Goal: Task Accomplishment & Management: Use online tool/utility

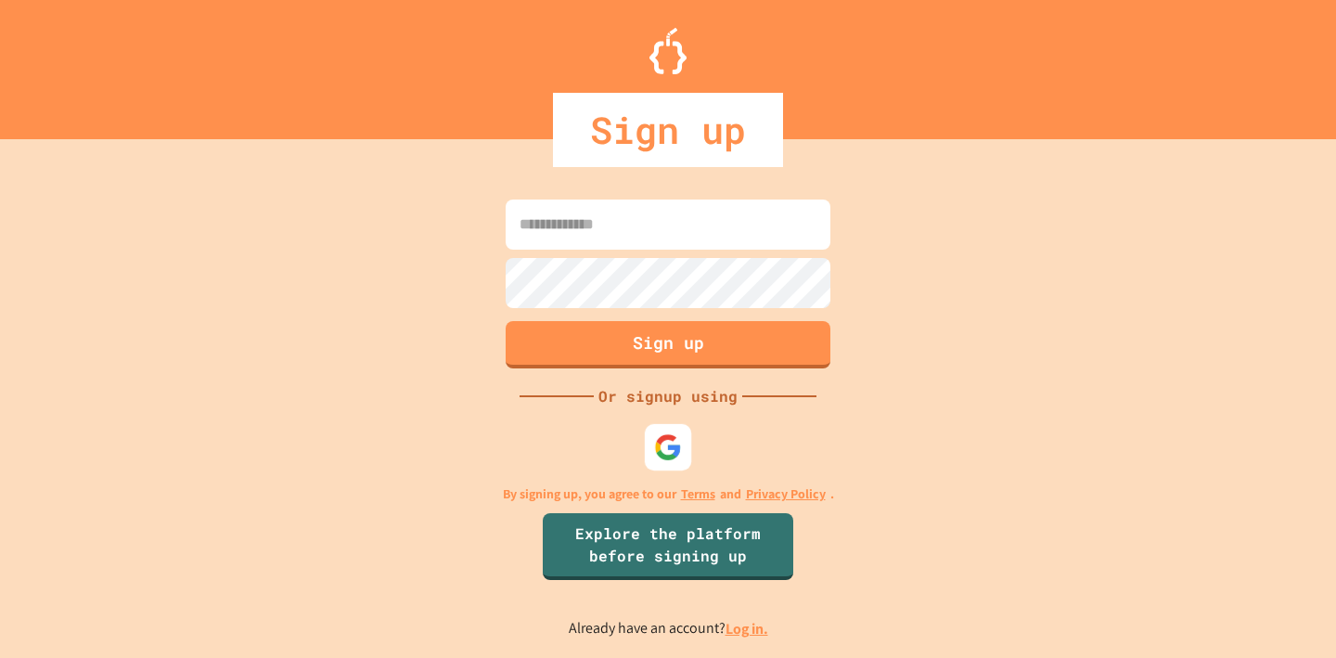
click at [647, 473] on div "Sign up Or signup using By signing up, you agree to our Terms and Privacy Polic…" at bounding box center [668, 416] width 1336 height 481
click at [660, 462] on div at bounding box center [668, 446] width 51 height 51
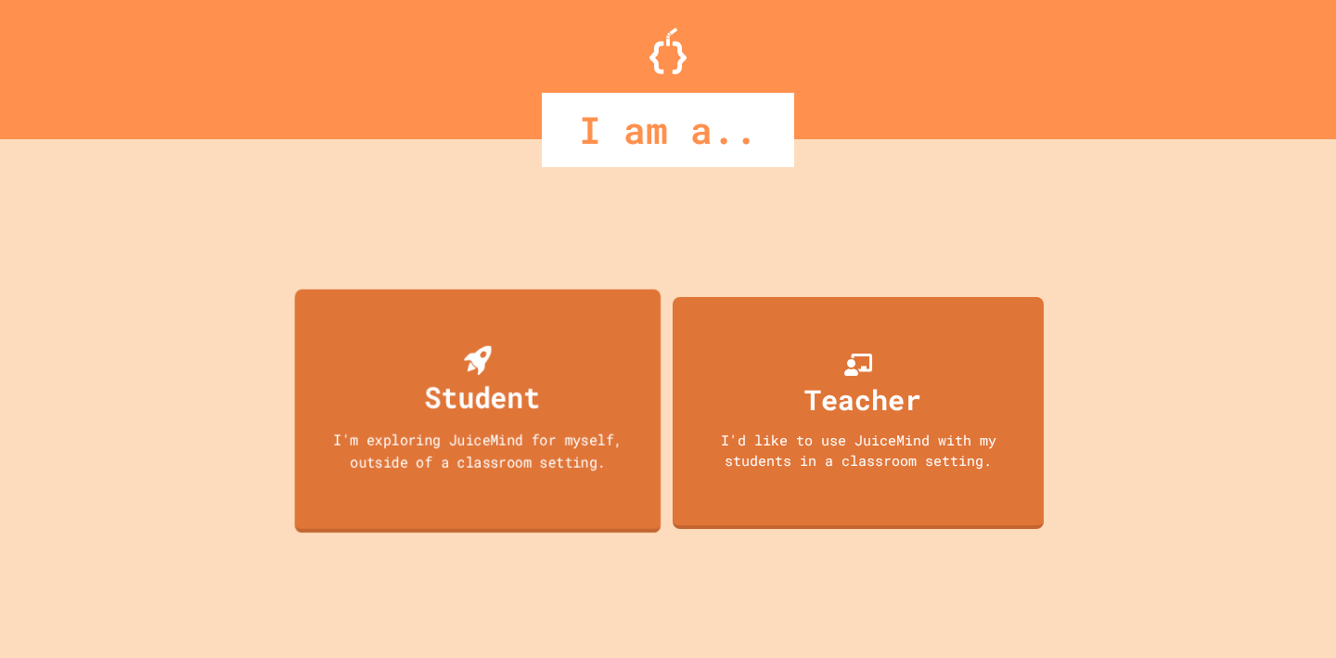
click at [517, 393] on div "Student" at bounding box center [482, 397] width 115 height 44
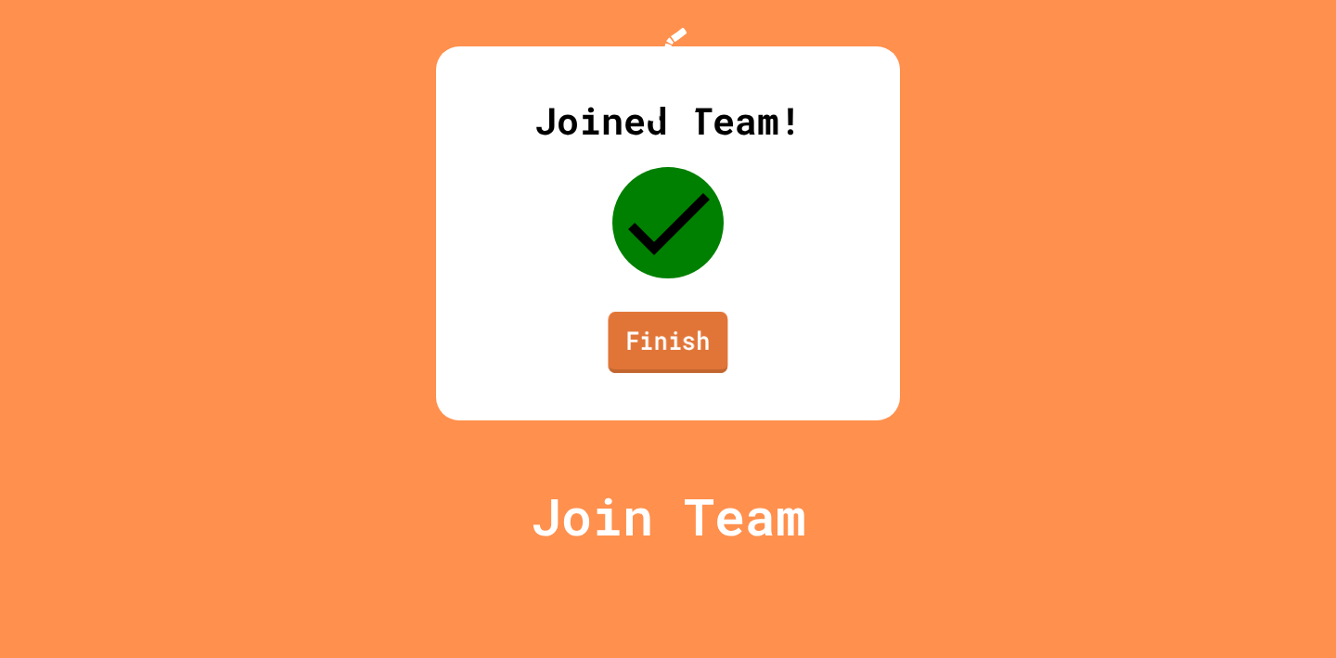
click at [650, 373] on link "Finish" at bounding box center [668, 342] width 120 height 61
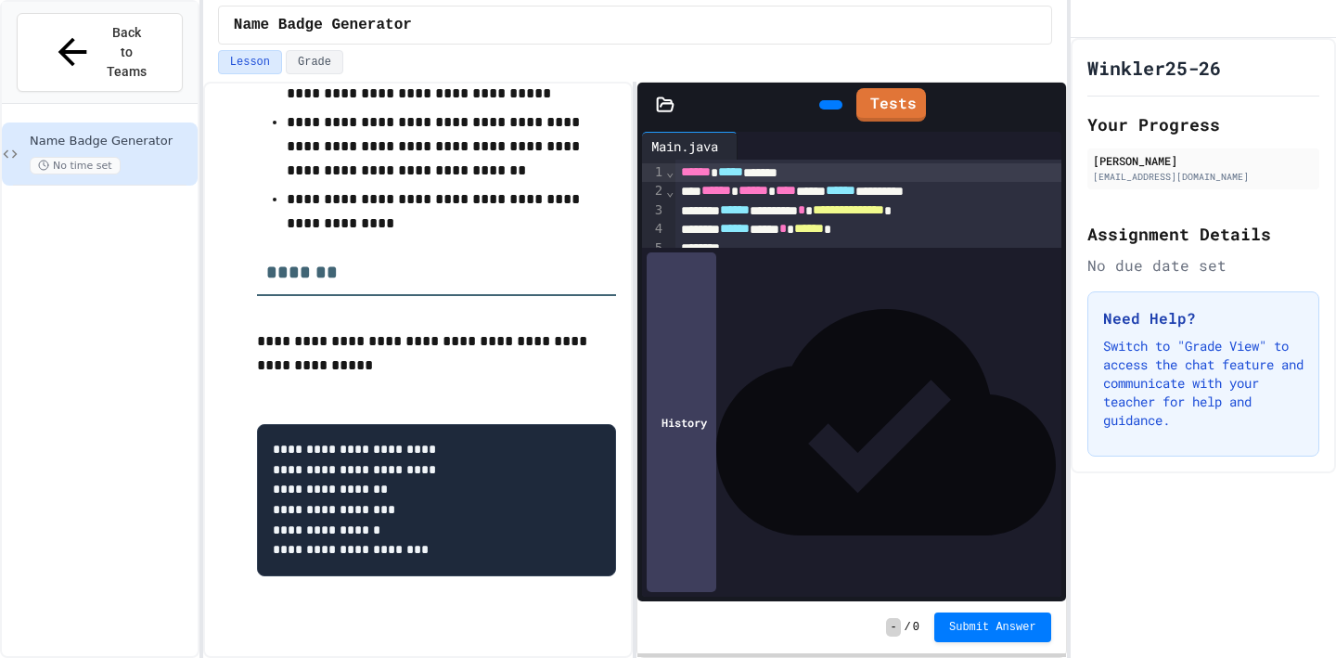
click at [916, 314] on div "**********" at bounding box center [868, 304] width 386 height 19
click at [935, 386] on div "****** ********* *" at bounding box center [868, 379] width 386 height 19
click at [919, 479] on div "****** ******** *" at bounding box center [868, 473] width 386 height 19
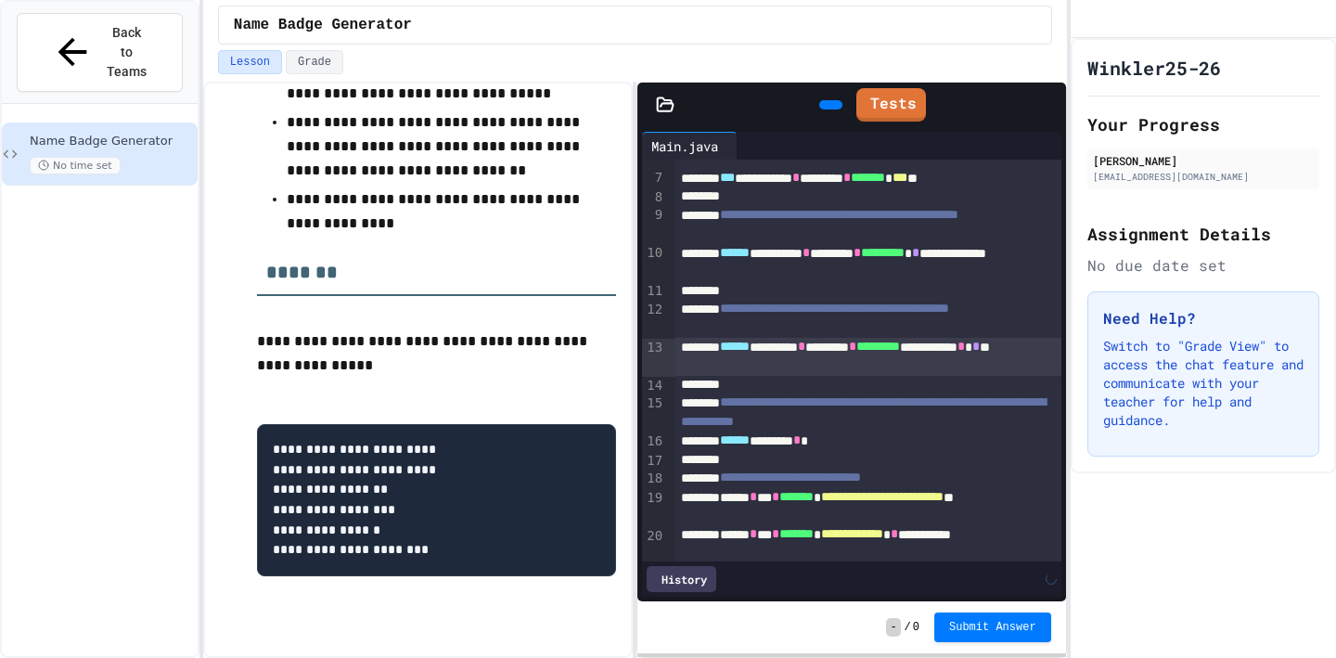
scroll to position [142, 0]
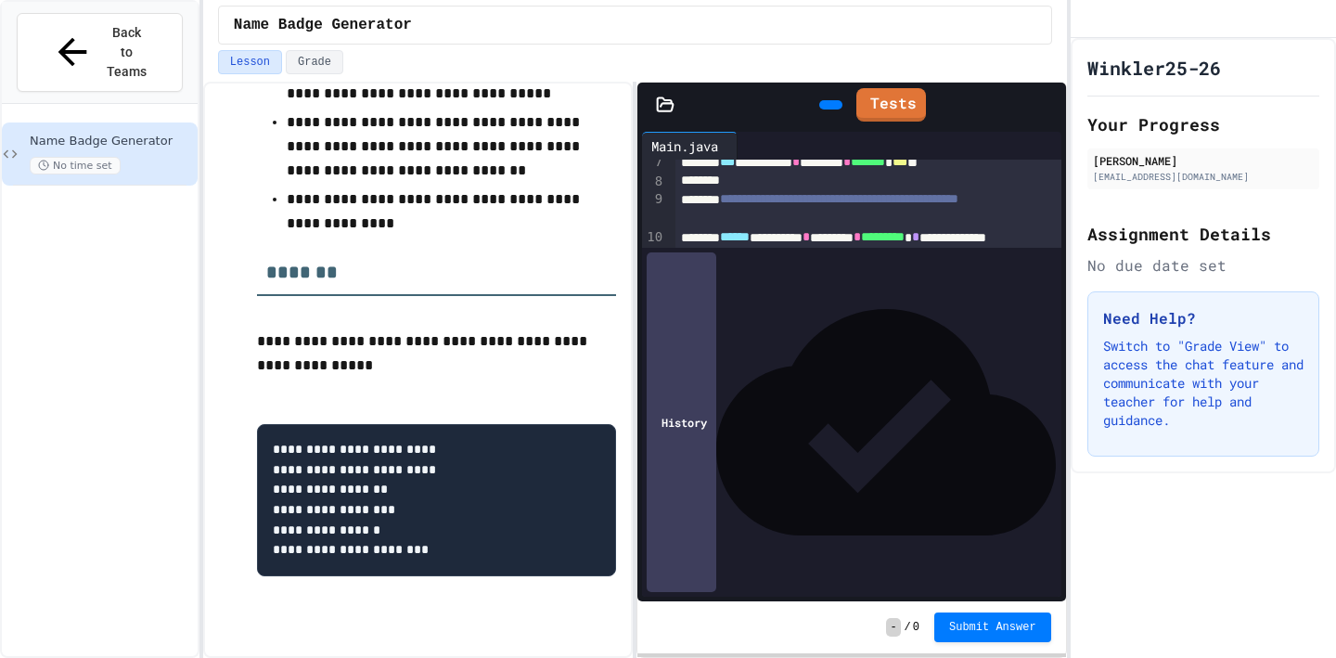
click at [947, 433] on div "****** ******* *" at bounding box center [868, 425] width 386 height 19
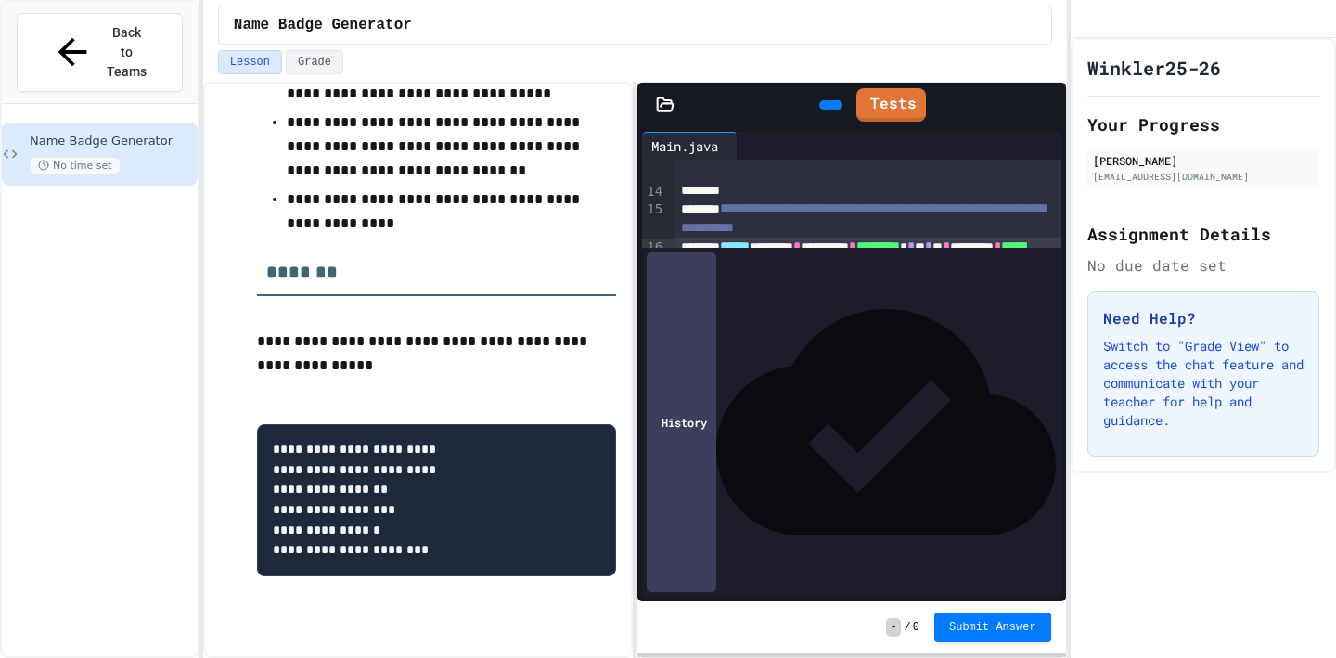
scroll to position [337, 0]
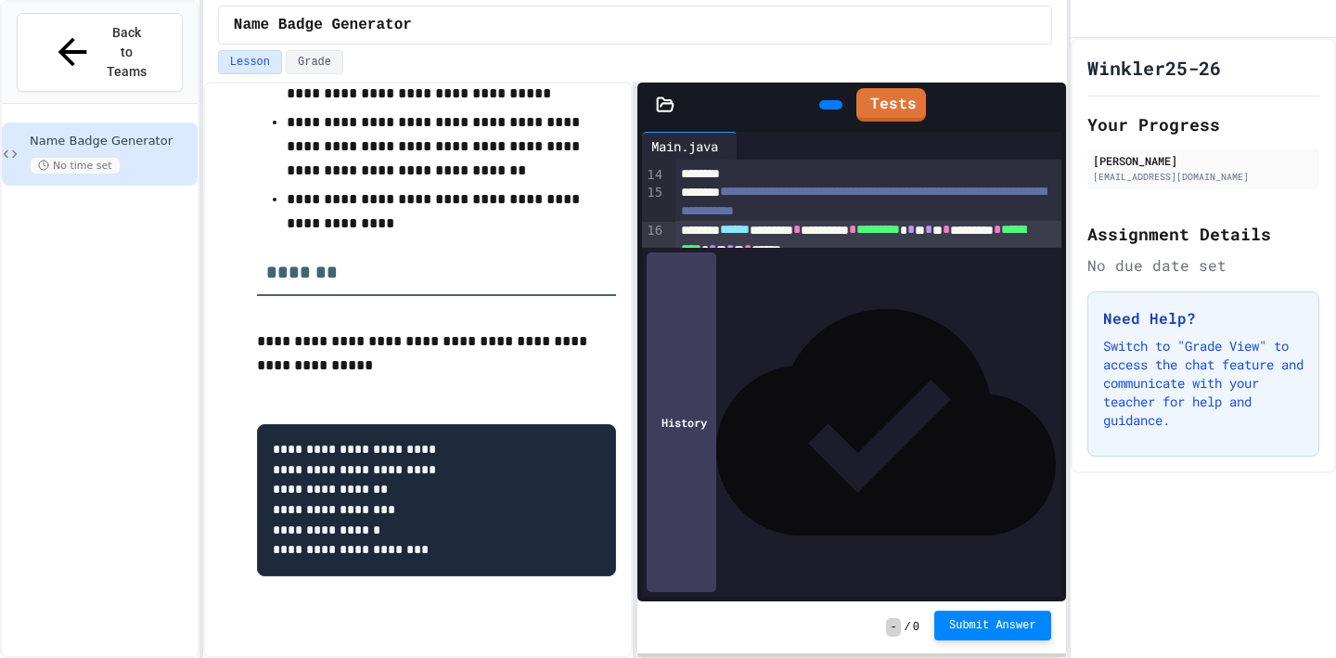
click at [992, 633] on button "Submit Answer" at bounding box center [992, 625] width 117 height 30
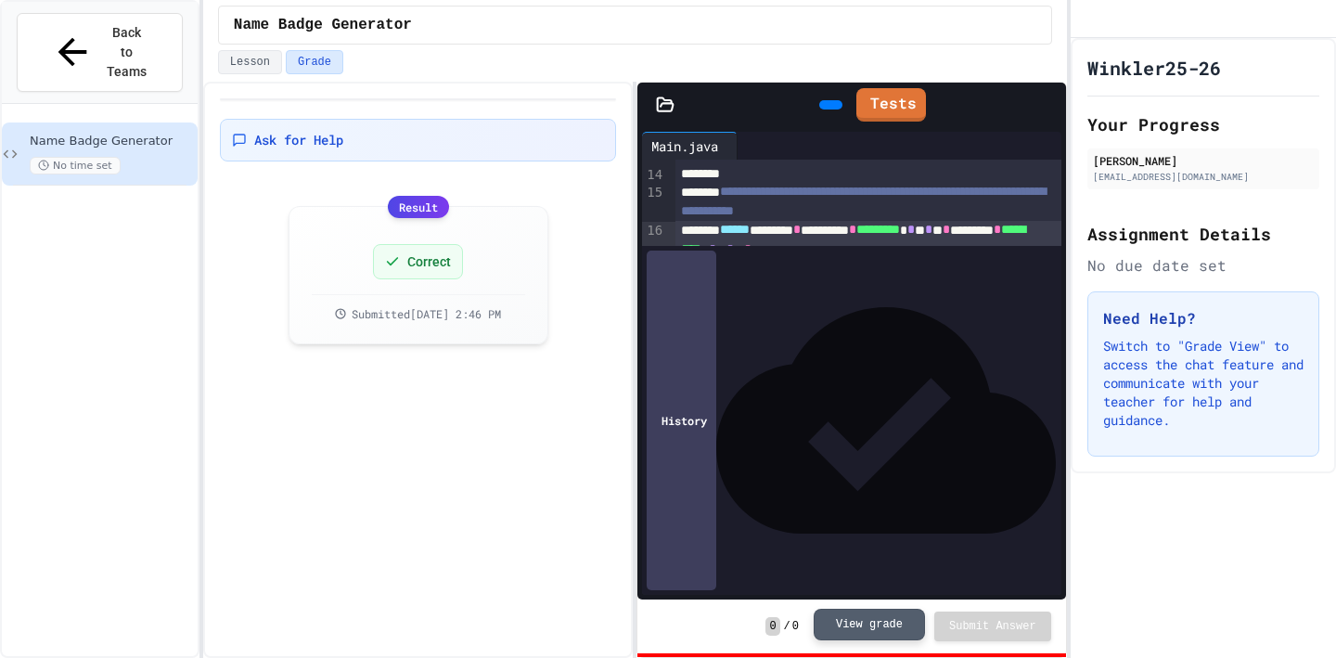
click at [884, 629] on button "View grade" at bounding box center [869, 625] width 111 height 32
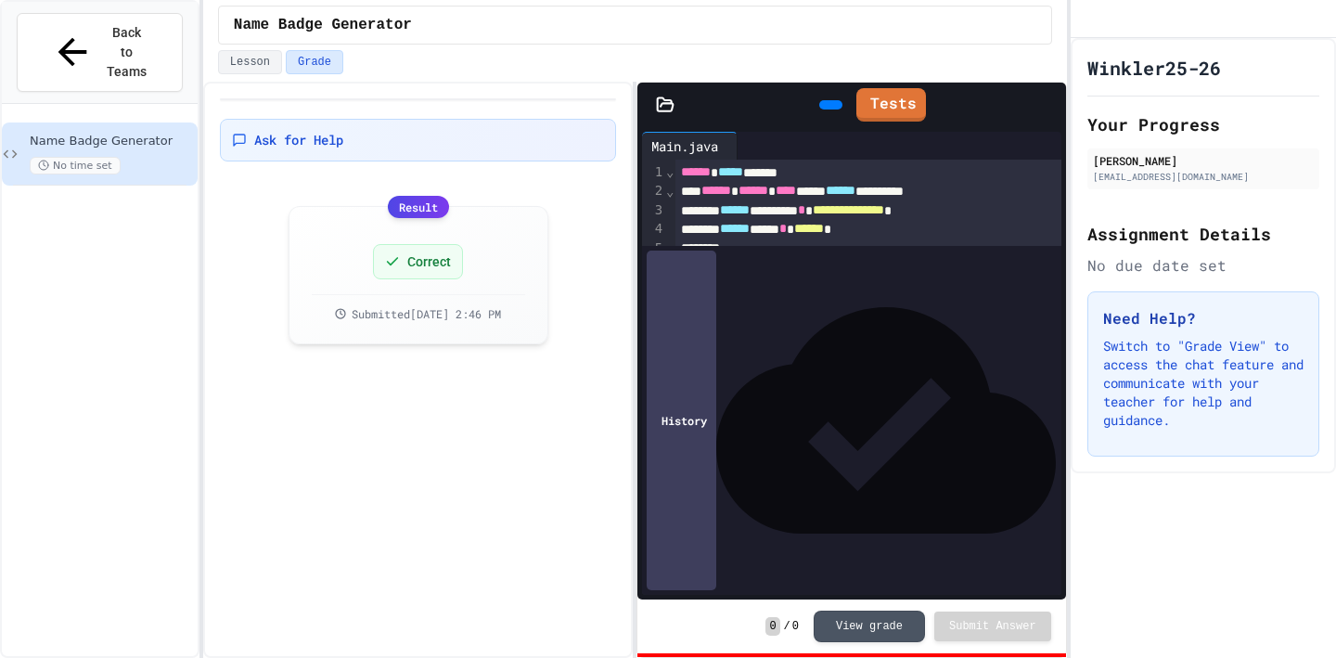
click at [828, 105] on icon at bounding box center [828, 105] width 0 height 0
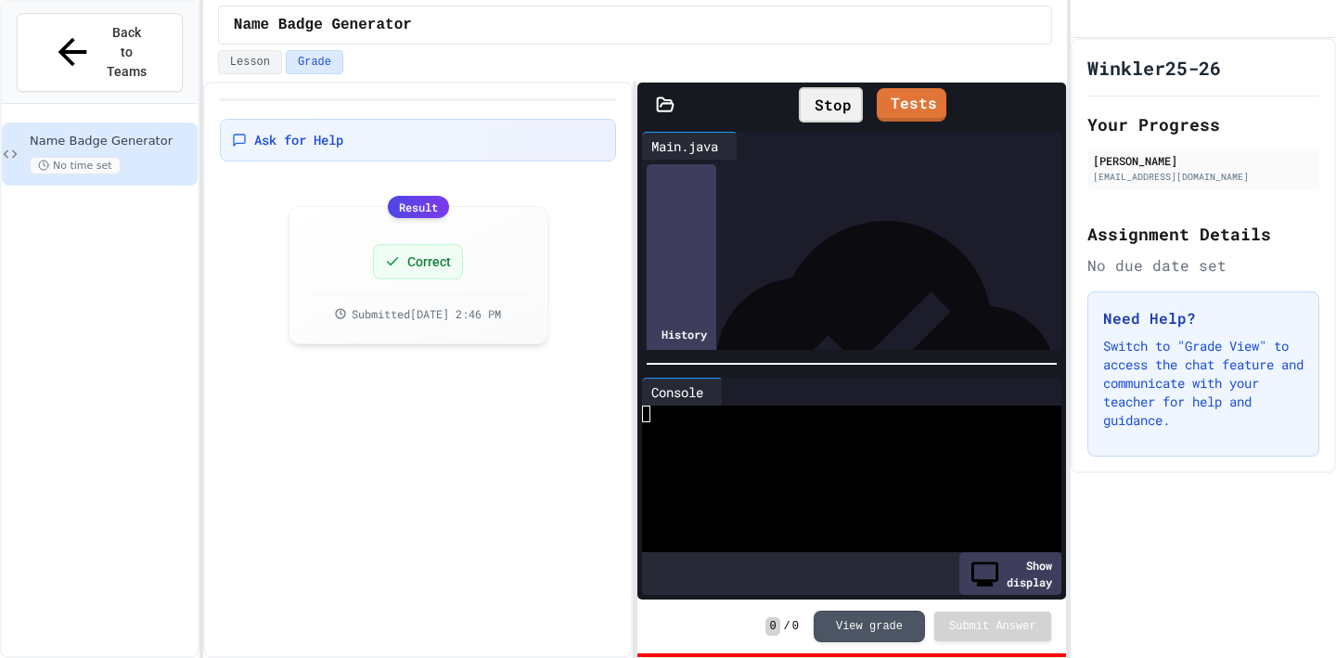
click at [829, 442] on div at bounding box center [842, 447] width 401 height 17
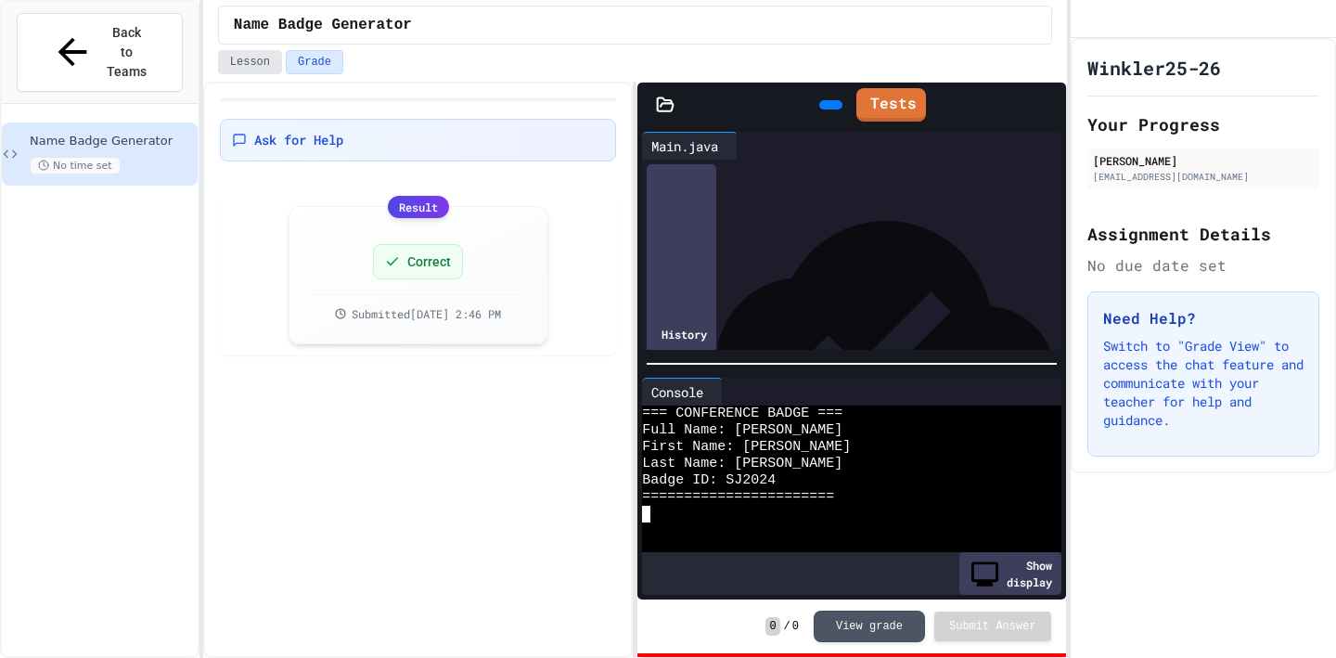
click at [271, 62] on button "Lesson" at bounding box center [250, 62] width 64 height 24
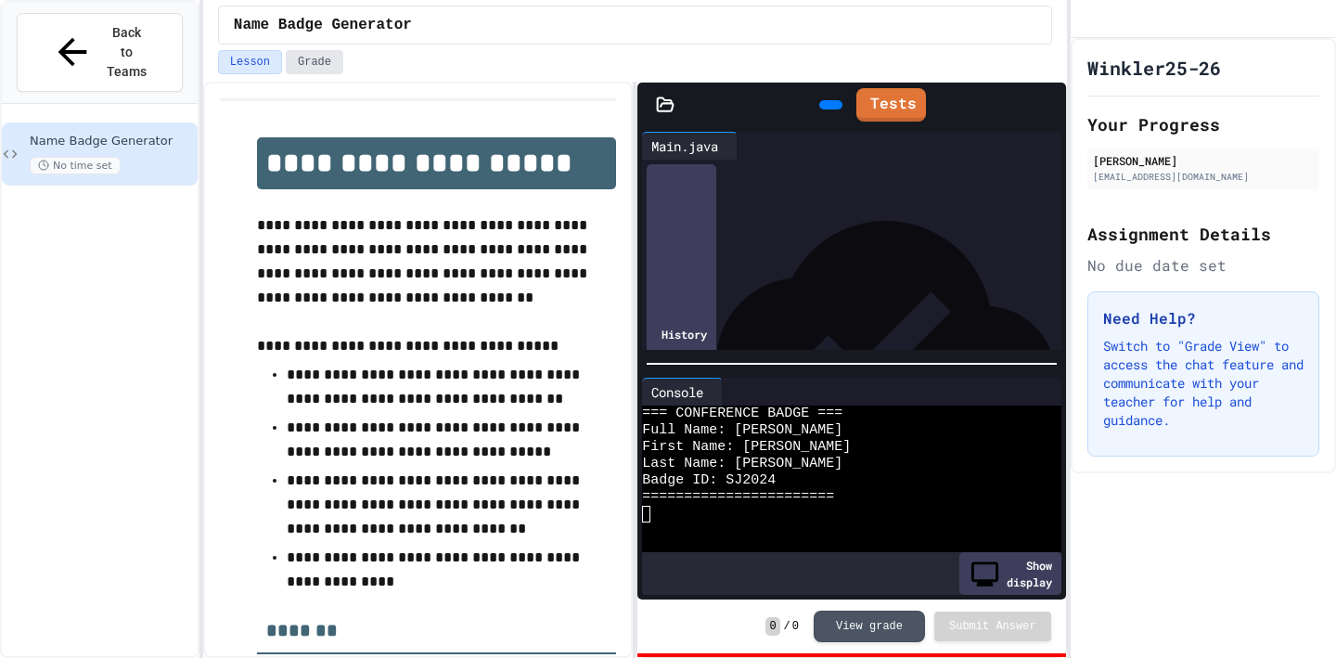
click at [312, 58] on button "Grade" at bounding box center [315, 62] width 58 height 24
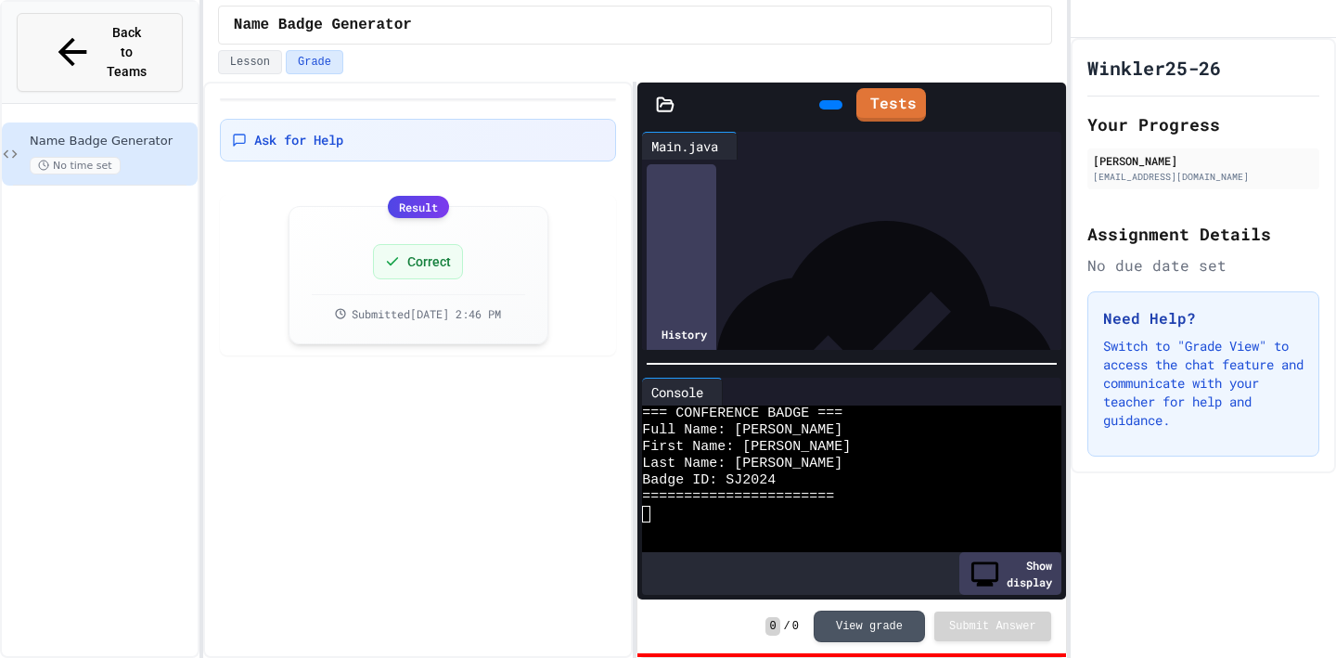
click at [129, 29] on span "Back to Teams" at bounding box center [127, 52] width 44 height 58
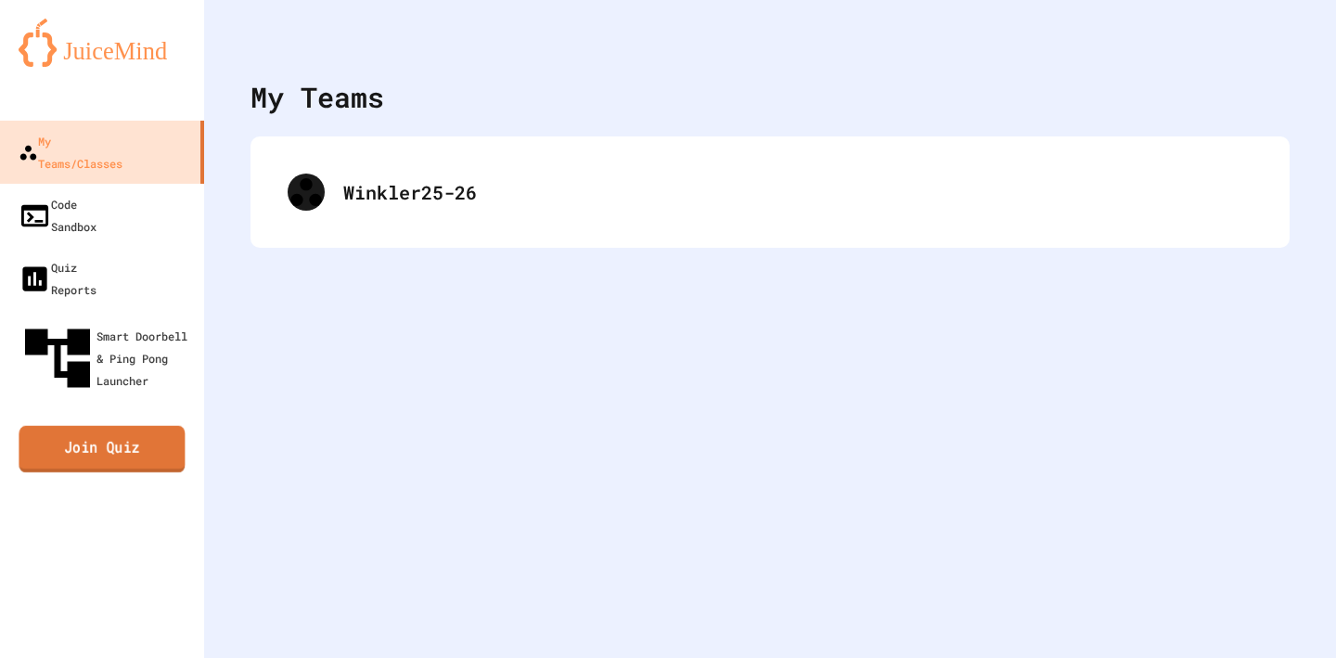
click at [155, 426] on link "Join Quiz" at bounding box center [102, 449] width 166 height 46
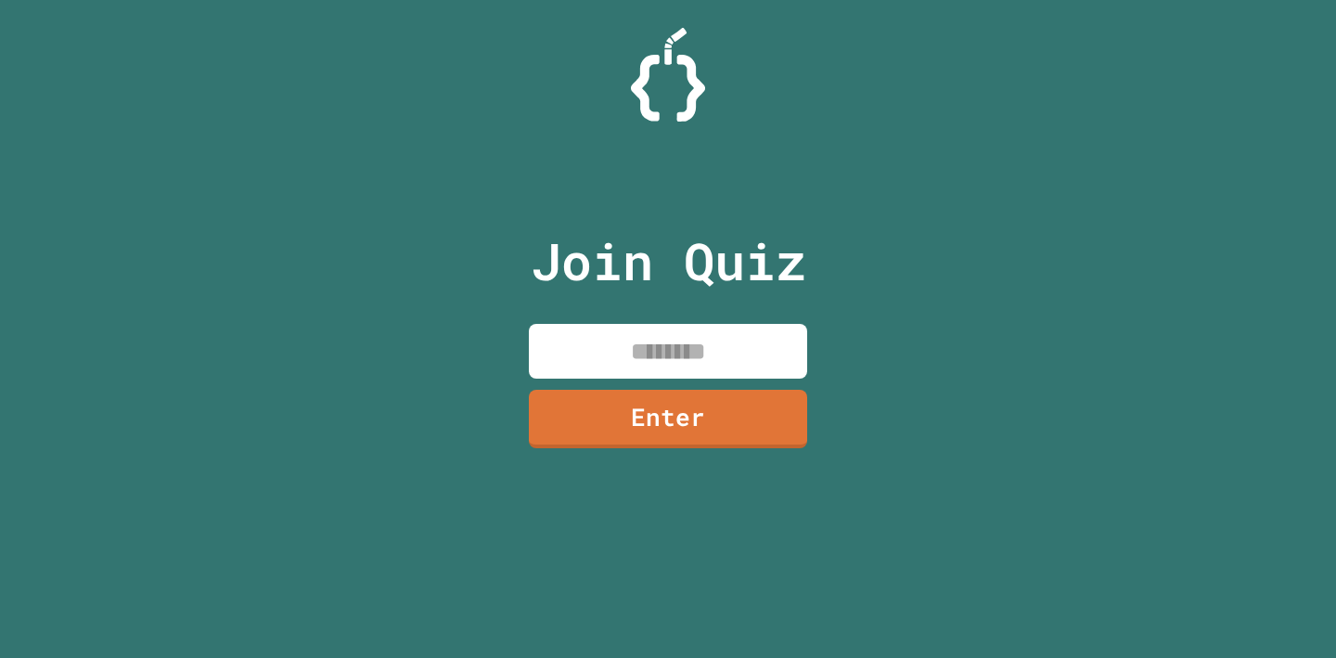
click at [626, 330] on input at bounding box center [668, 351] width 278 height 55
type input "********"
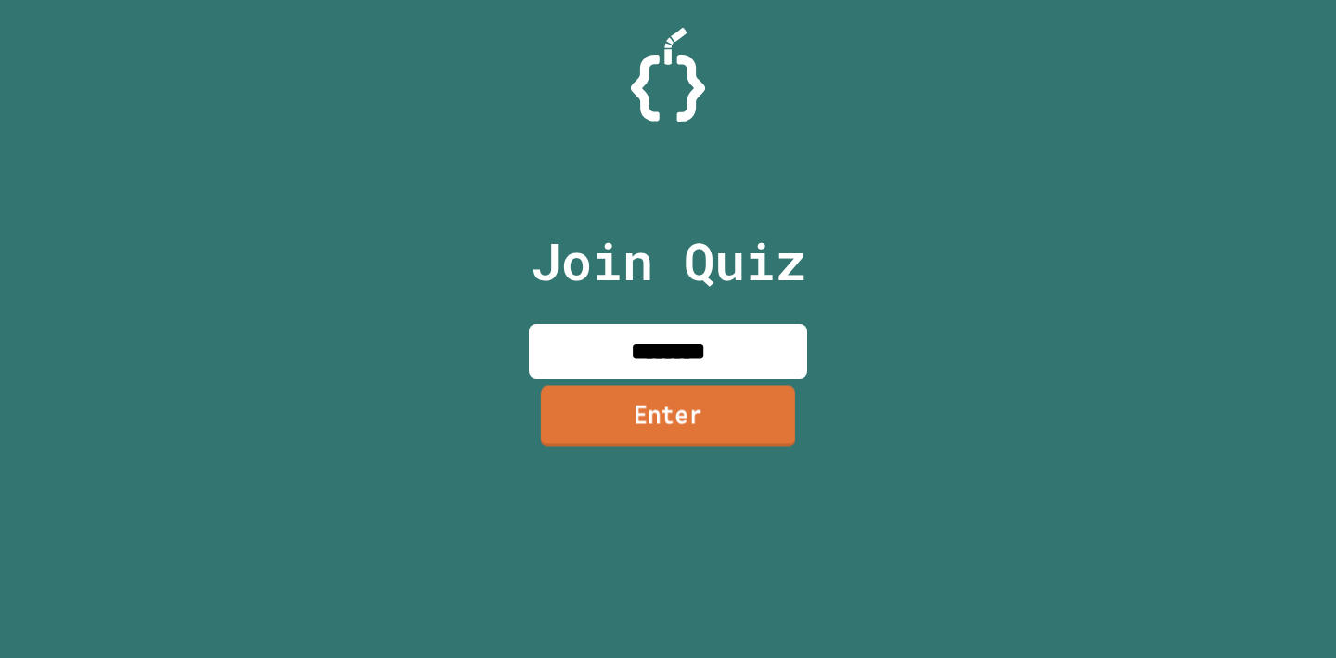
click at [663, 409] on link "Enter" at bounding box center [668, 415] width 254 height 61
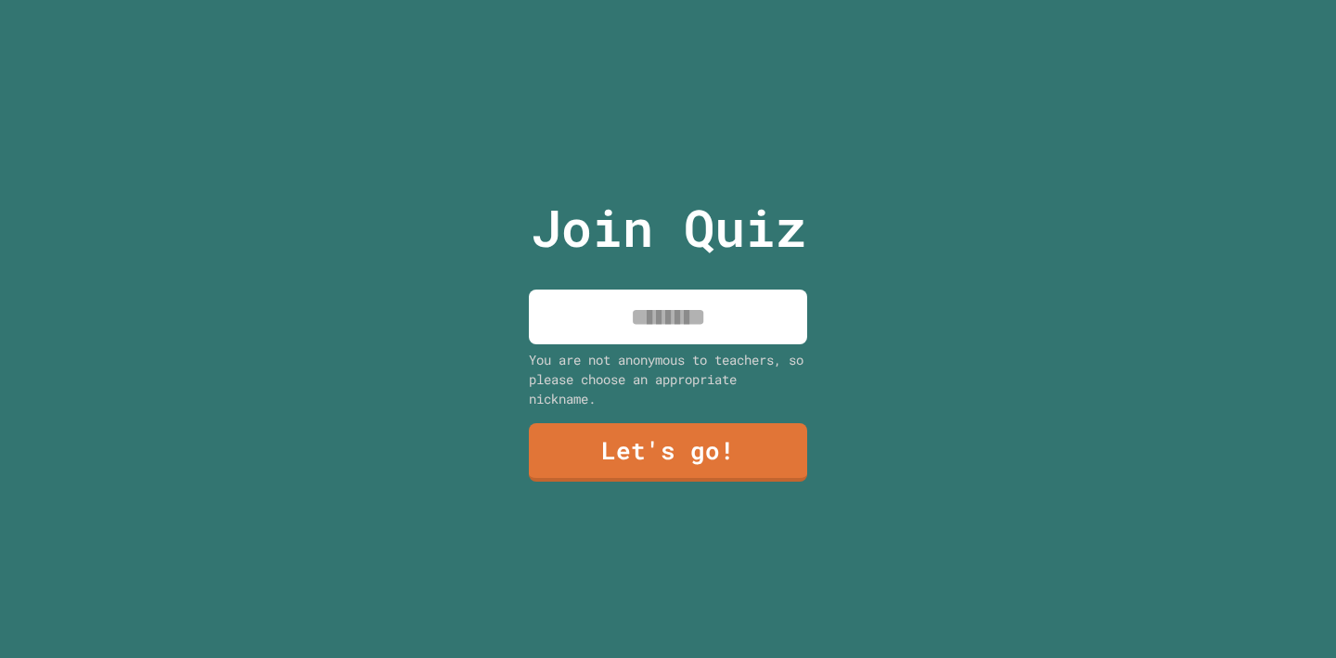
click at [641, 327] on input at bounding box center [668, 316] width 278 height 55
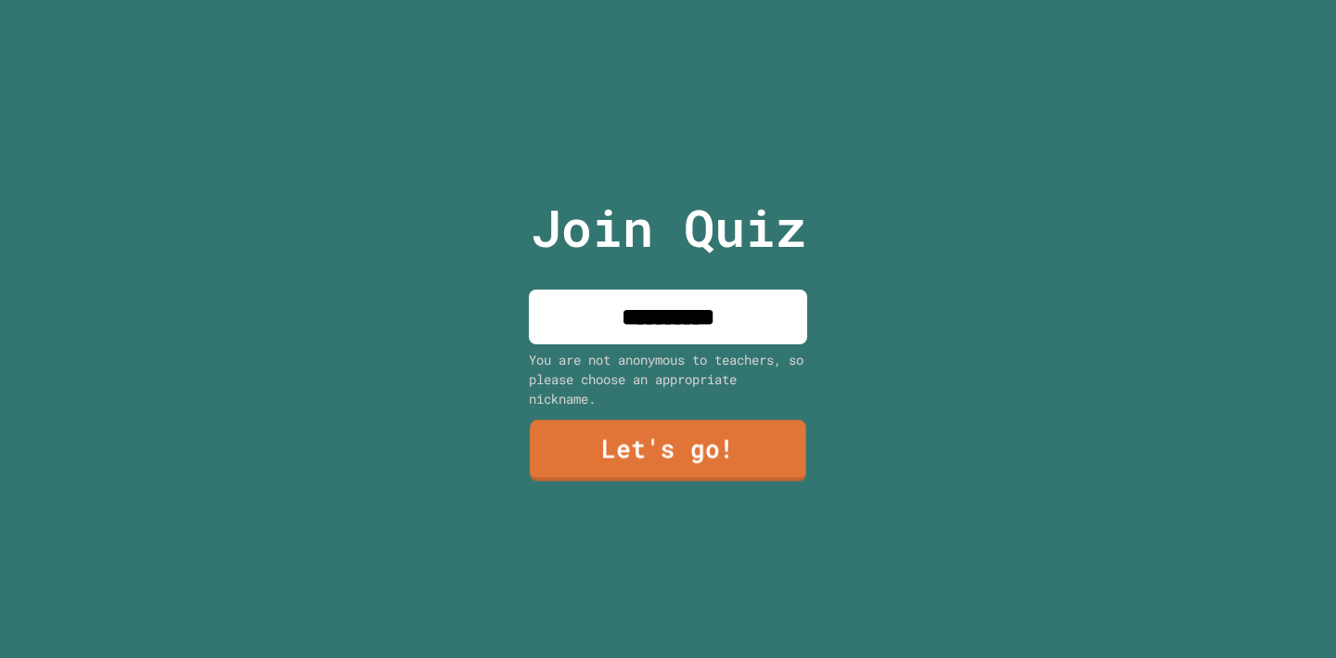
type input "**********"
click at [678, 466] on link "Let's go!" at bounding box center [668, 450] width 274 height 61
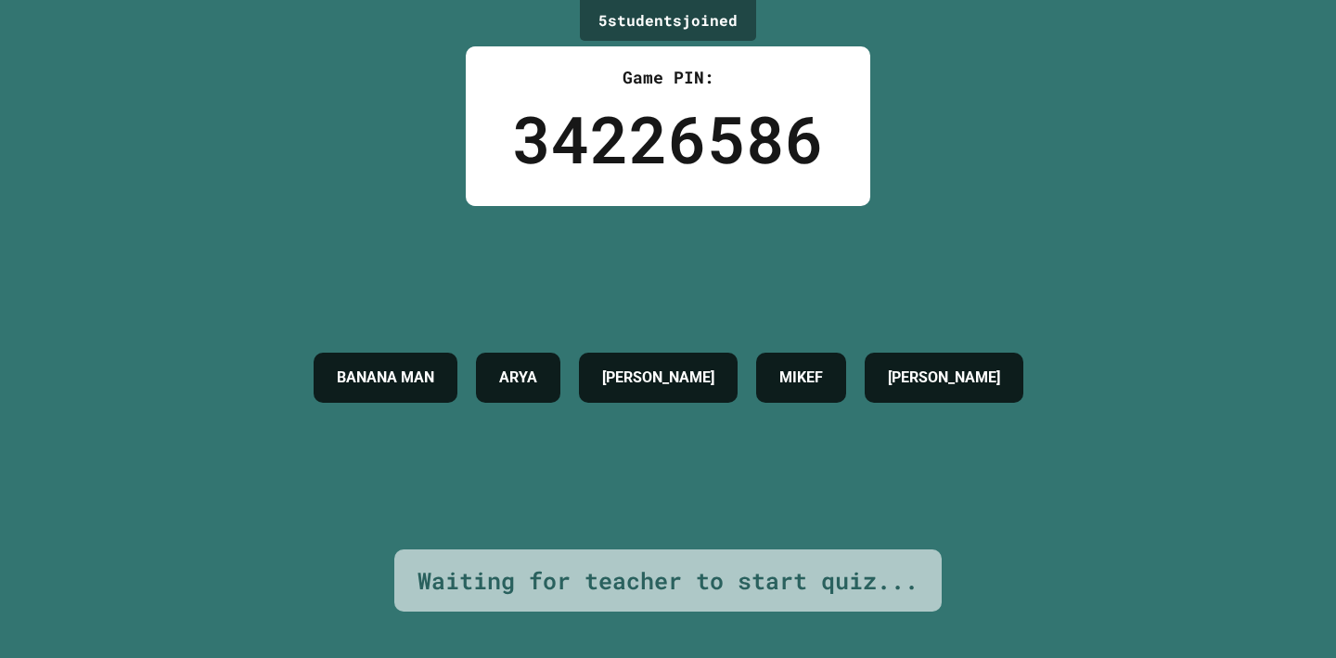
click at [955, 371] on h4 "[PERSON_NAME]" at bounding box center [944, 377] width 112 height 22
click at [979, 272] on div "BANANA MAN [PERSON_NAME] [PERSON_NAME]" at bounding box center [668, 377] width 728 height 343
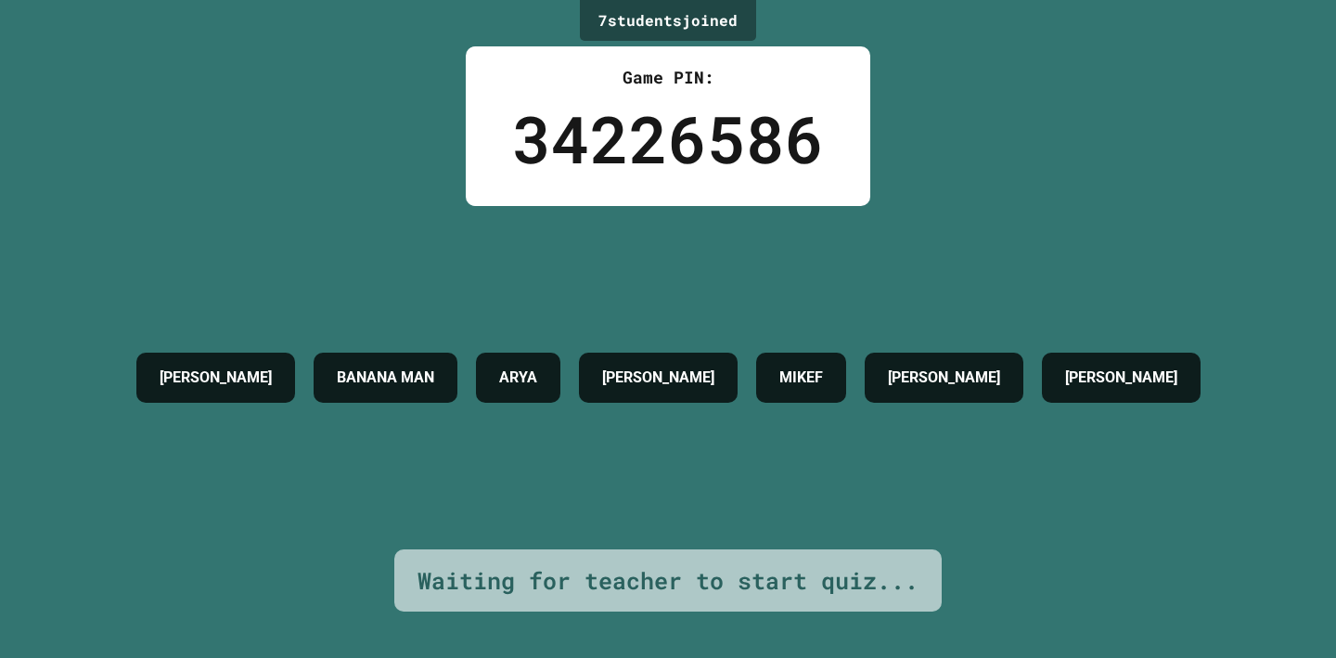
click at [1065, 389] on h4 "[PERSON_NAME]" at bounding box center [1121, 377] width 112 height 22
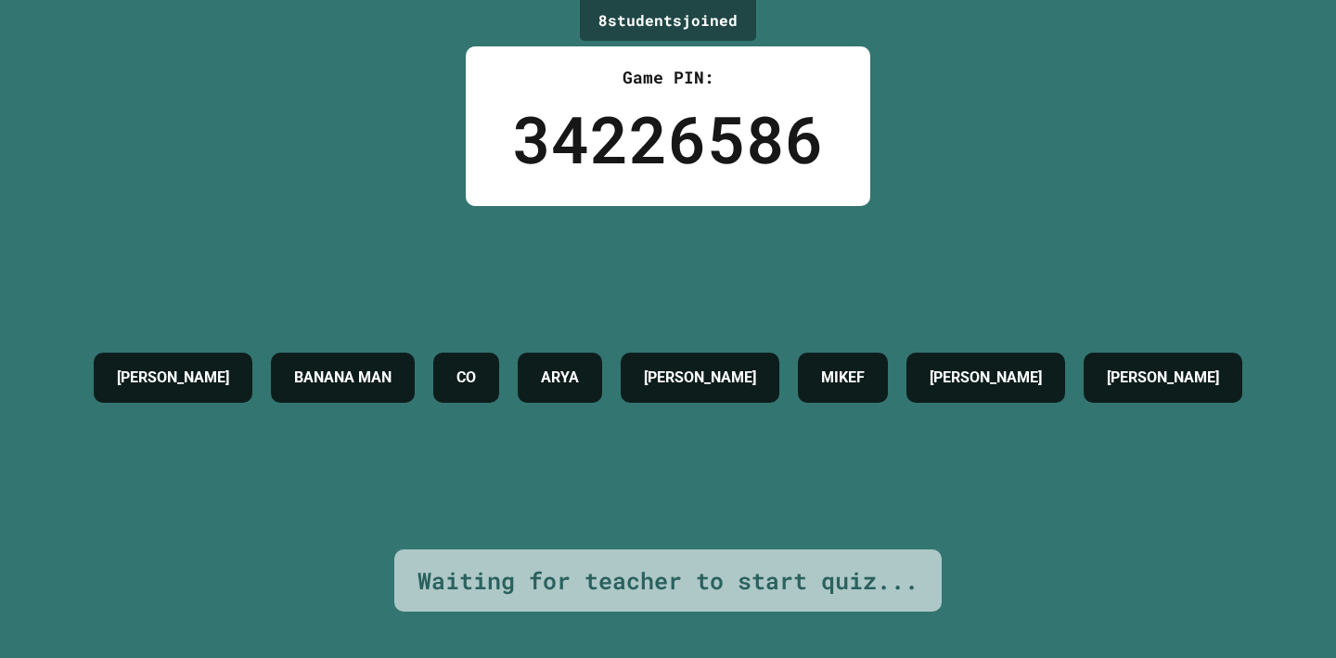
click at [476, 366] on h4 "CO" at bounding box center [465, 377] width 19 height 22
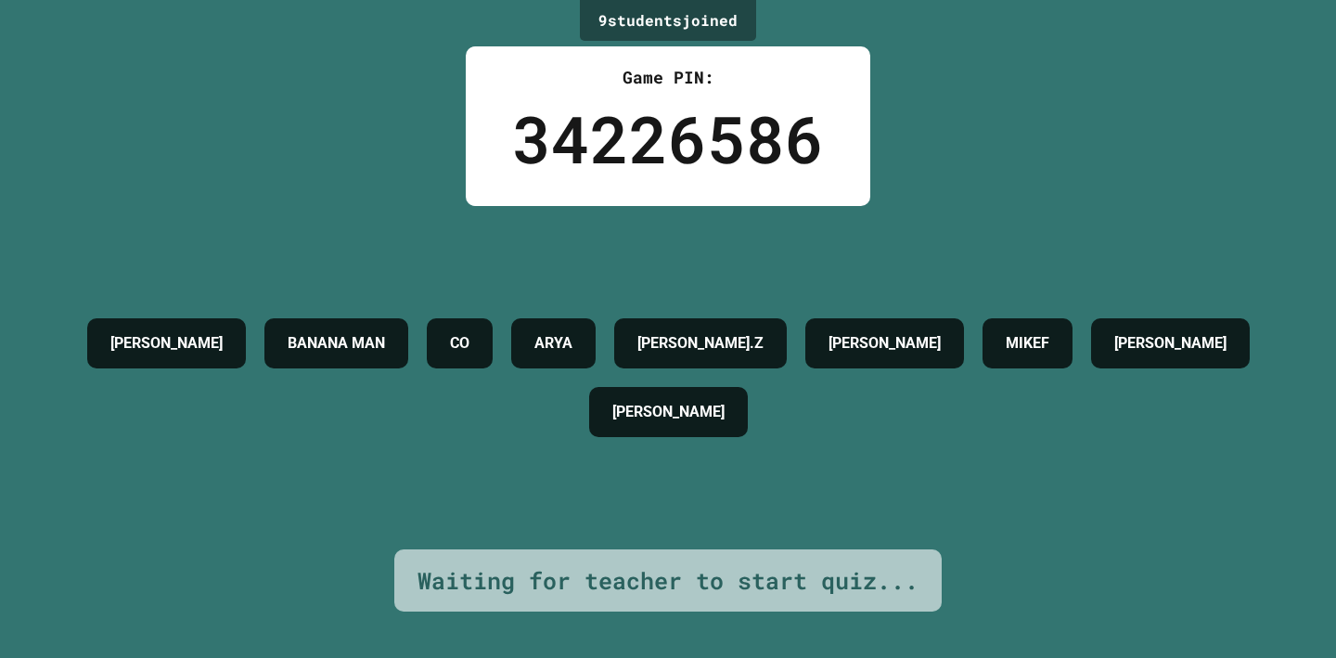
click at [837, 446] on div "[PERSON_NAME] MAN CO [PERSON_NAME].Z [PERSON_NAME] [PERSON_NAME]" at bounding box center [667, 377] width 1243 height 137
click at [541, 143] on div "34226586" at bounding box center [668, 138] width 312 height 97
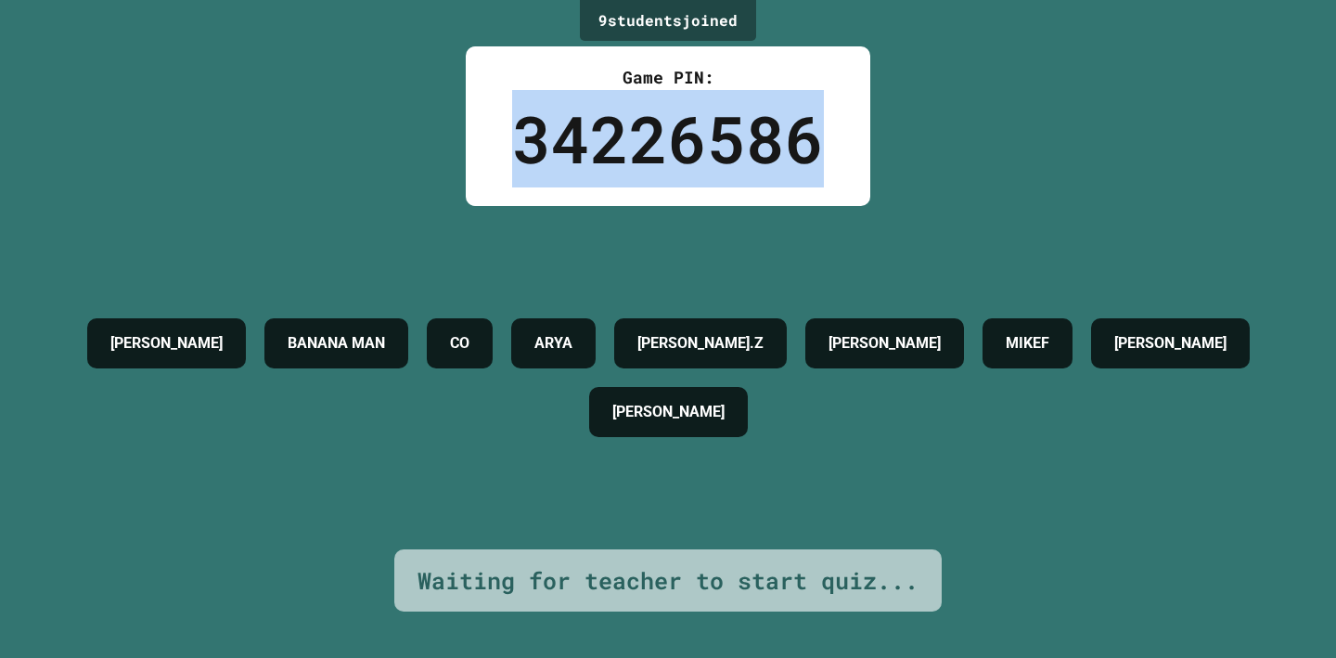
click at [541, 143] on div "34226586" at bounding box center [668, 138] width 312 height 97
click at [522, 147] on div "34226586" at bounding box center [668, 138] width 312 height 97
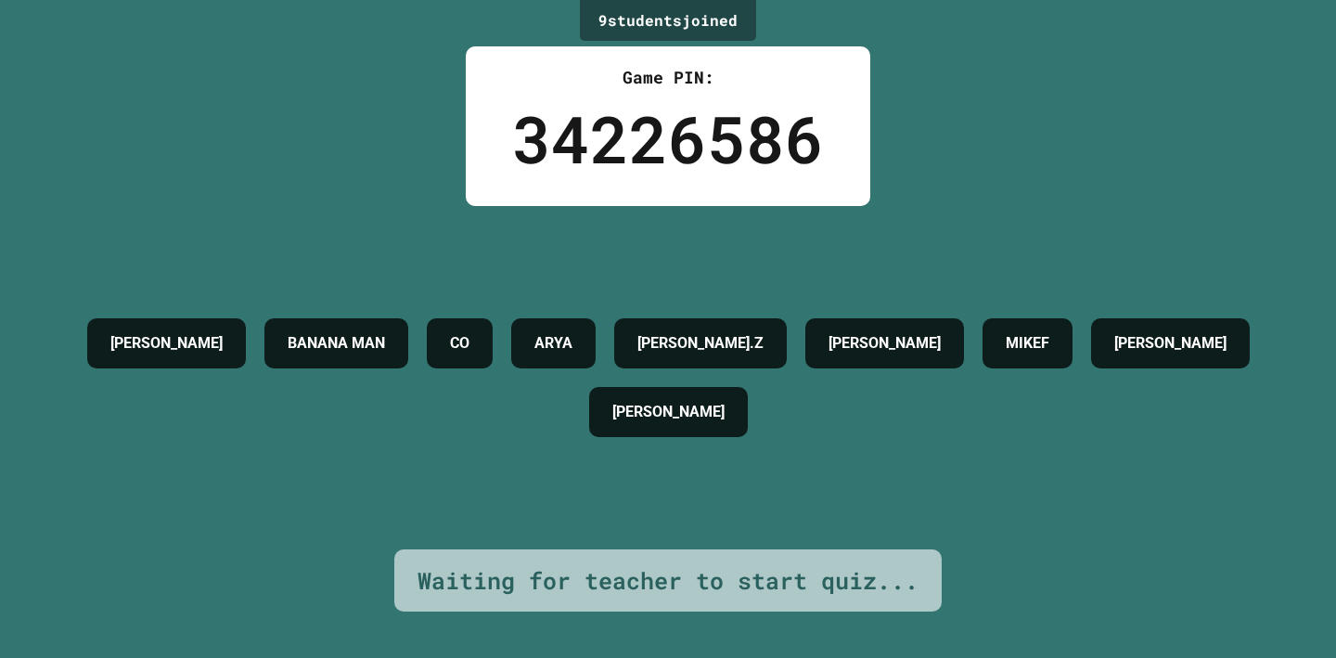
click at [671, 142] on div "34226586" at bounding box center [668, 138] width 312 height 97
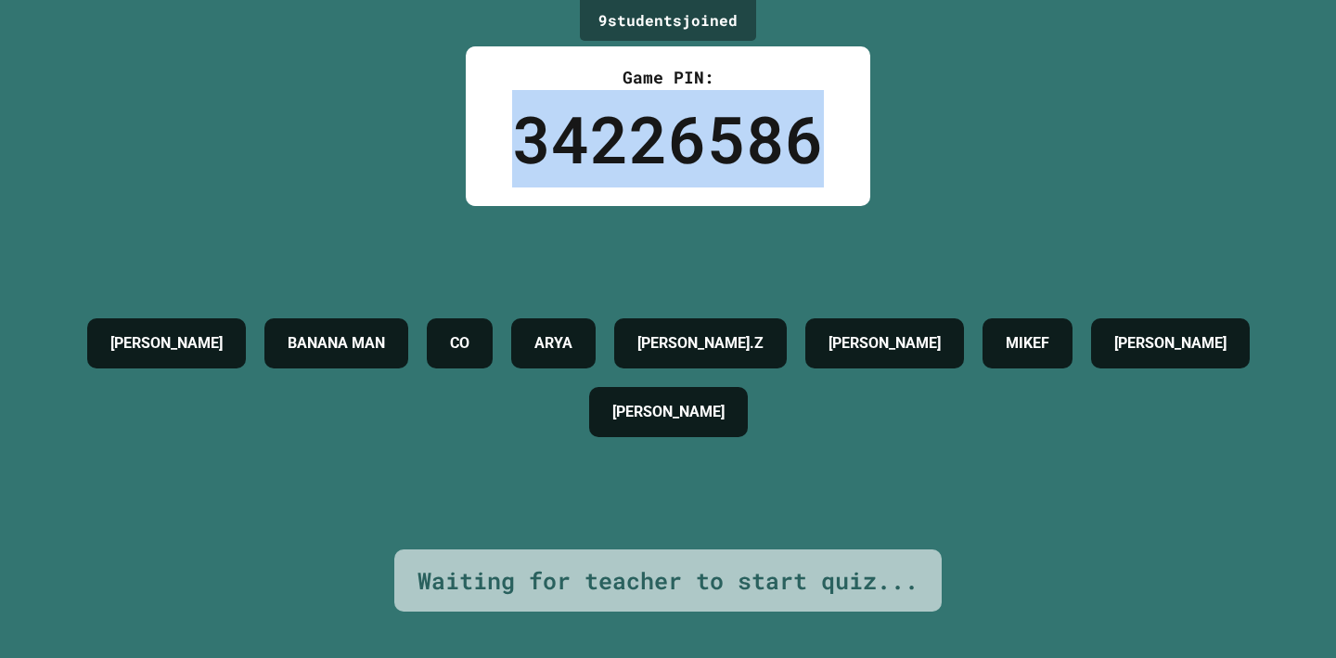
click at [671, 142] on div "34226586" at bounding box center [668, 138] width 312 height 97
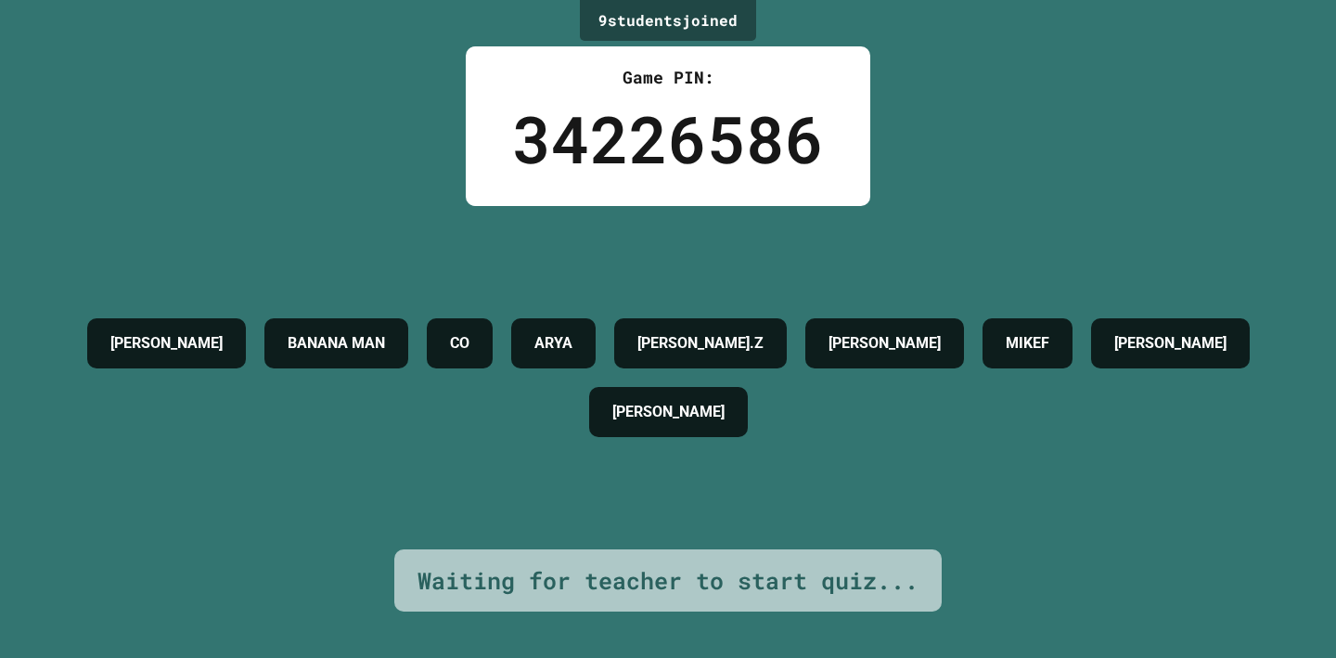
click at [1003, 169] on div "9 student s joined Game PIN: 34226586 [PERSON_NAME] MAN CO [PERSON_NAME].Z [PER…" at bounding box center [668, 329] width 1336 height 658
click at [743, 137] on div "34226586" at bounding box center [668, 138] width 312 height 97
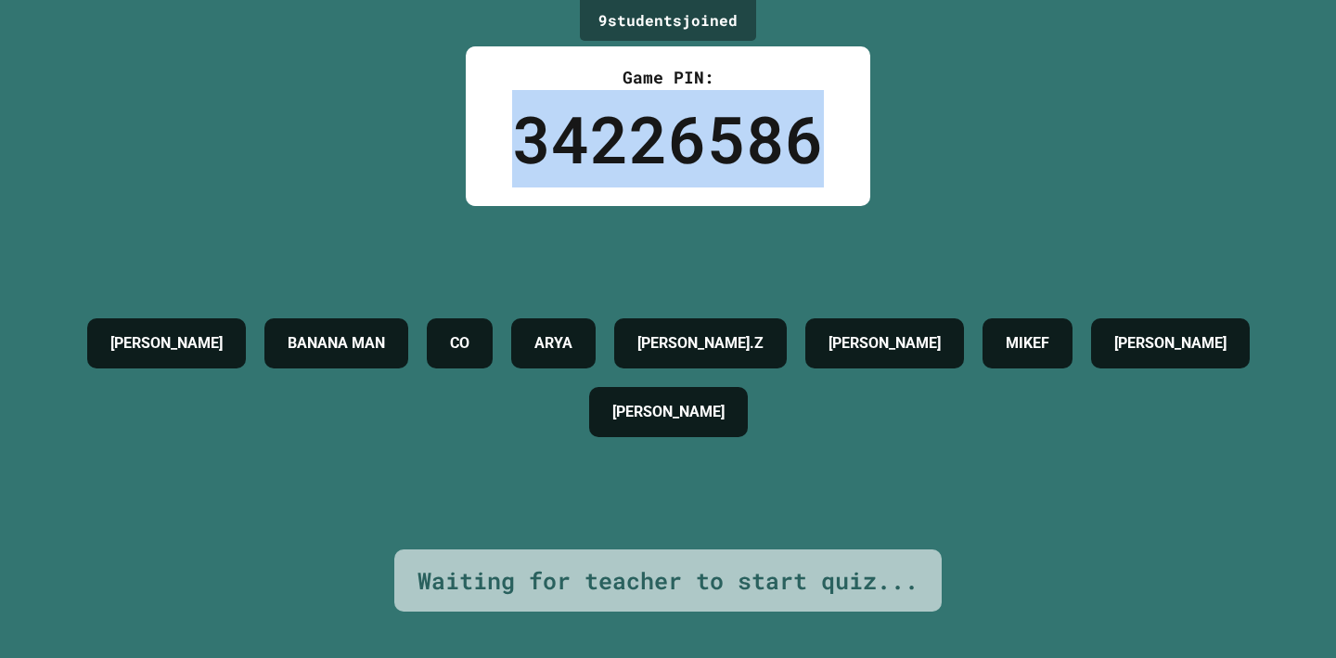
click at [743, 137] on div "34226586" at bounding box center [668, 138] width 312 height 97
click at [819, 138] on div "34226586" at bounding box center [668, 138] width 312 height 97
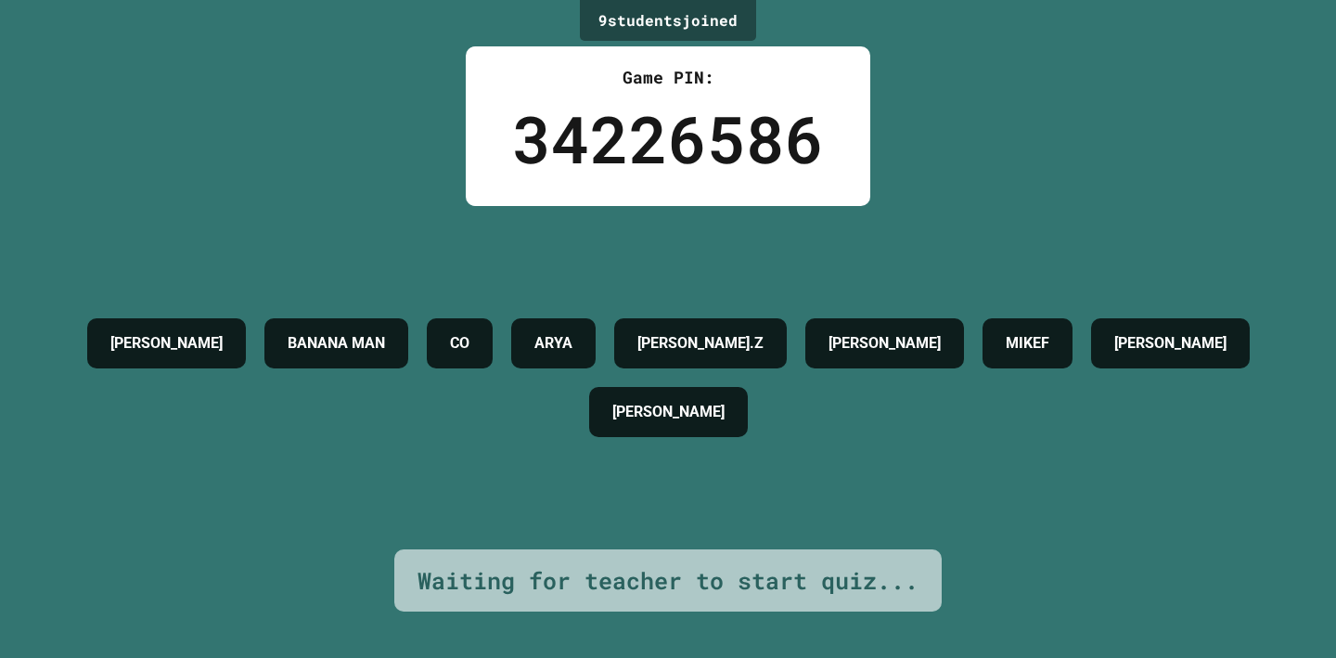
click at [776, 148] on div "34226586" at bounding box center [668, 138] width 312 height 97
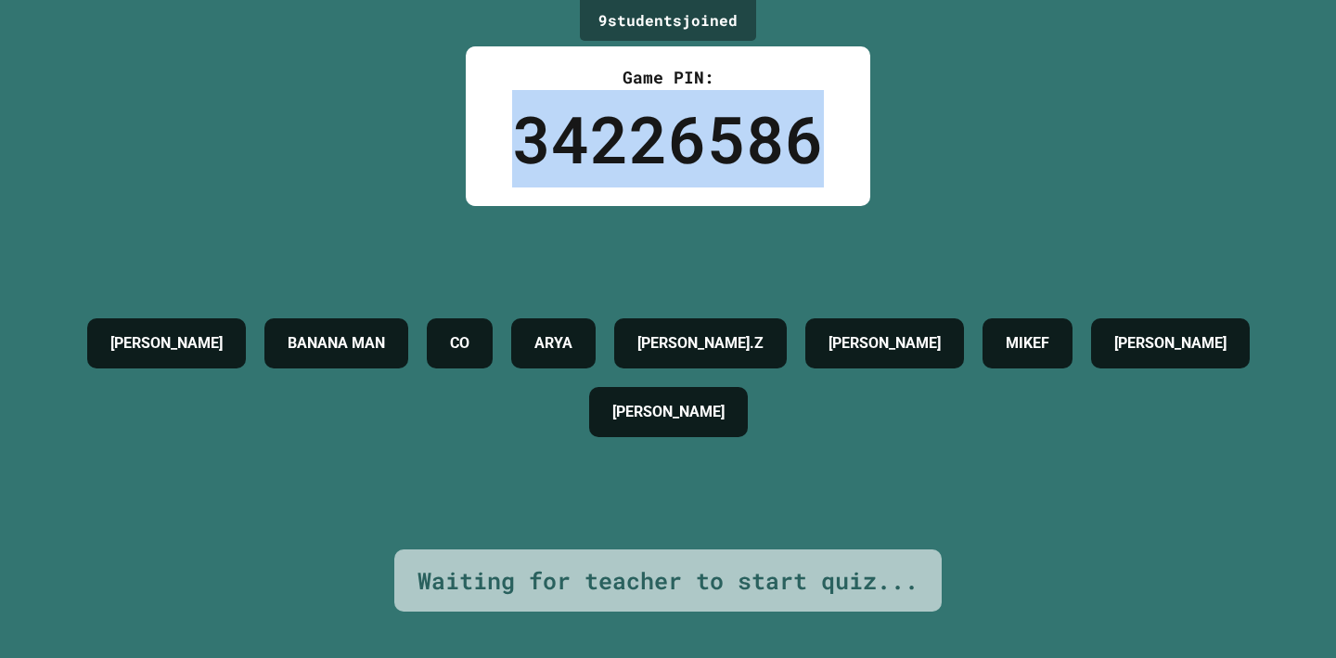
click at [776, 148] on div "34226586" at bounding box center [668, 138] width 312 height 97
click at [904, 159] on div "9 student s joined Game PIN: 34226586 [PERSON_NAME] MAN CO [PERSON_NAME].Z [PER…" at bounding box center [668, 329] width 1336 height 658
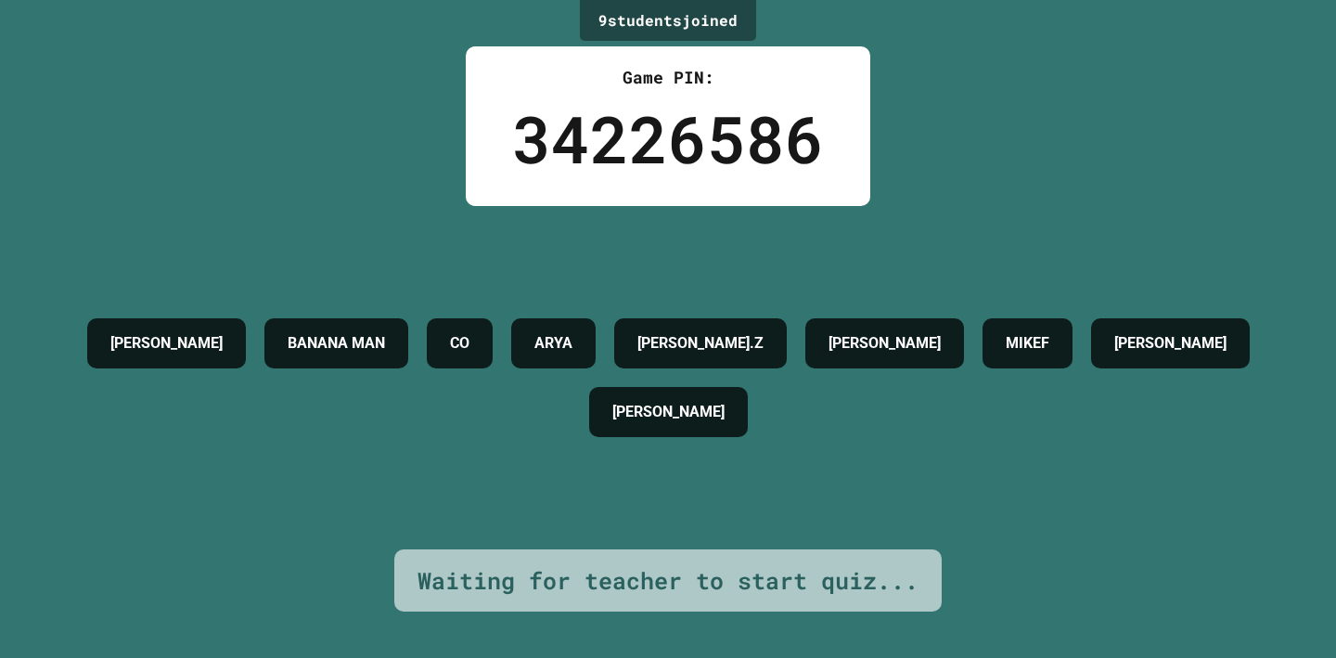
click at [753, 157] on div "34226586" at bounding box center [668, 138] width 312 height 97
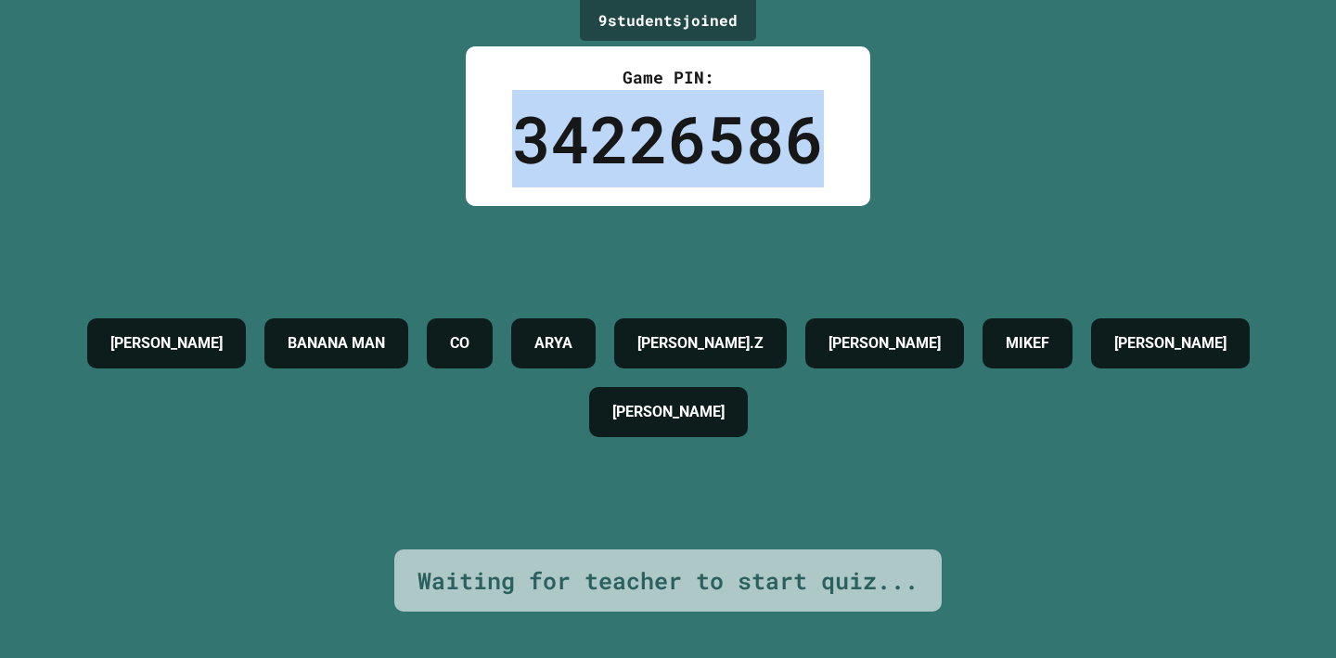
click at [753, 157] on div "34226586" at bounding box center [668, 138] width 312 height 97
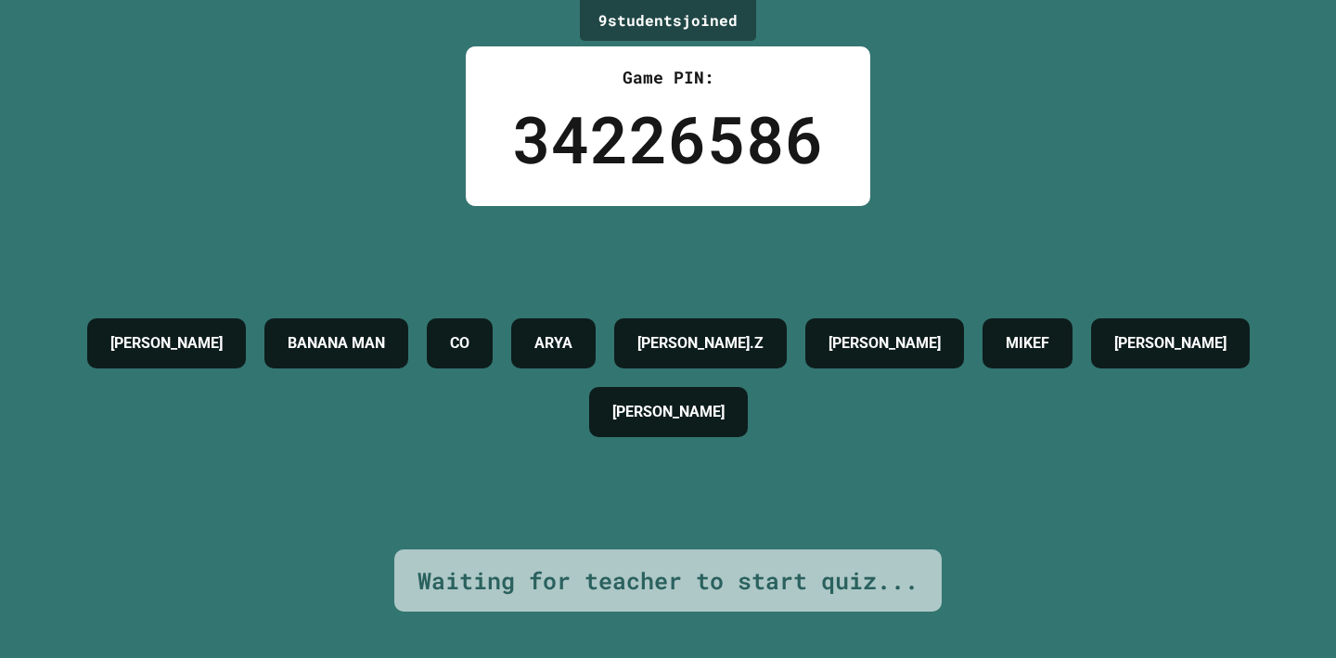
click at [939, 189] on div "9 student s joined Game PIN: 34226586 [PERSON_NAME] MAN CO [PERSON_NAME].Z [PER…" at bounding box center [668, 329] width 1336 height 658
click at [763, 350] on h4 "[PERSON_NAME].Z" at bounding box center [700, 343] width 126 height 22
click at [894, 309] on div "[PERSON_NAME] MAN CO [PERSON_NAME].Z [PERSON_NAME] [PERSON_NAME]" at bounding box center [667, 377] width 1243 height 137
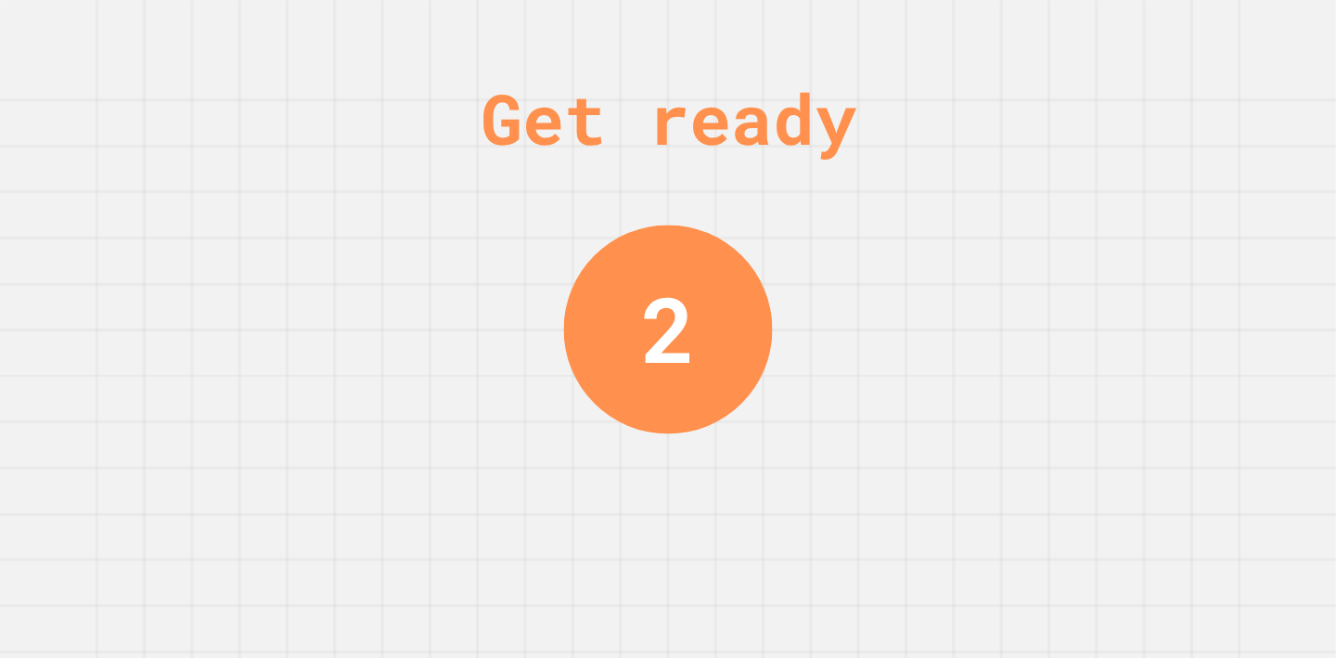
click at [891, 263] on div "Get ready 2" at bounding box center [668, 329] width 1336 height 658
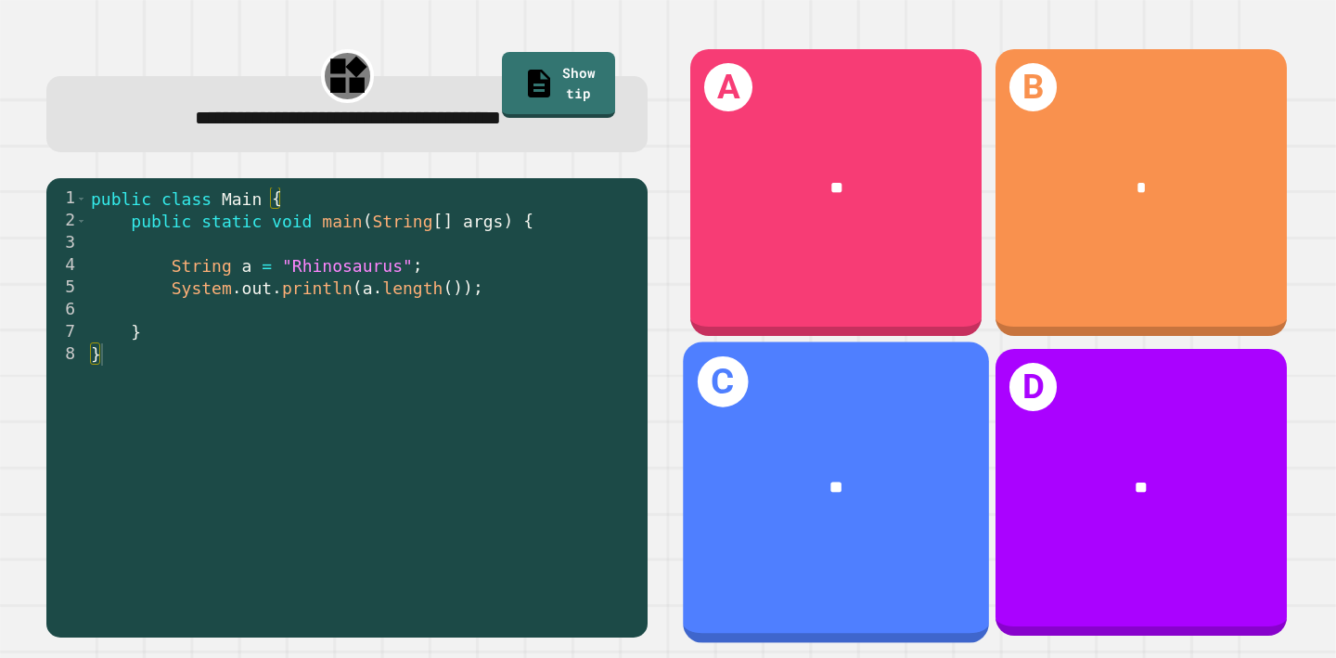
click at [842, 479] on span "**" at bounding box center [837, 488] width 14 height 18
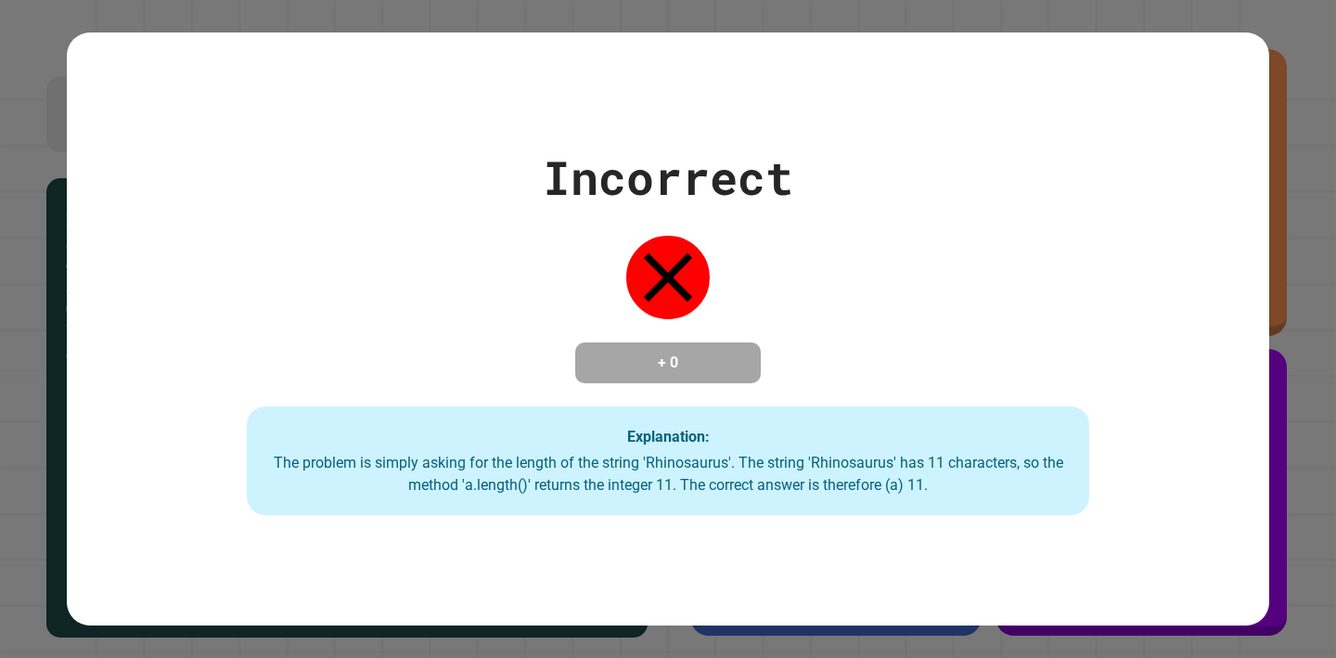
click at [758, 327] on div "Incorrect + 0 Explanation: The problem is simply asking for the length of the s…" at bounding box center [668, 329] width 1202 height 373
click at [1286, 355] on div "Incorrect + 0 Explanation: The problem is simply asking for the length of the s…" at bounding box center [668, 329] width 1336 height 658
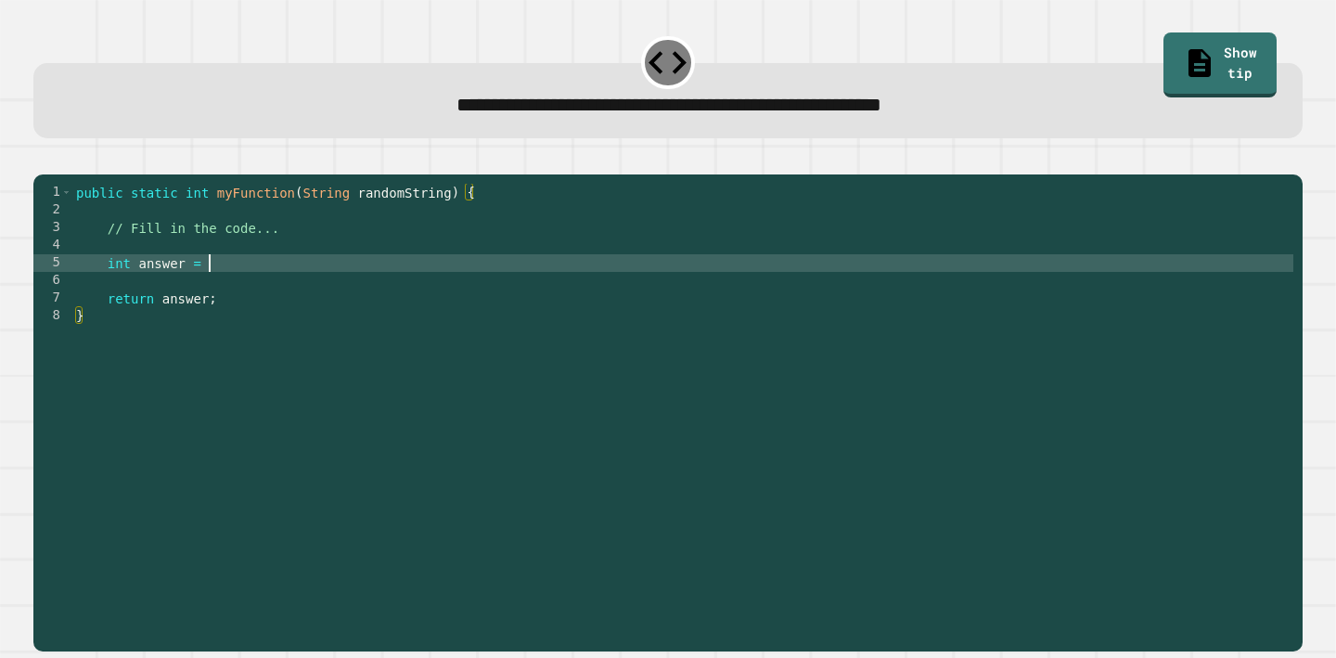
click at [238, 292] on div "public static int myFunction ( String randomString ) { // Fill in the code... i…" at bounding box center [682, 404] width 1221 height 441
click at [43, 159] on button "button" at bounding box center [43, 159] width 0 height 0
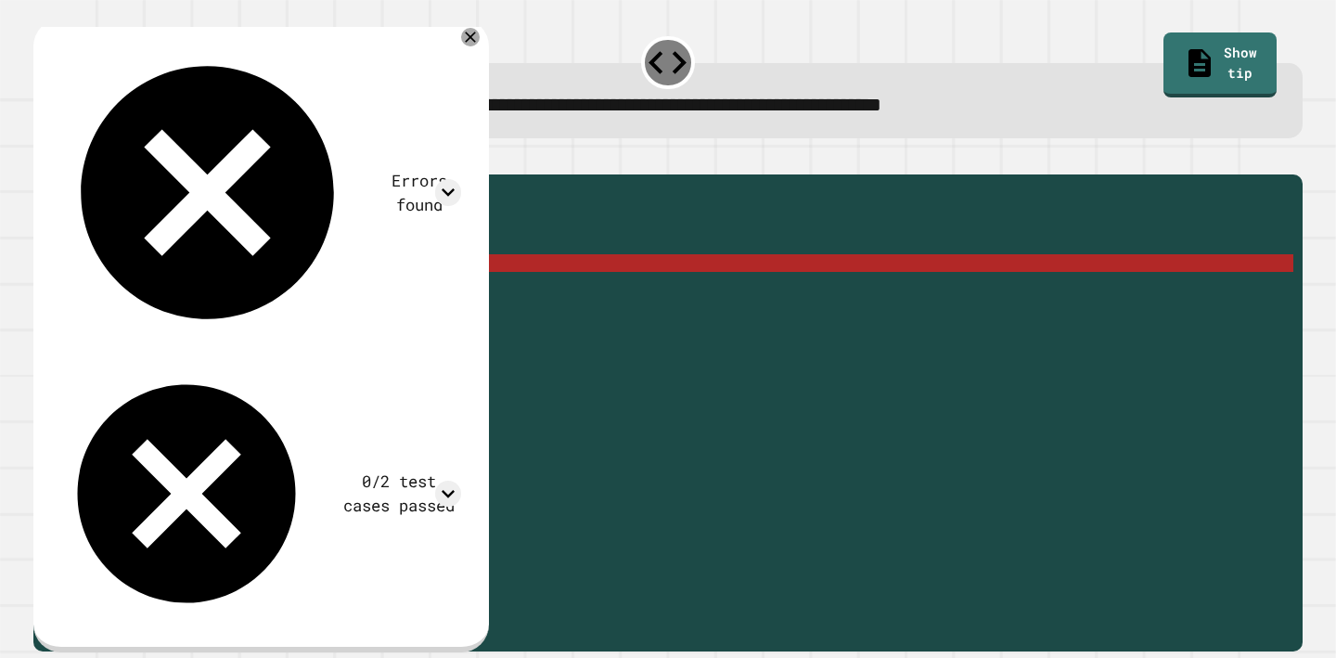
click at [415, 291] on div "public static int myFunction ( String randomString ) { // Fill in the code... i…" at bounding box center [682, 404] width 1221 height 441
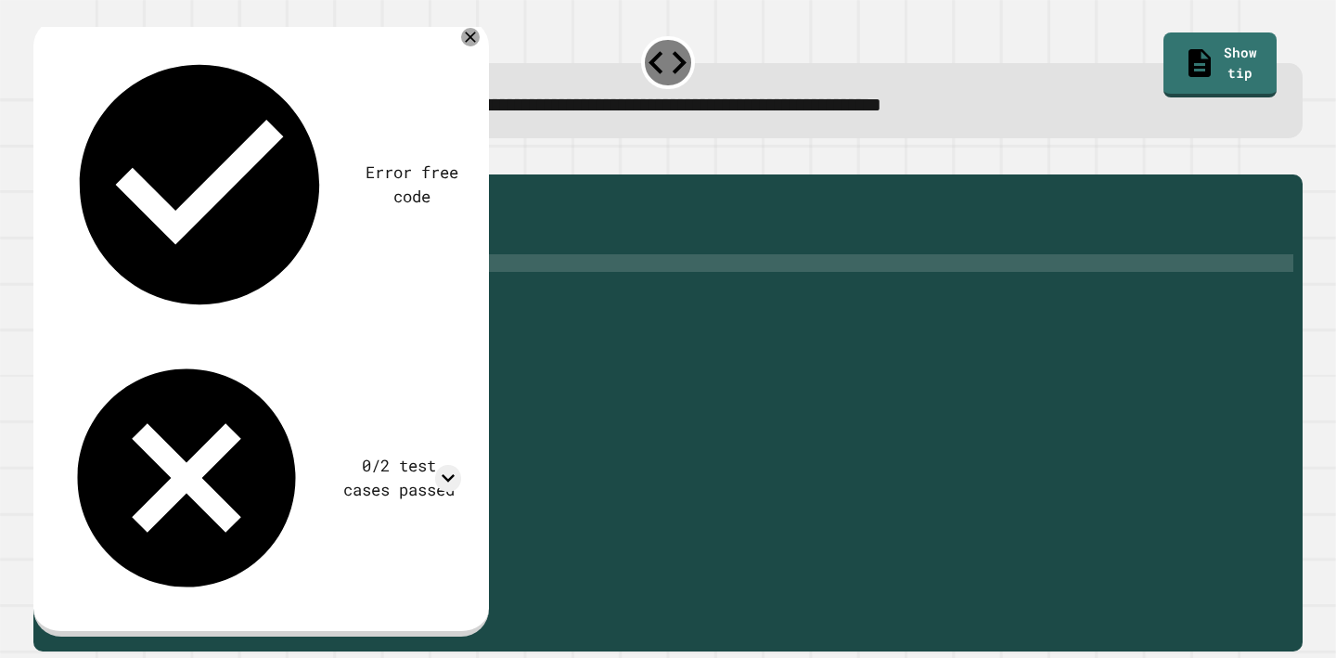
type textarea "**********"
click at [43, 159] on icon "button" at bounding box center [43, 159] width 0 height 0
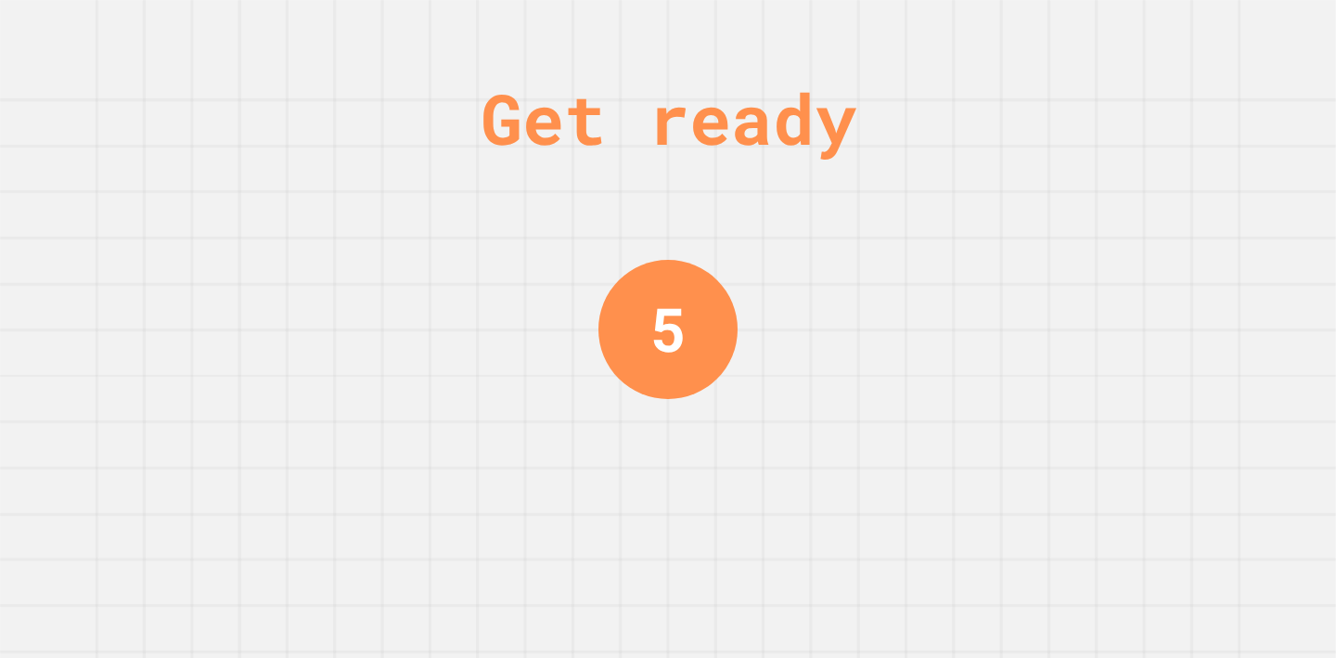
scroll to position [0, 0]
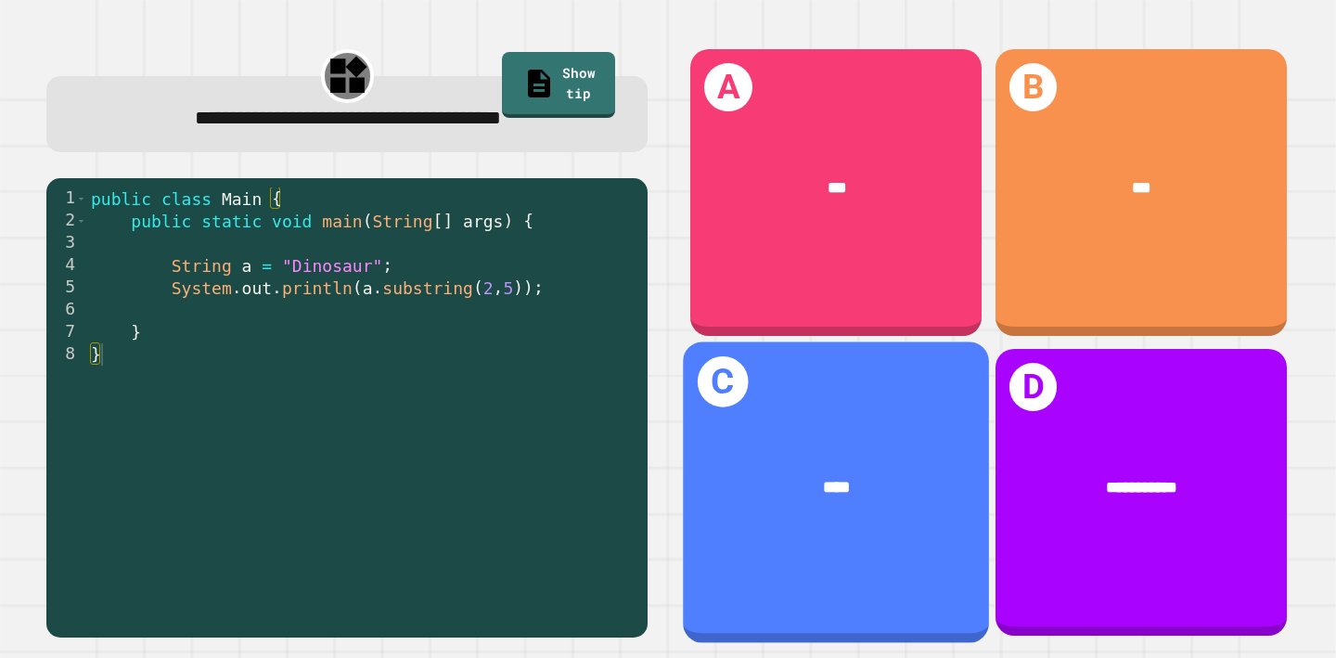
click at [843, 485] on span "****" at bounding box center [836, 488] width 27 height 18
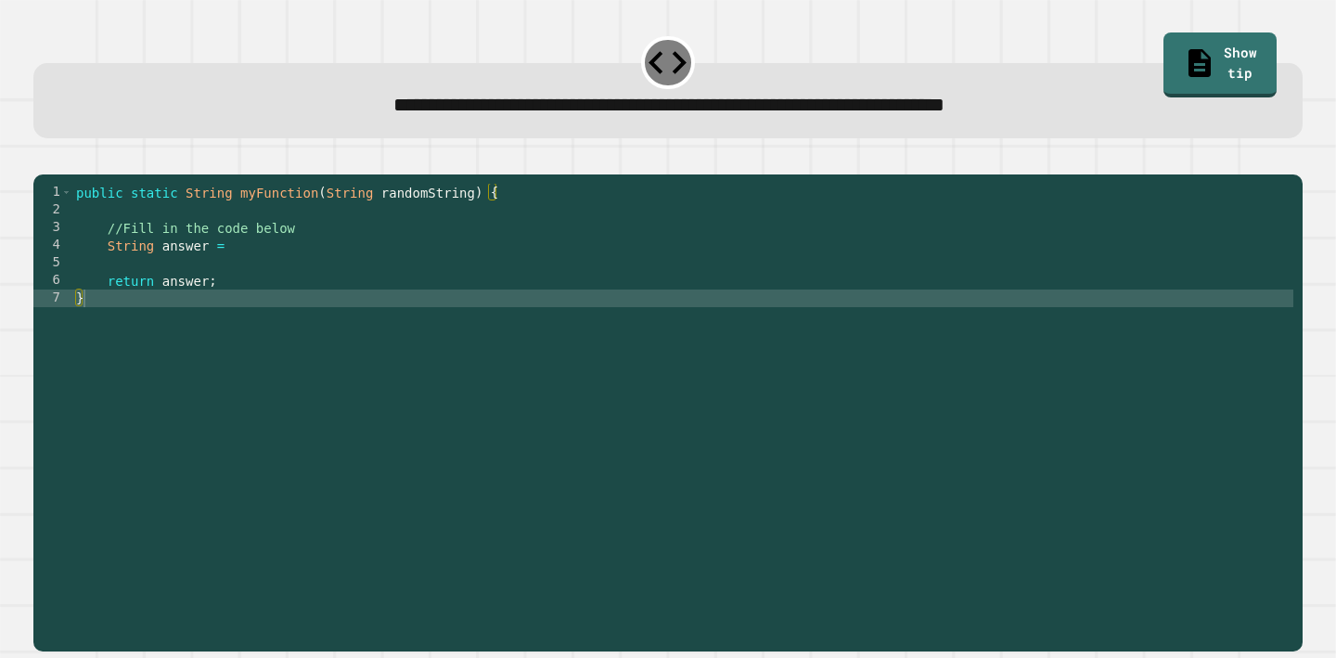
click at [266, 279] on div "public static String myFunction ( String randomString ) { //Fill in the code be…" at bounding box center [682, 404] width 1221 height 441
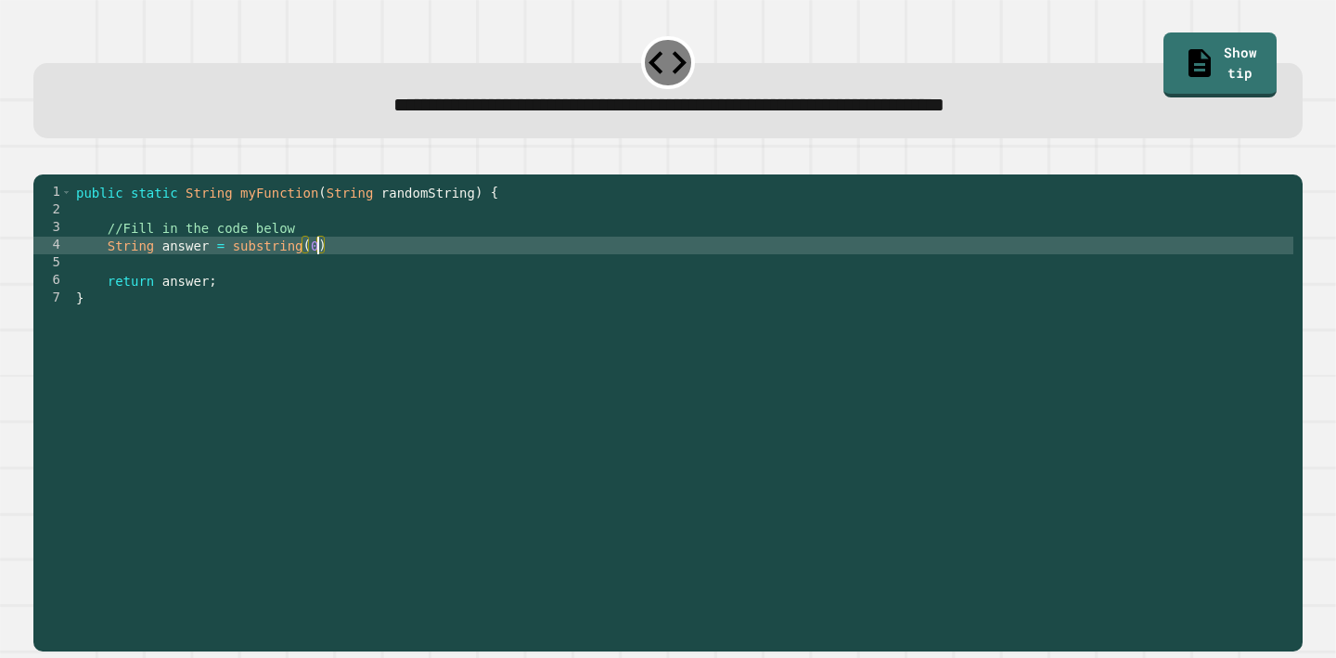
scroll to position [0, 17]
click at [369, 273] on div "public static String myFunction ( String randomString ) { //Fill in the code be…" at bounding box center [682, 404] width 1221 height 441
click at [230, 271] on div "public static String myFunction ( String randomString ) { //Fill in the code be…" at bounding box center [682, 404] width 1221 height 441
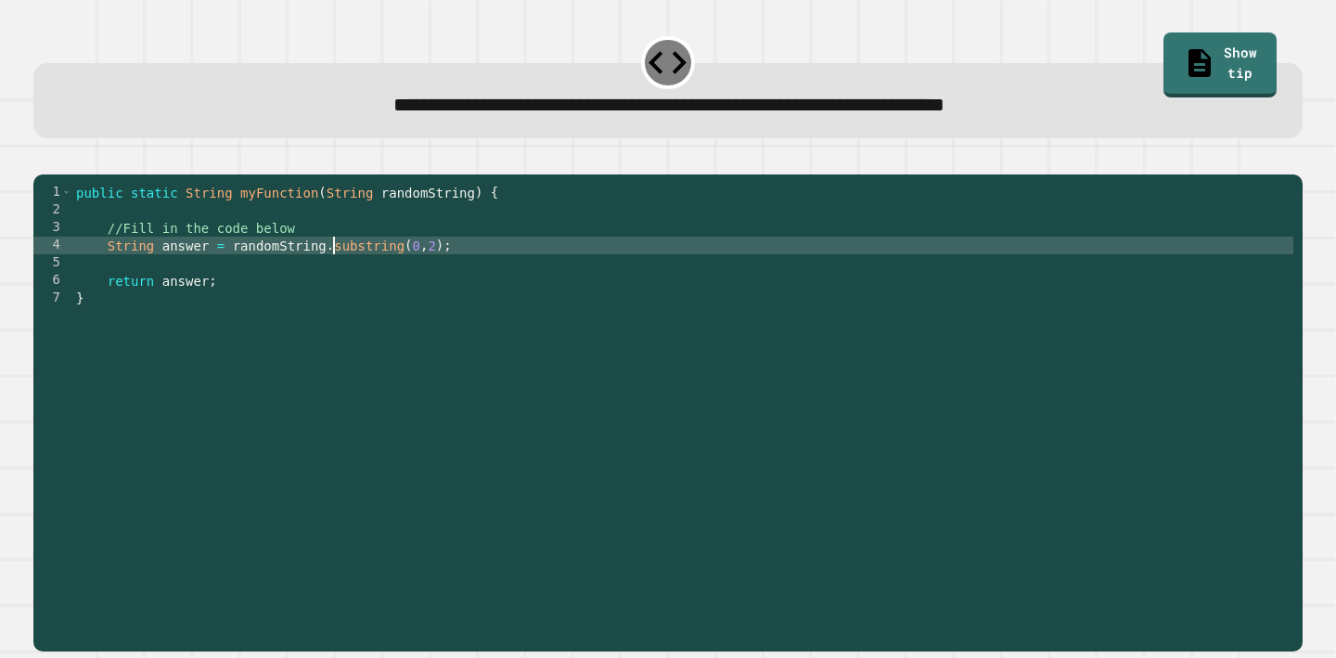
click at [43, 159] on icon "button" at bounding box center [43, 159] width 0 height 0
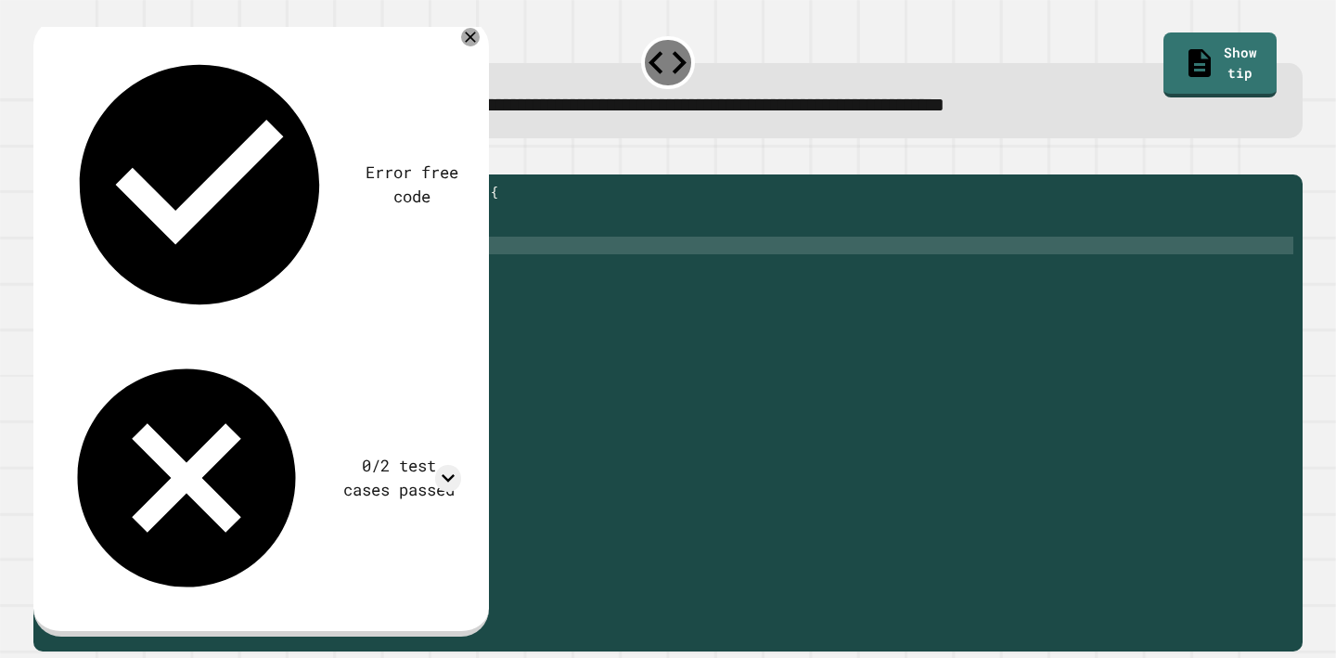
click at [441, 275] on div "public static String myFunction ( String randomString ) { //Fill in the code be…" at bounding box center [682, 404] width 1221 height 441
type textarea "**********"
click at [43, 159] on icon "button" at bounding box center [43, 159] width 0 height 0
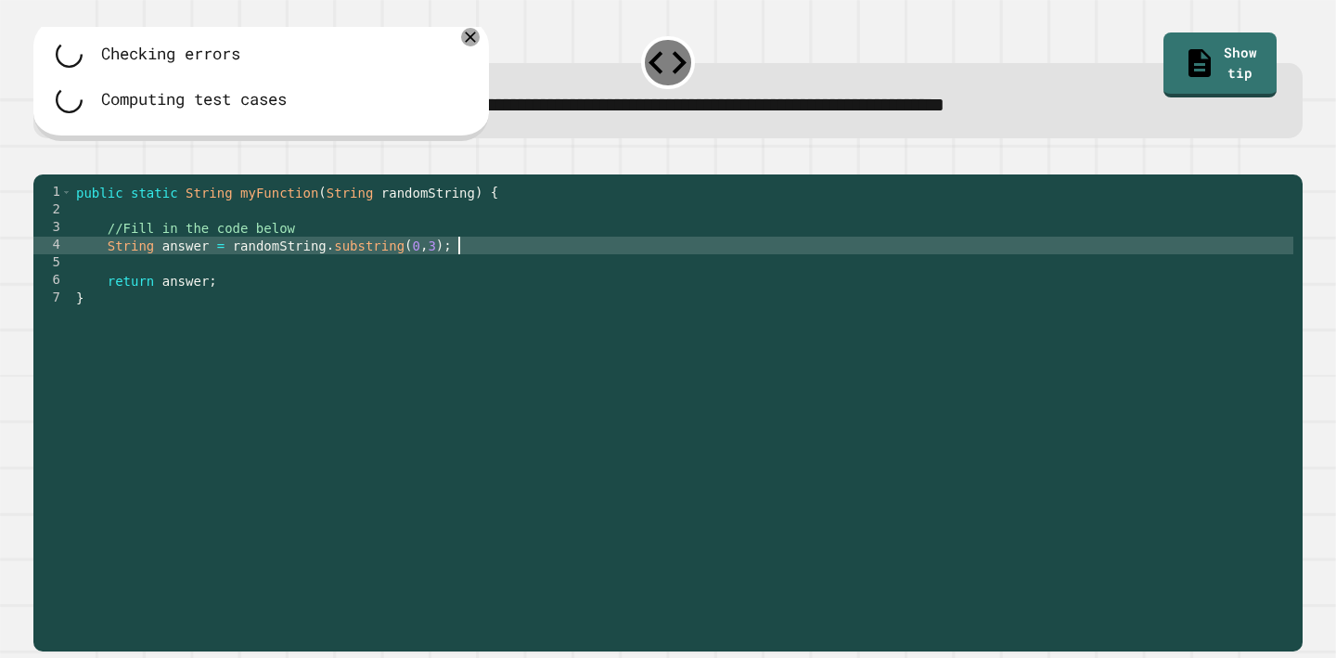
click at [478, 280] on div "public static String myFunction ( String randomString ) { //Fill in the code be…" at bounding box center [682, 404] width 1221 height 441
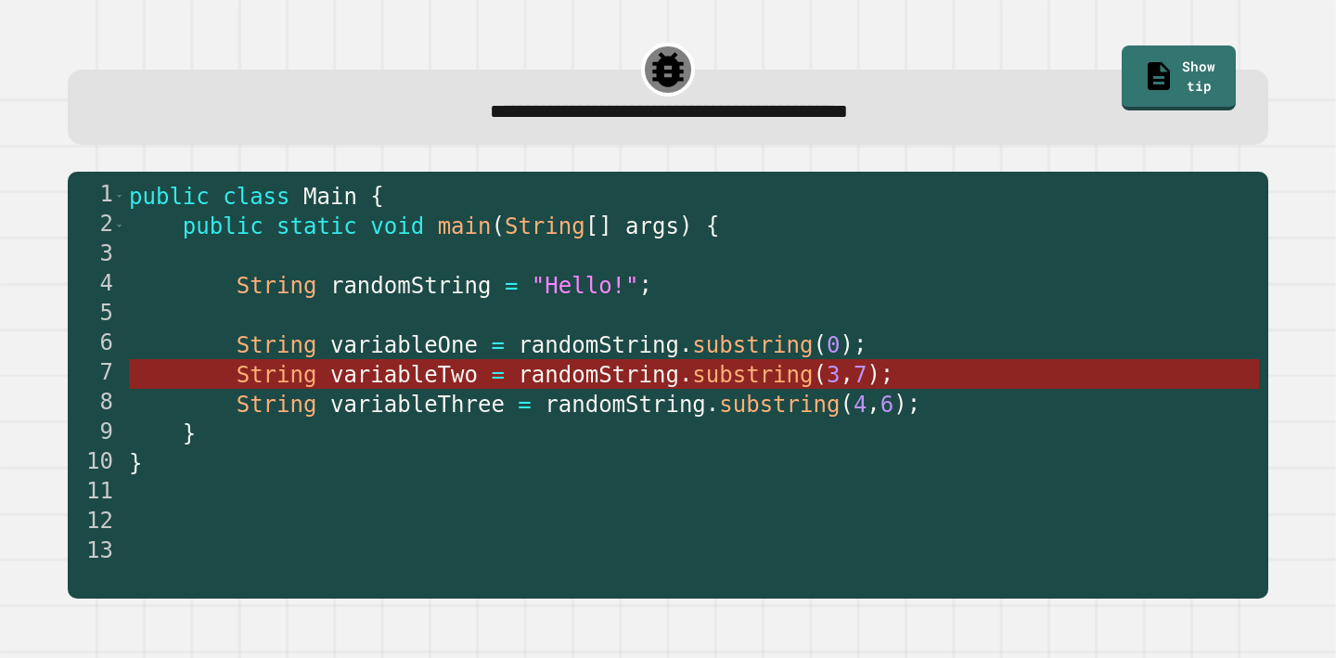
click at [699, 377] on span "substring" at bounding box center [752, 375] width 121 height 26
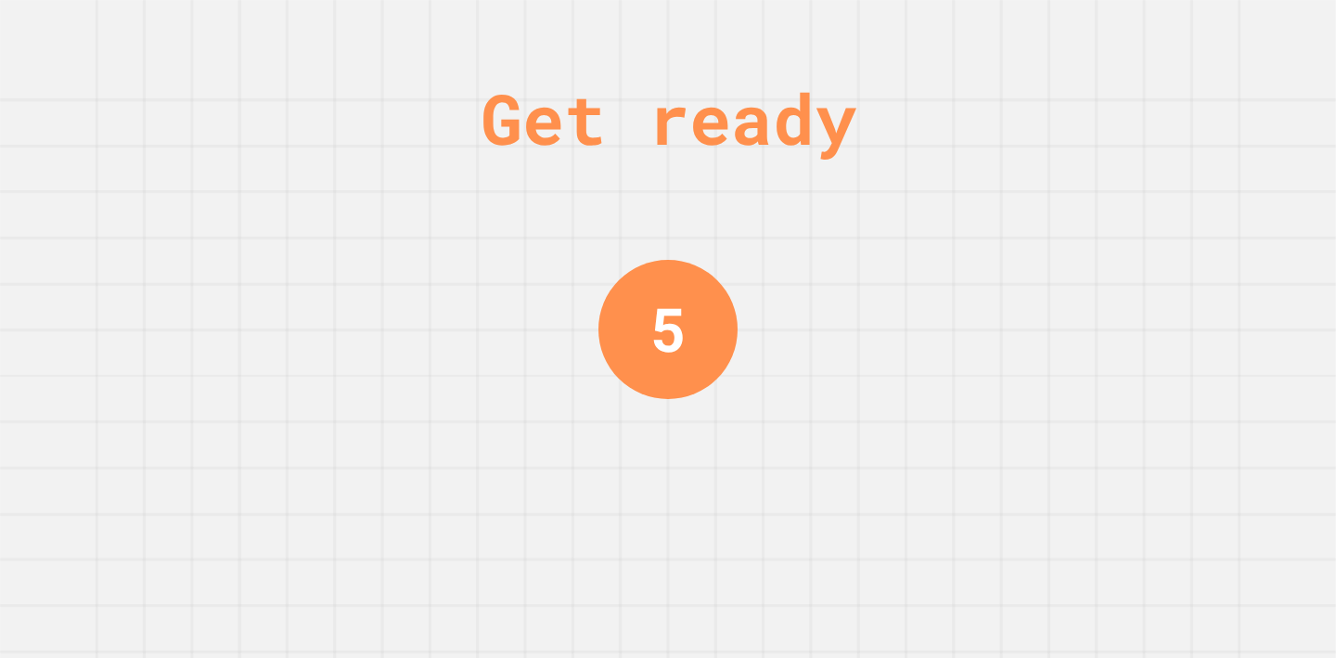
scroll to position [0, 0]
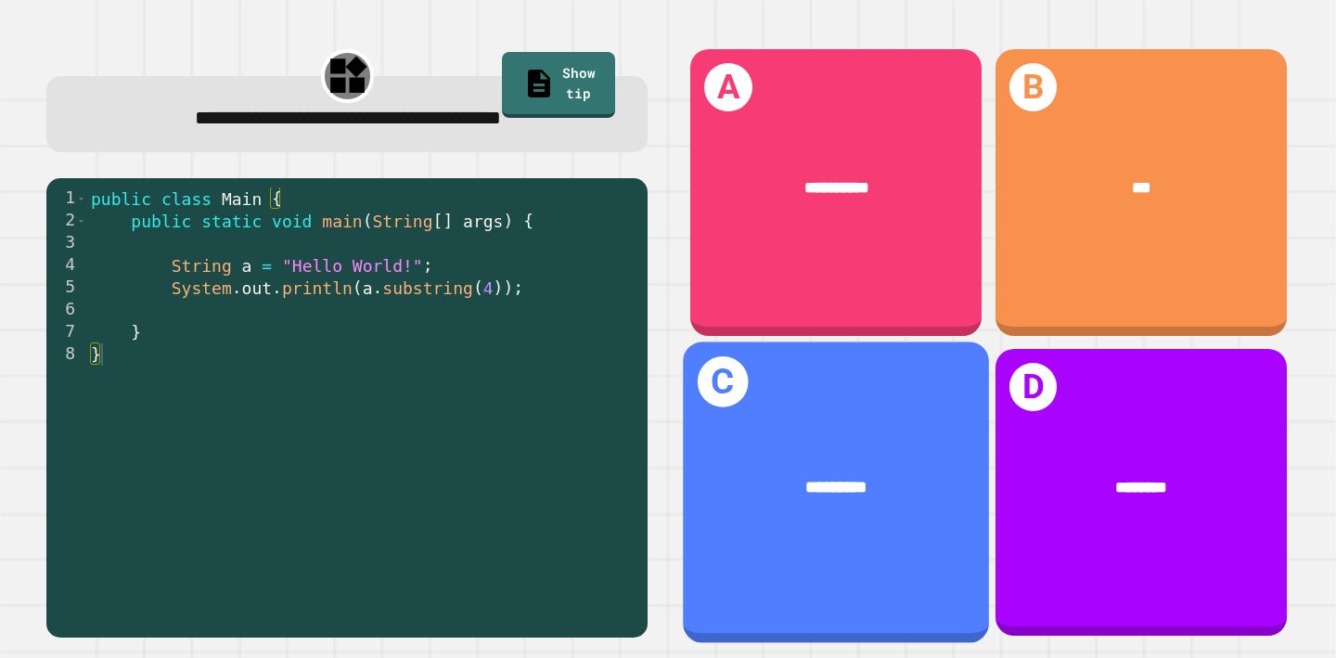
click at [798, 480] on div "*********" at bounding box center [836, 487] width 237 height 26
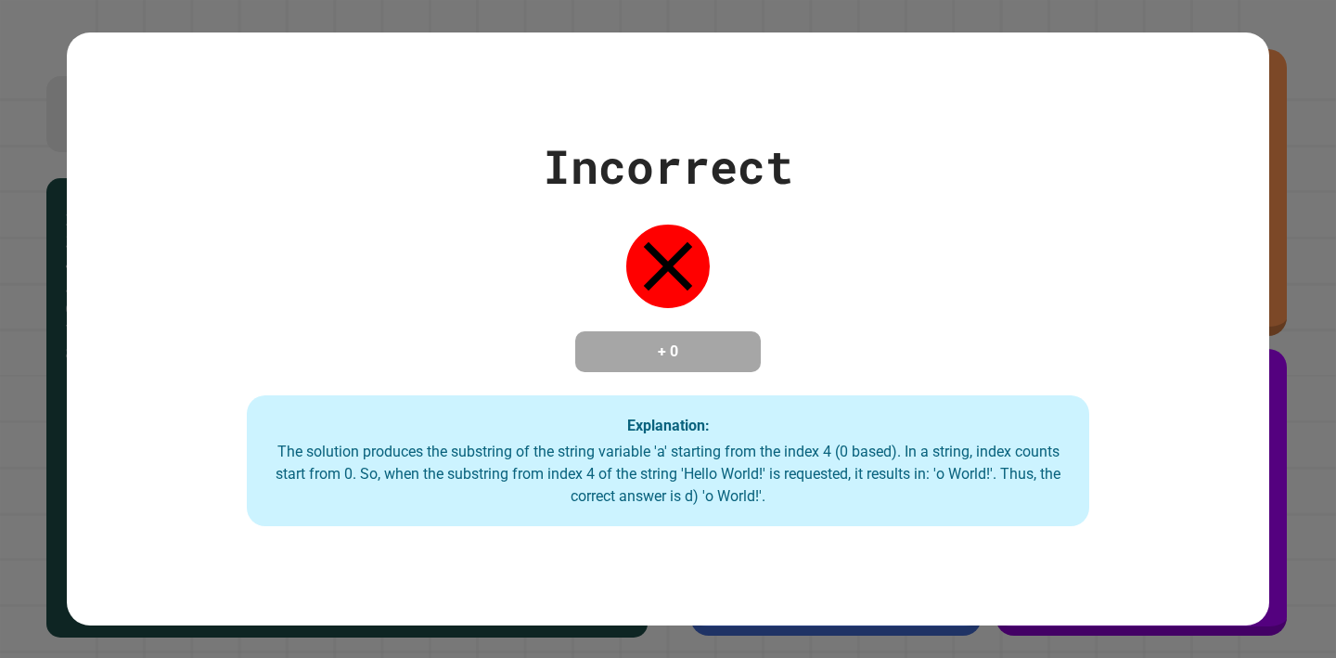
click at [1287, 491] on div "Incorrect + 0 Explanation: The solution produces the substring of the string va…" at bounding box center [668, 329] width 1336 height 658
click at [1266, 488] on div "Incorrect + 0 Explanation: The solution produces the substring of the string va…" at bounding box center [668, 329] width 1202 height 395
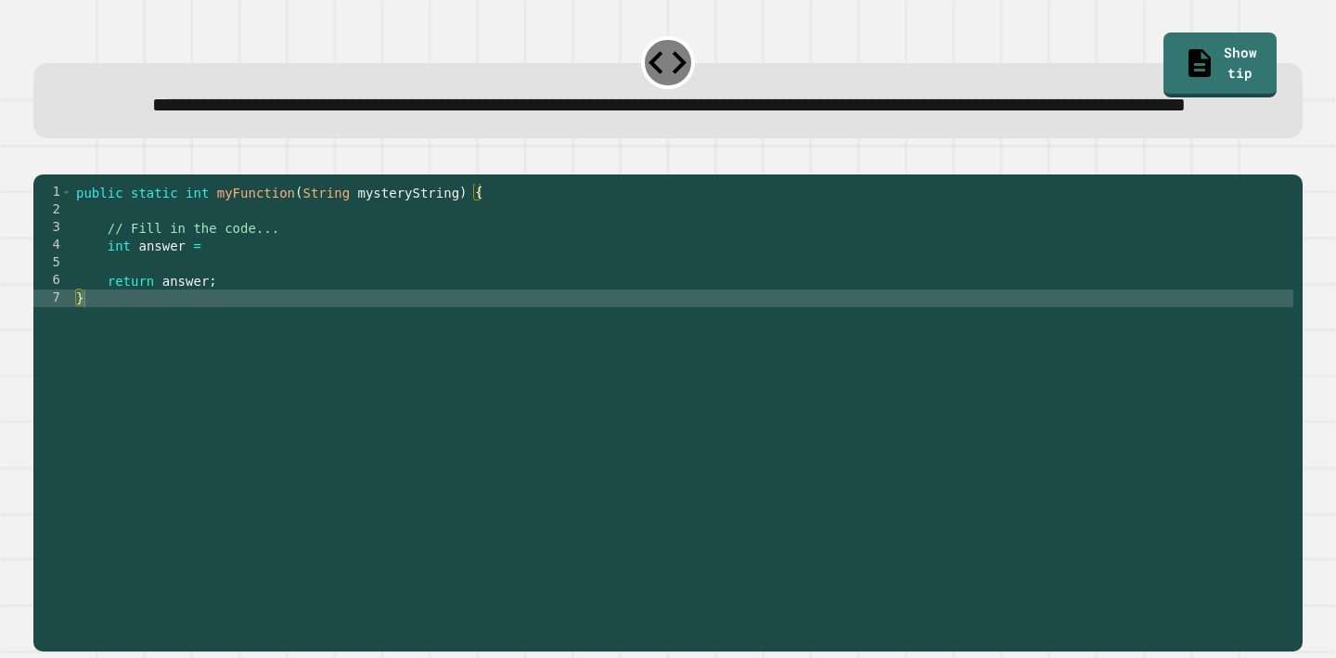
click at [250, 308] on div "public static int myFunction ( String mysteryString ) { // Fill in the code... …" at bounding box center [682, 395] width 1221 height 423
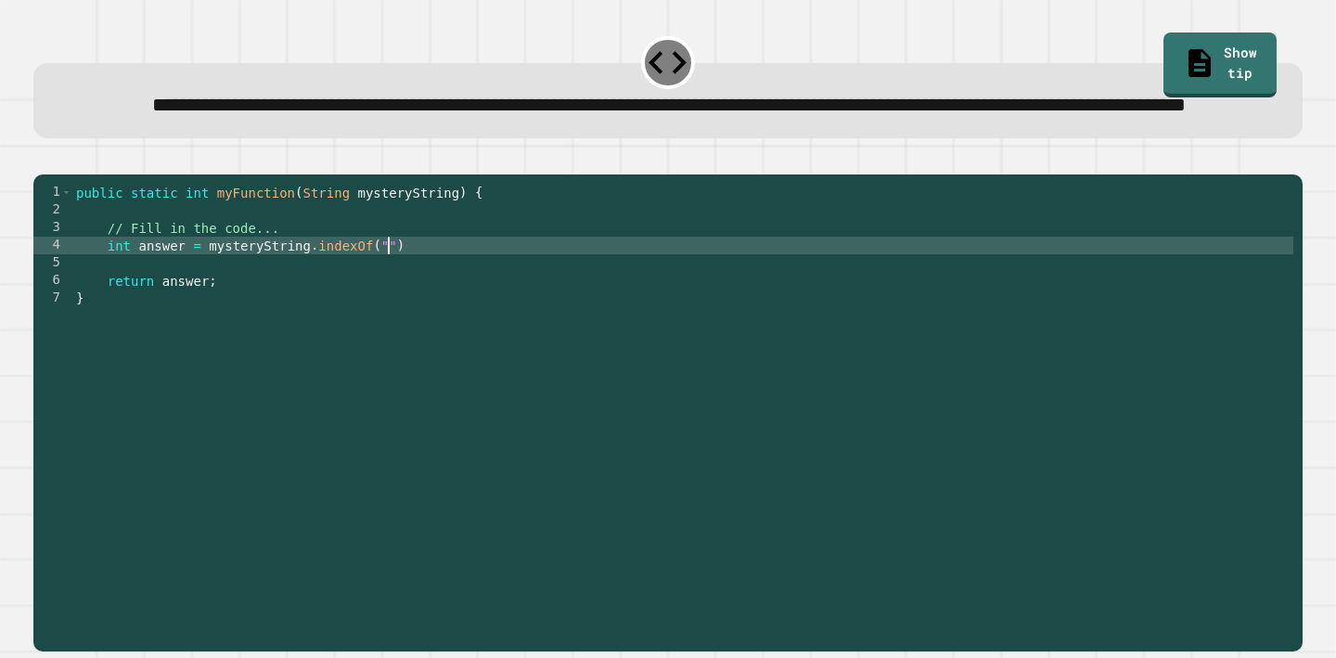
scroll to position [0, 21]
click at [420, 300] on div "public static int myFunction ( String mysteryString ) { // Fill in the code... …" at bounding box center [682, 395] width 1221 height 423
type textarea "**********"
click at [43, 159] on icon "button" at bounding box center [43, 159] width 0 height 0
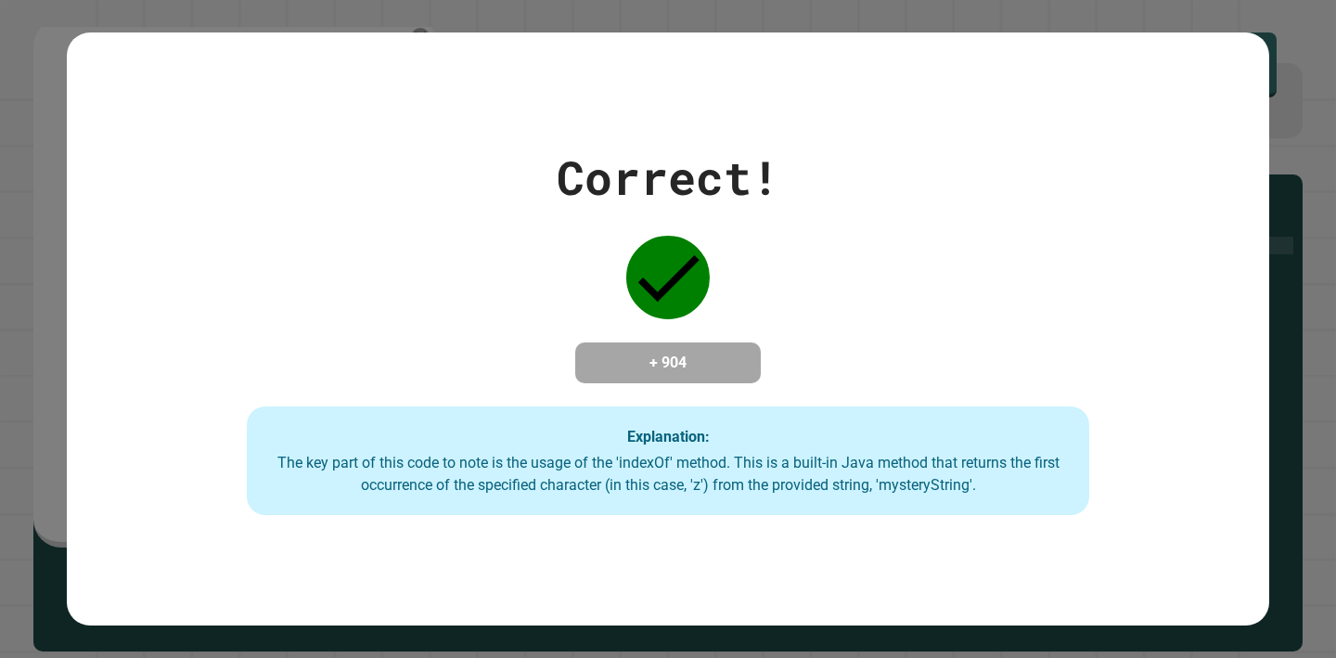
click at [388, 0] on div "Correct! + 904 Explanation: The key part of this code to note is the usage of t…" at bounding box center [668, 329] width 1336 height 658
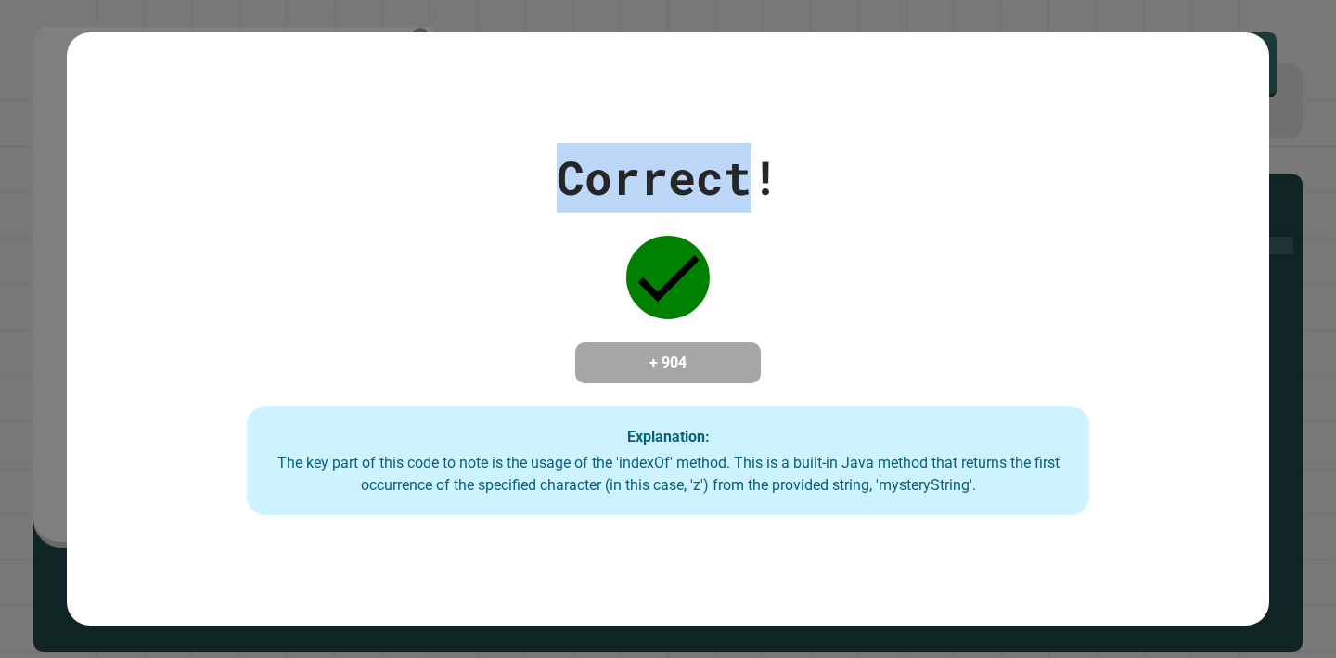
click at [388, 0] on div "Correct! + 904 Explanation: The key part of this code to note is the usage of t…" at bounding box center [668, 329] width 1336 height 658
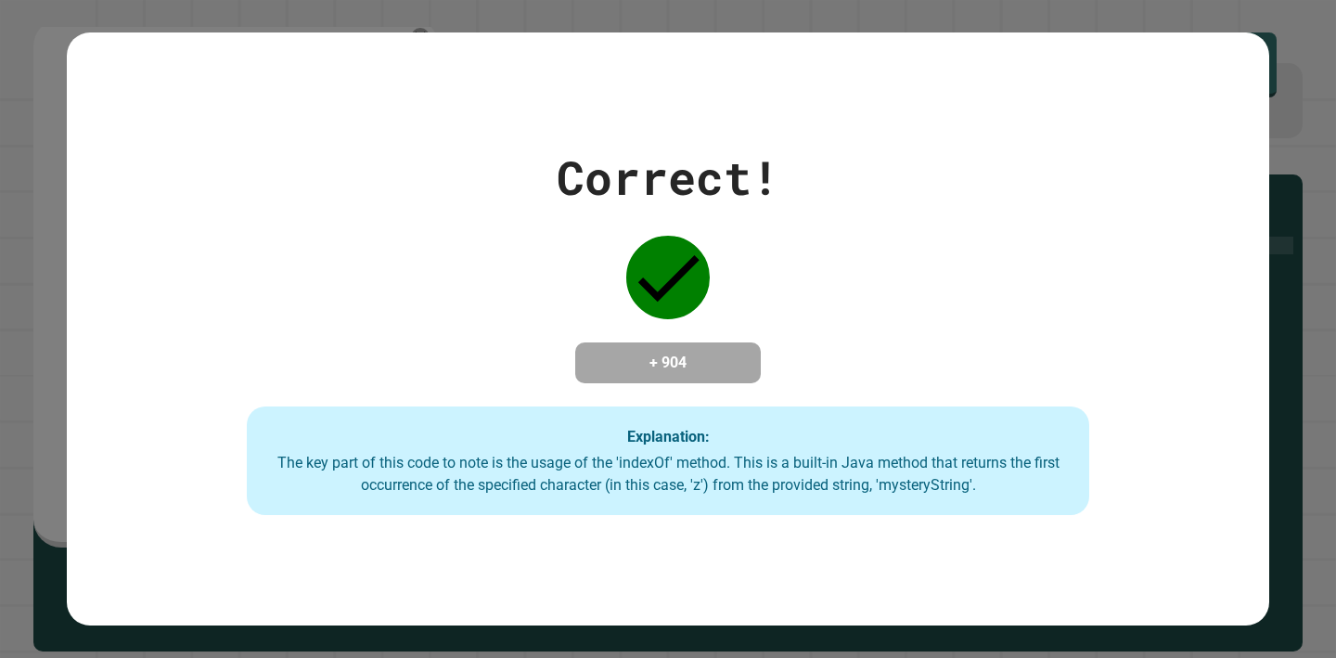
click at [571, 164] on div "Correct!" at bounding box center [668, 178] width 223 height 70
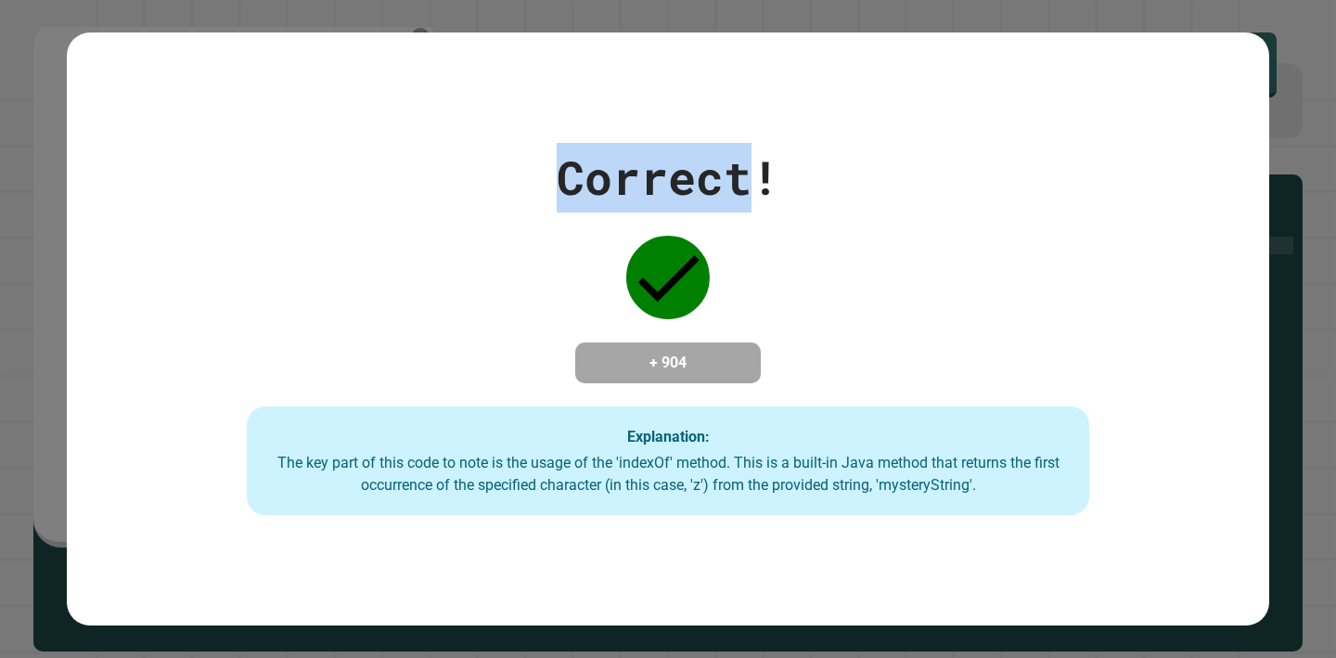
click at [571, 164] on div "Correct!" at bounding box center [668, 178] width 223 height 70
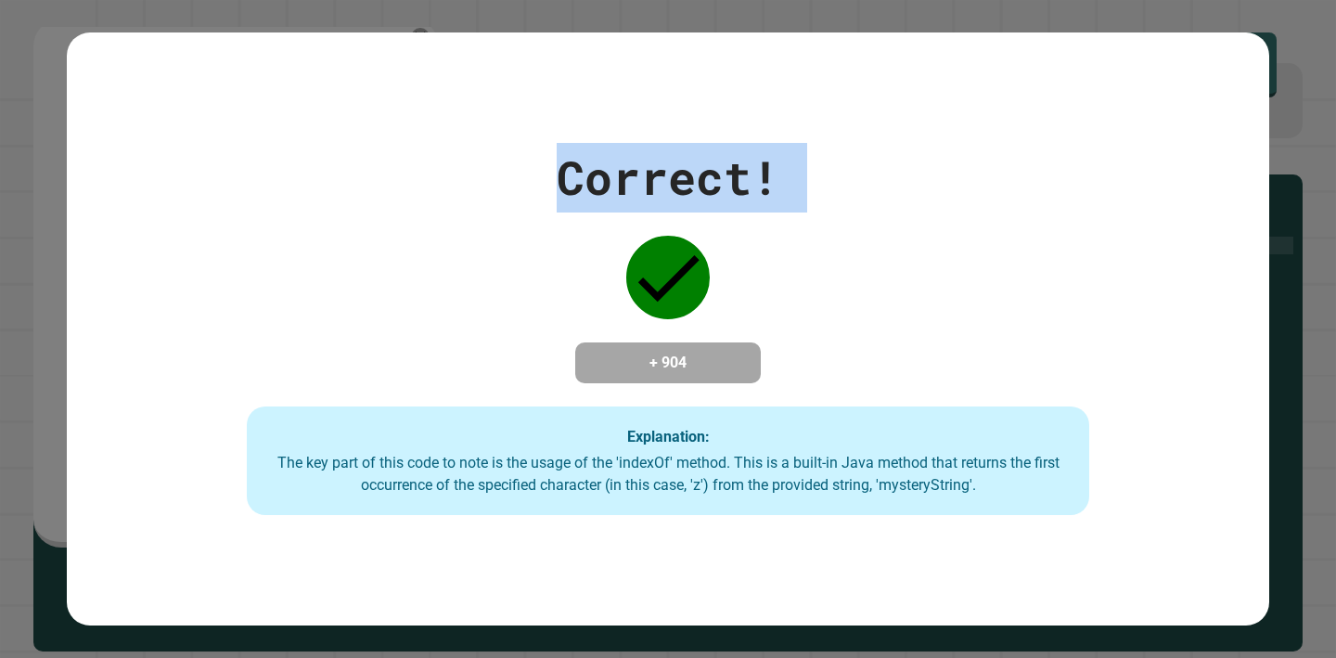
click at [571, 164] on div "Correct!" at bounding box center [668, 178] width 223 height 70
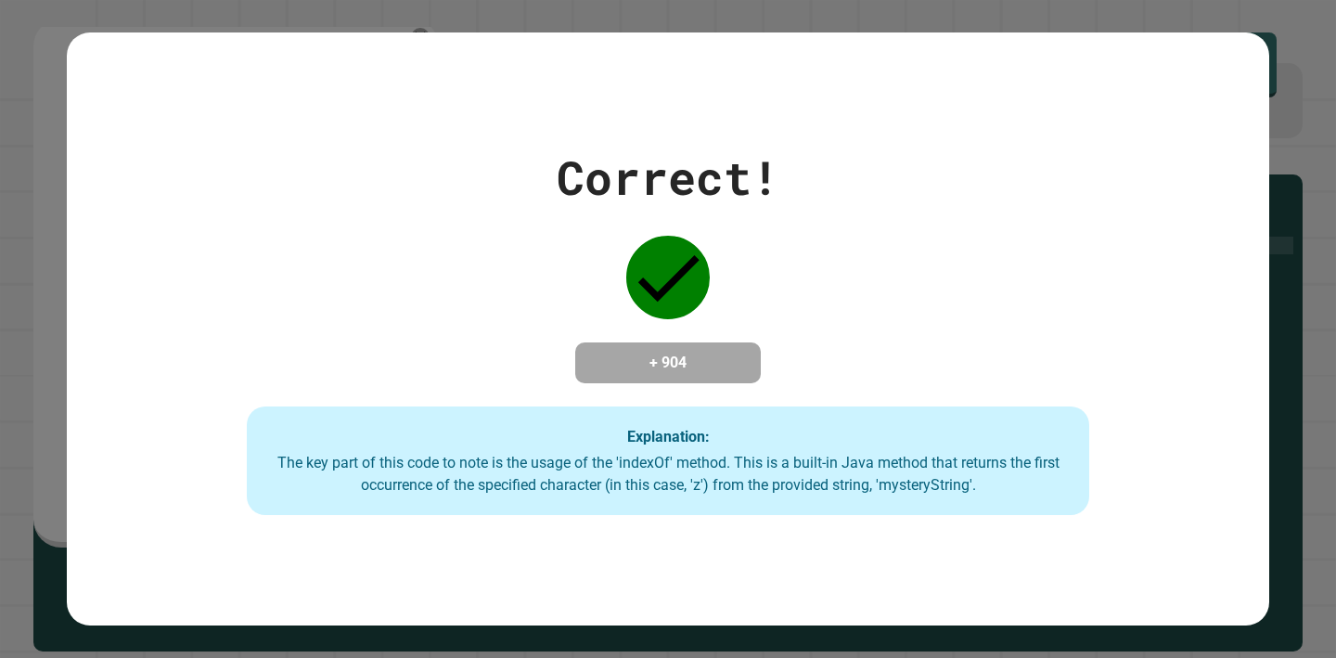
click at [635, 167] on div "Correct!" at bounding box center [668, 178] width 223 height 70
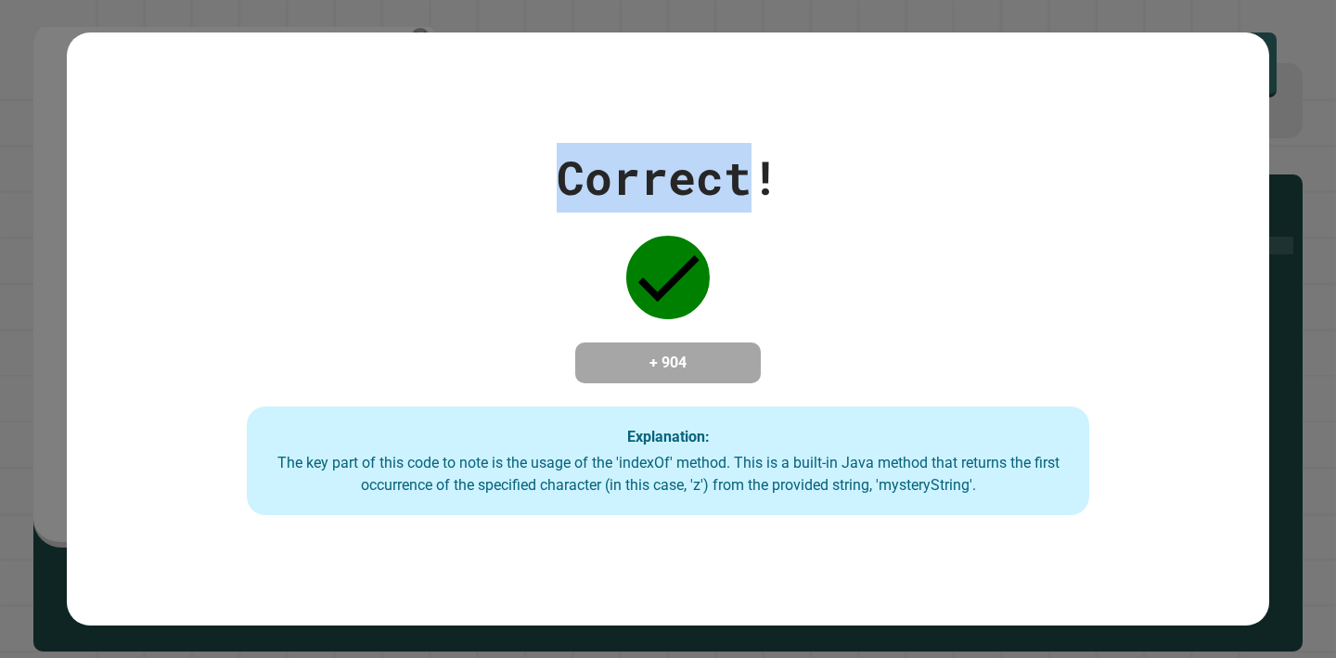
click at [635, 167] on div "Correct!" at bounding box center [668, 178] width 223 height 70
click at [653, 180] on div "Correct!" at bounding box center [668, 178] width 223 height 70
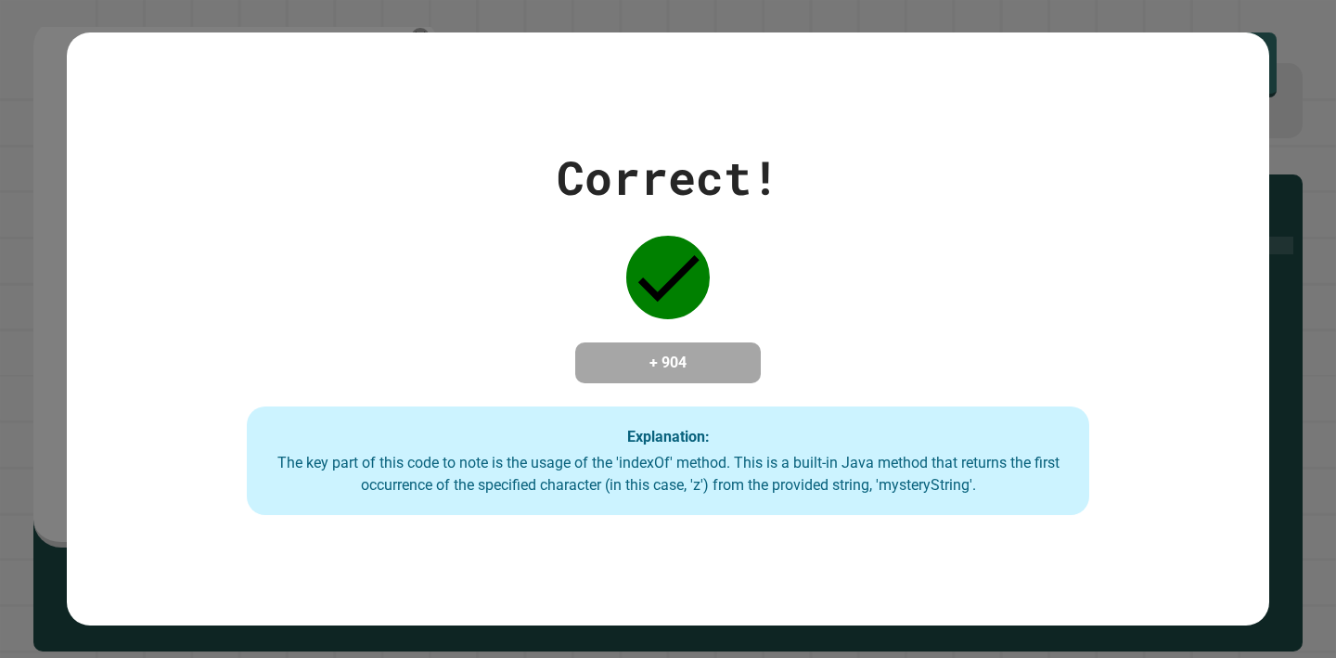
click at [683, 357] on h4 "+ 904" at bounding box center [668, 363] width 148 height 22
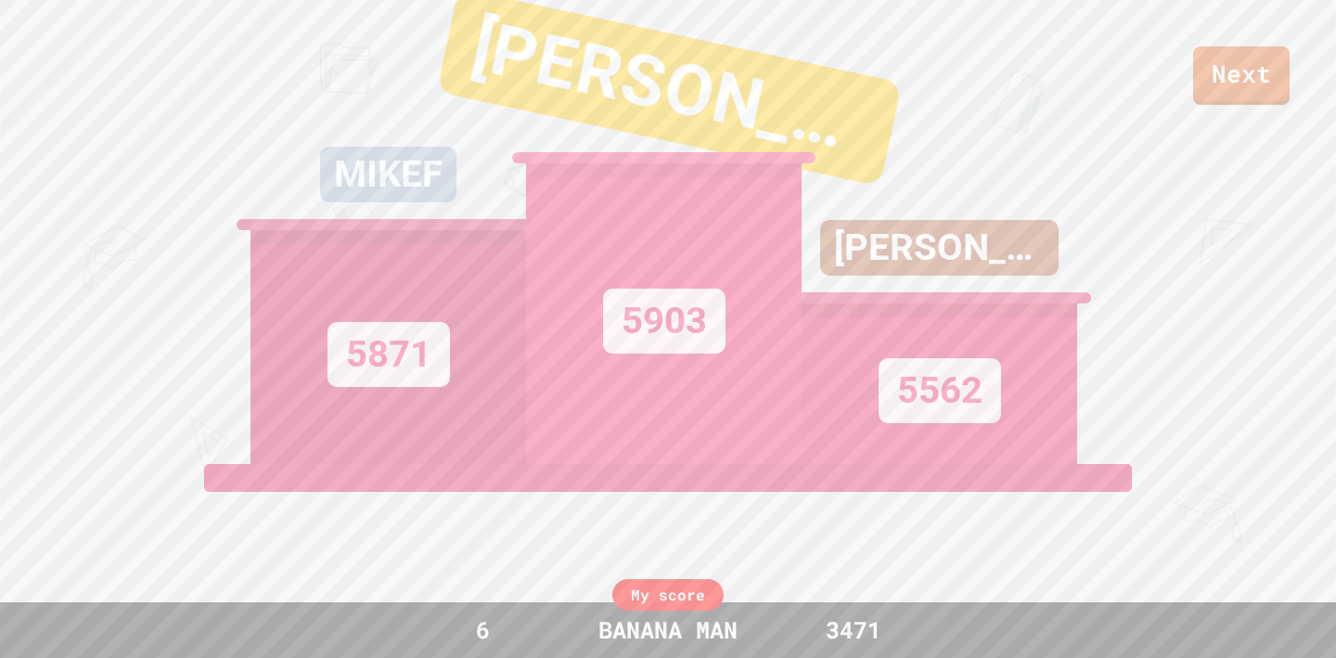
click at [664, 571] on link "View leaderboard" at bounding box center [668, 583] width 316 height 94
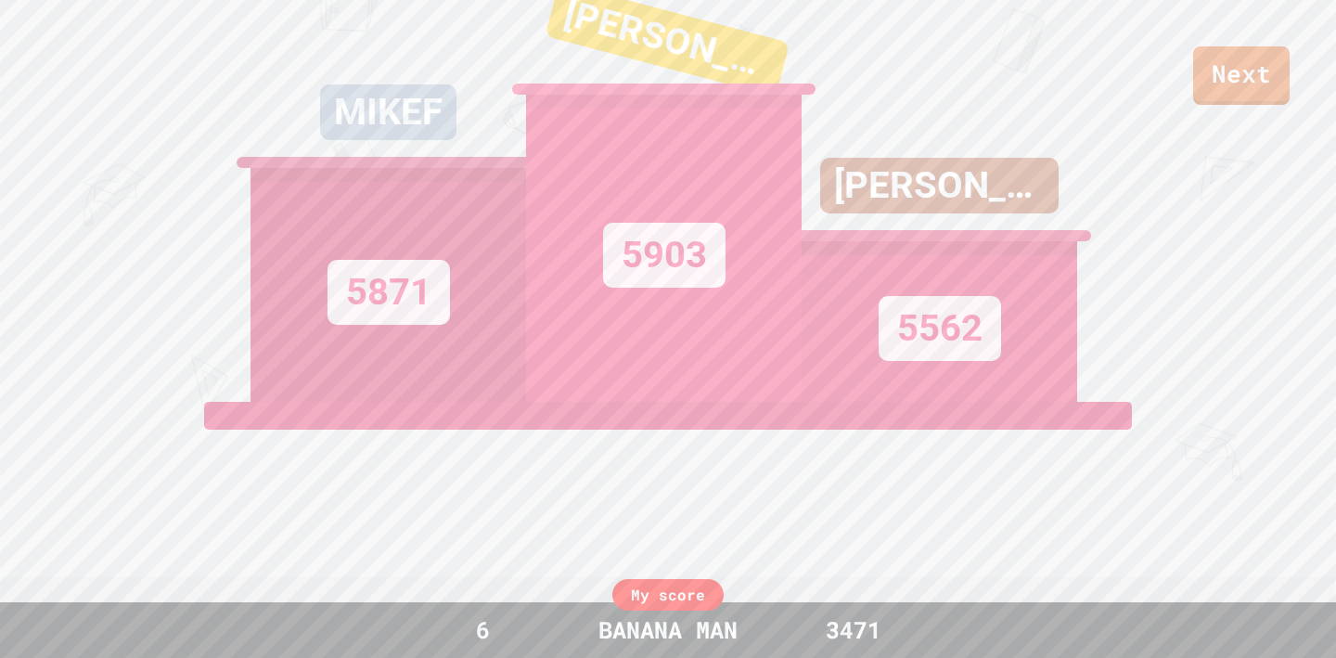
scroll to position [0, 0]
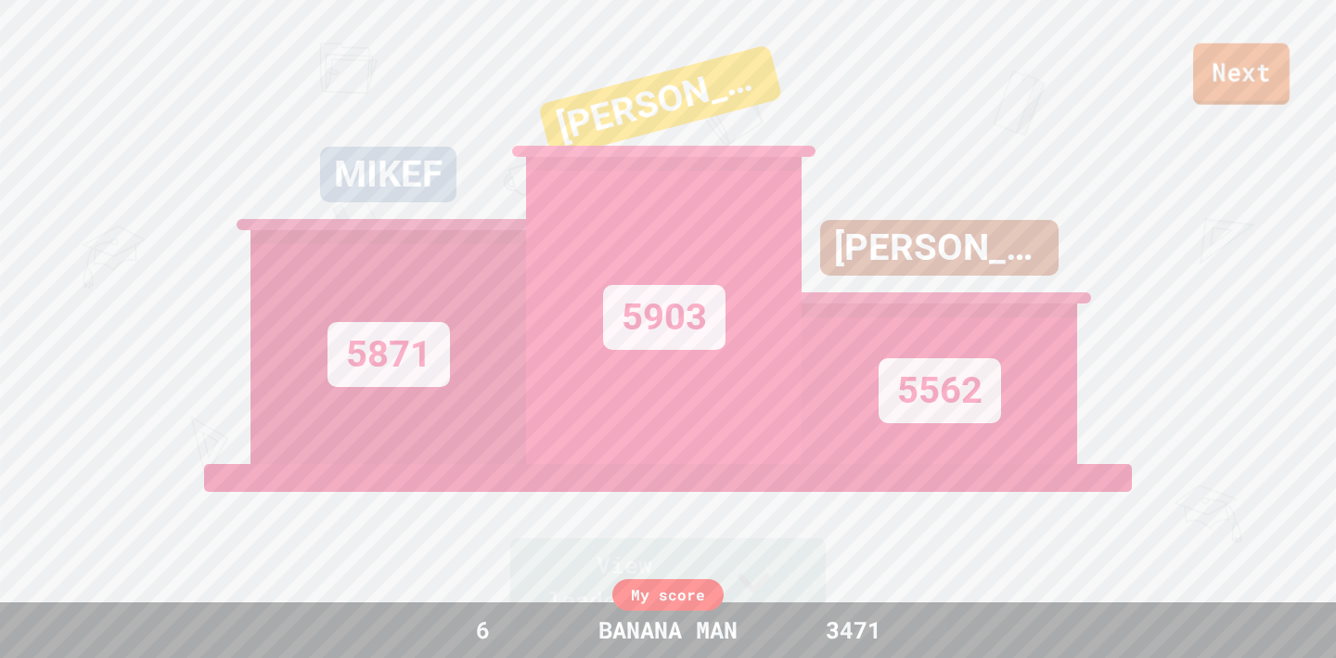
click at [1258, 93] on link "Next" at bounding box center [1241, 74] width 96 height 61
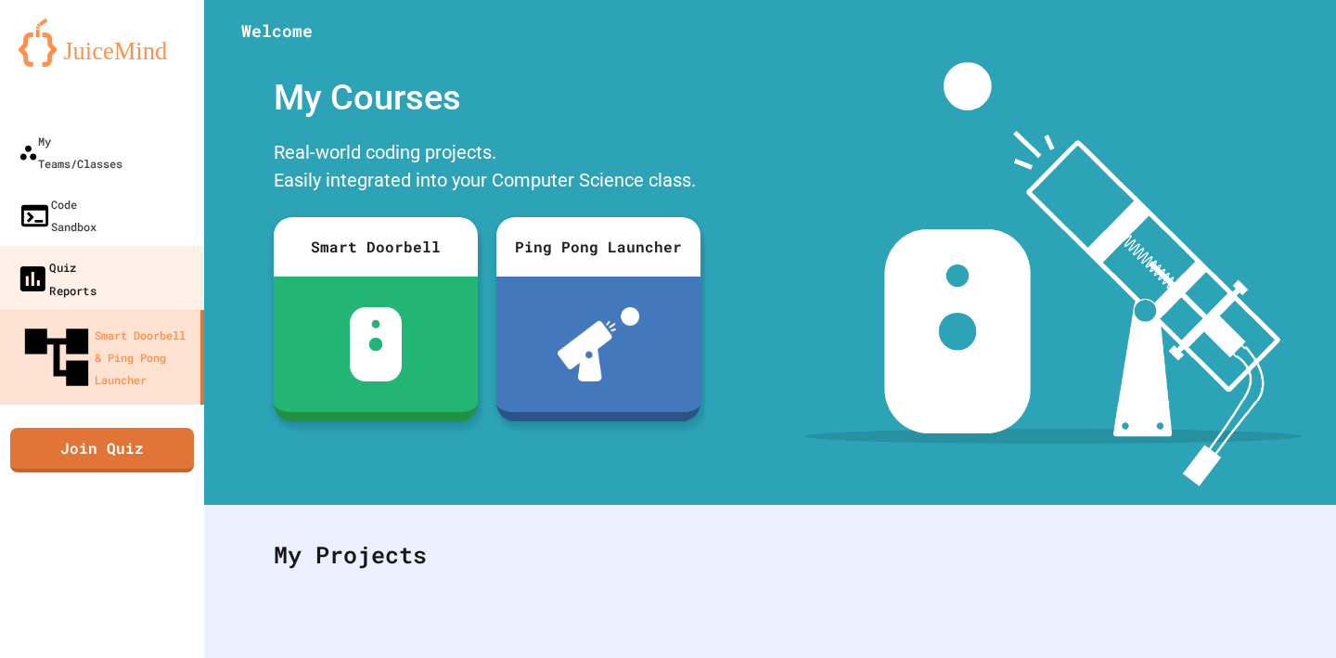
click at [96, 255] on div "Quiz Reports" at bounding box center [56, 277] width 81 height 45
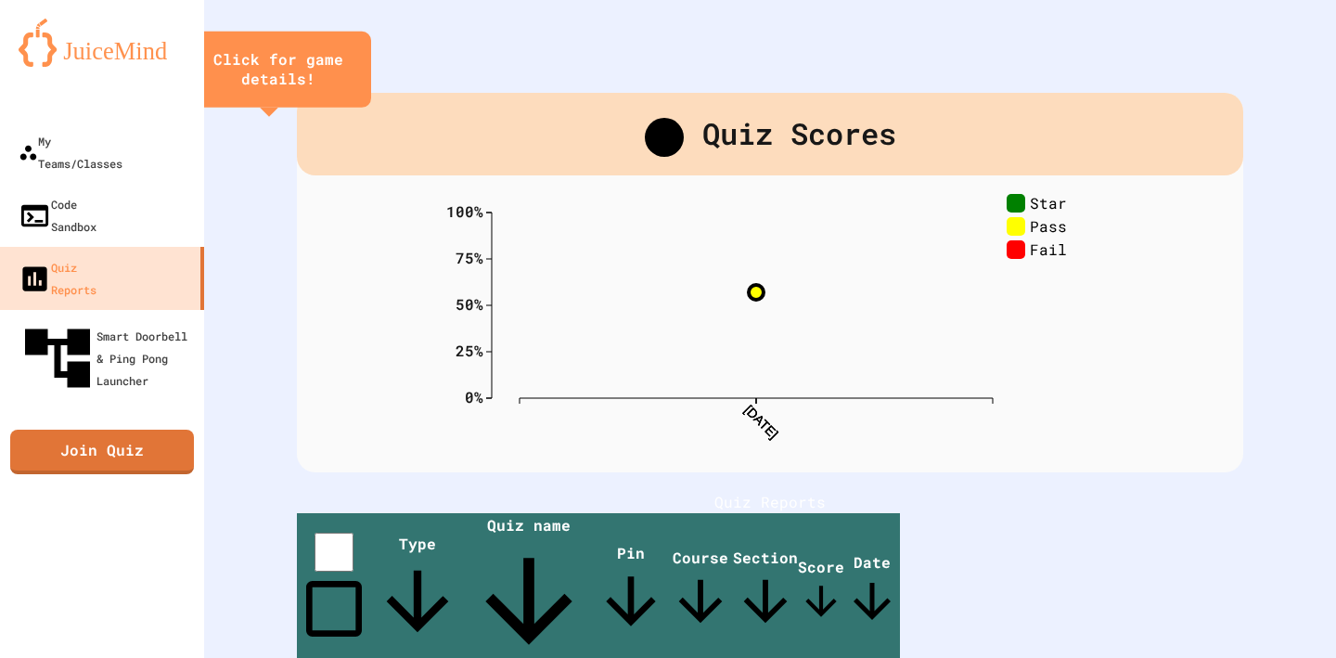
scroll to position [111, 0]
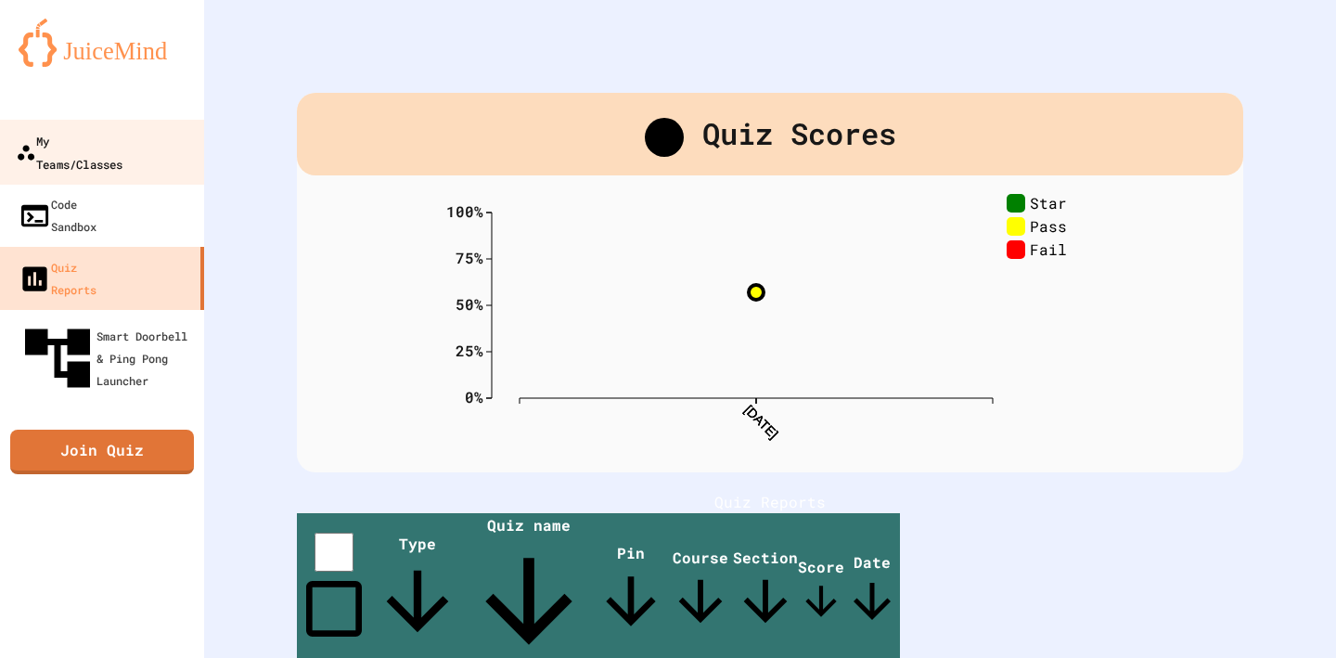
click at [122, 146] on div "My Teams/Classes" at bounding box center [69, 151] width 107 height 45
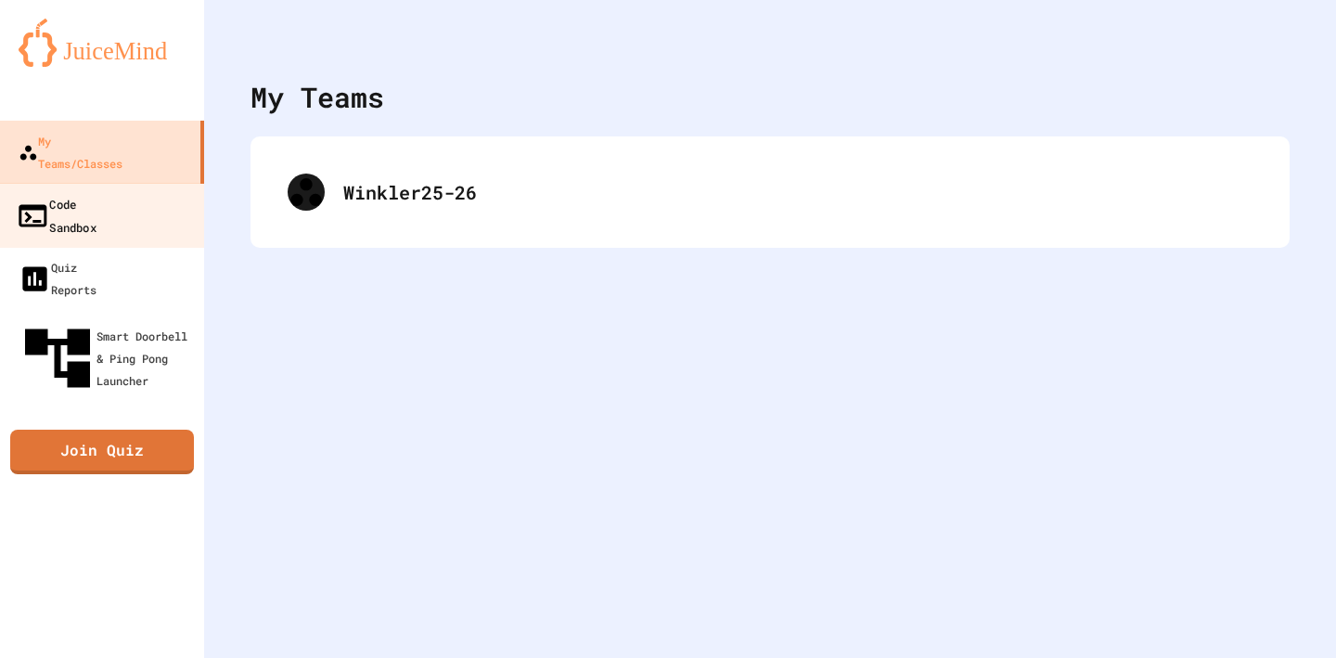
click at [143, 195] on link "Code Sandbox" at bounding box center [102, 215] width 211 height 65
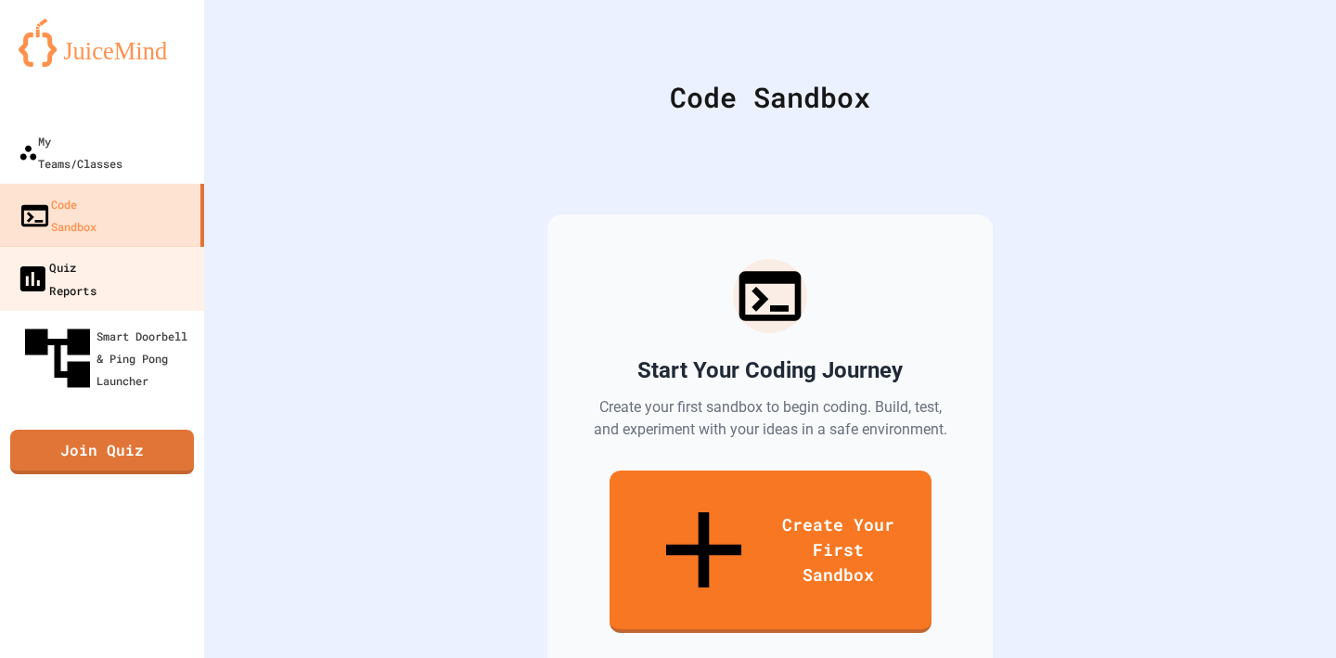
click at [143, 246] on link "Quiz Reports" at bounding box center [102, 278] width 211 height 65
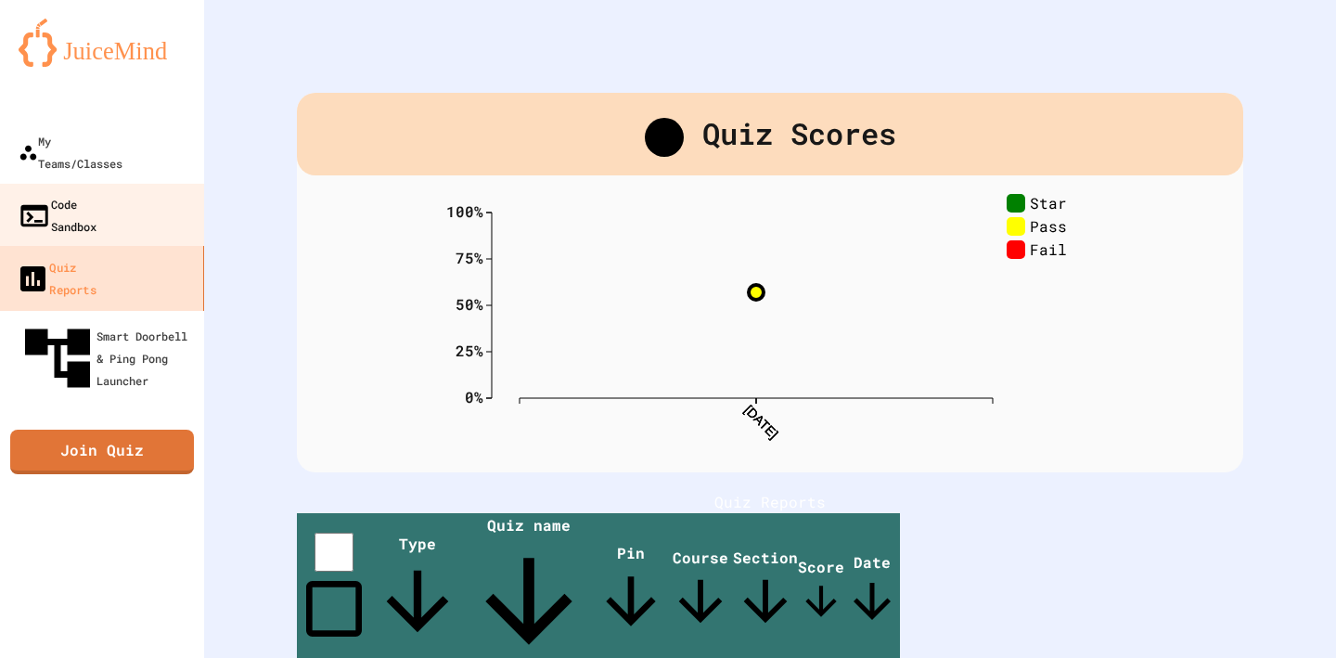
click at [139, 199] on link "Code Sandbox" at bounding box center [101, 215] width 205 height 63
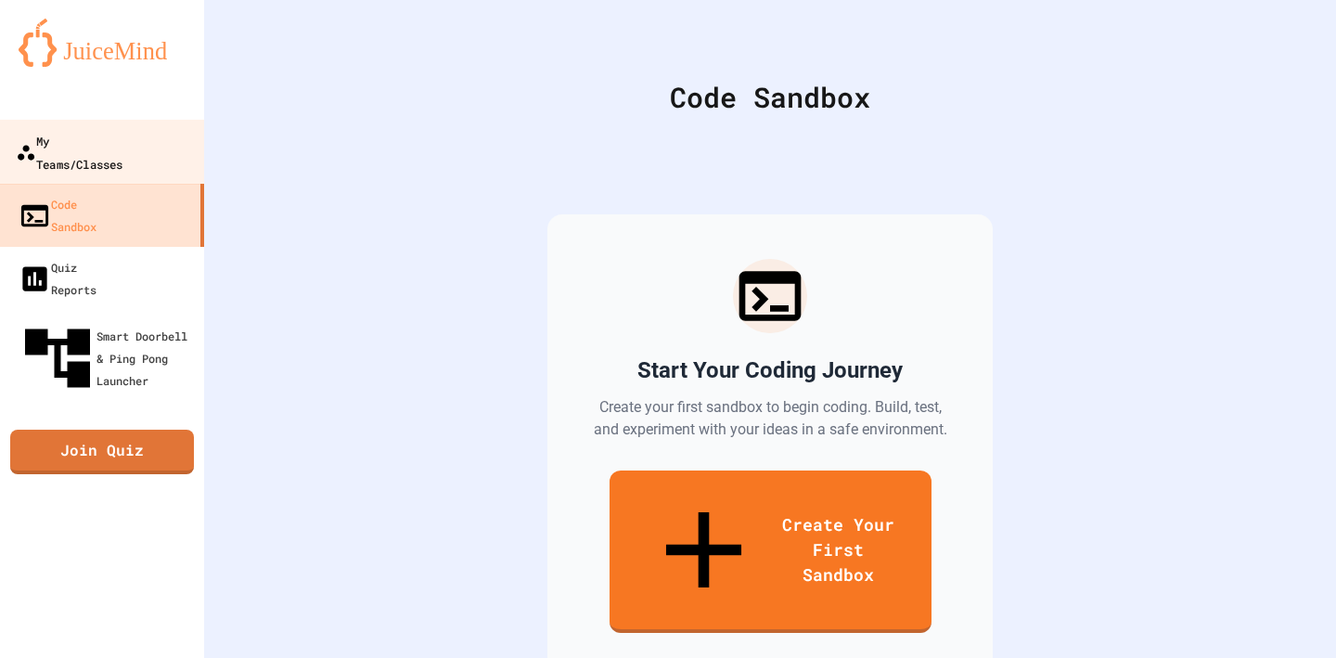
click at [122, 151] on div "My Teams/Classes" at bounding box center [69, 151] width 107 height 45
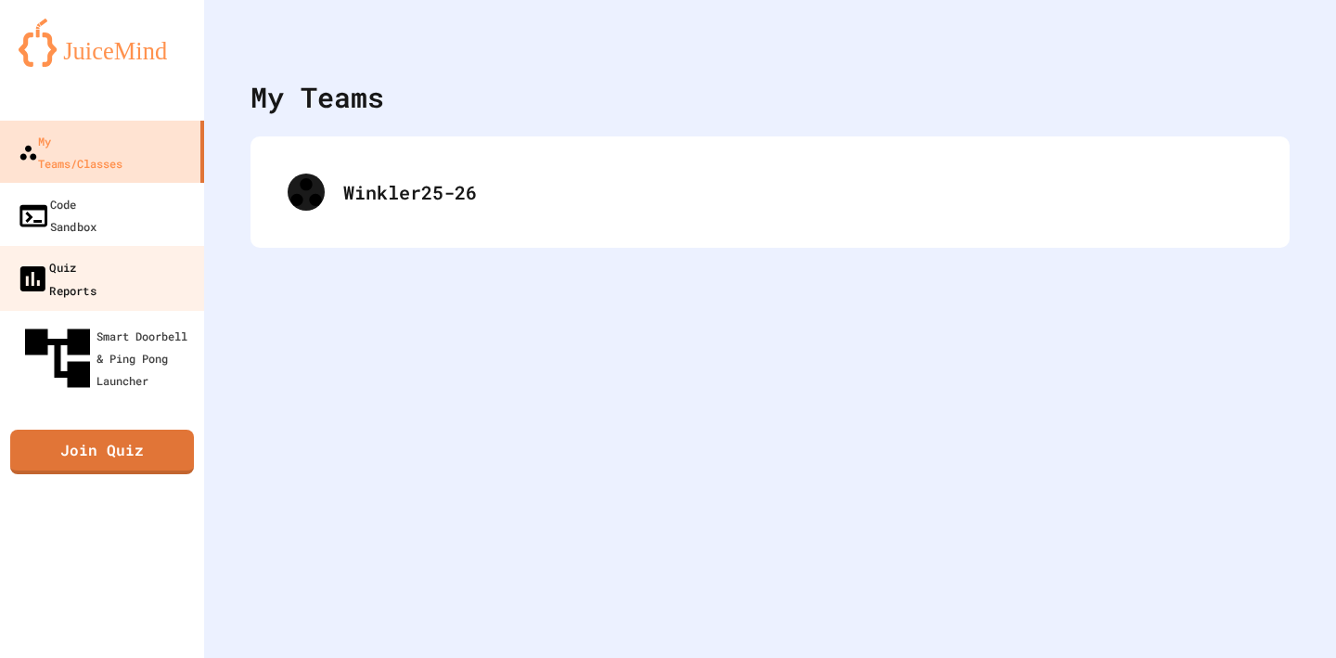
click at [157, 246] on link "Quiz Reports" at bounding box center [102, 278] width 211 height 65
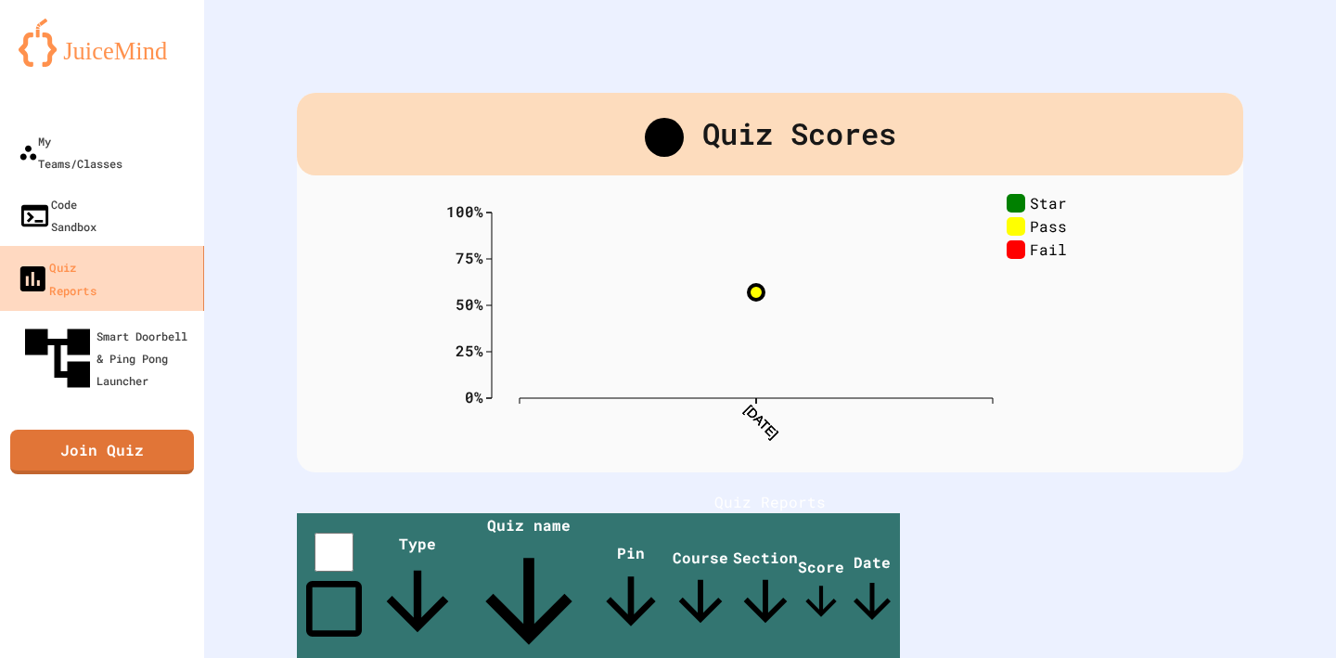
click at [152, 246] on link "Quiz Reports" at bounding box center [102, 278] width 211 height 65
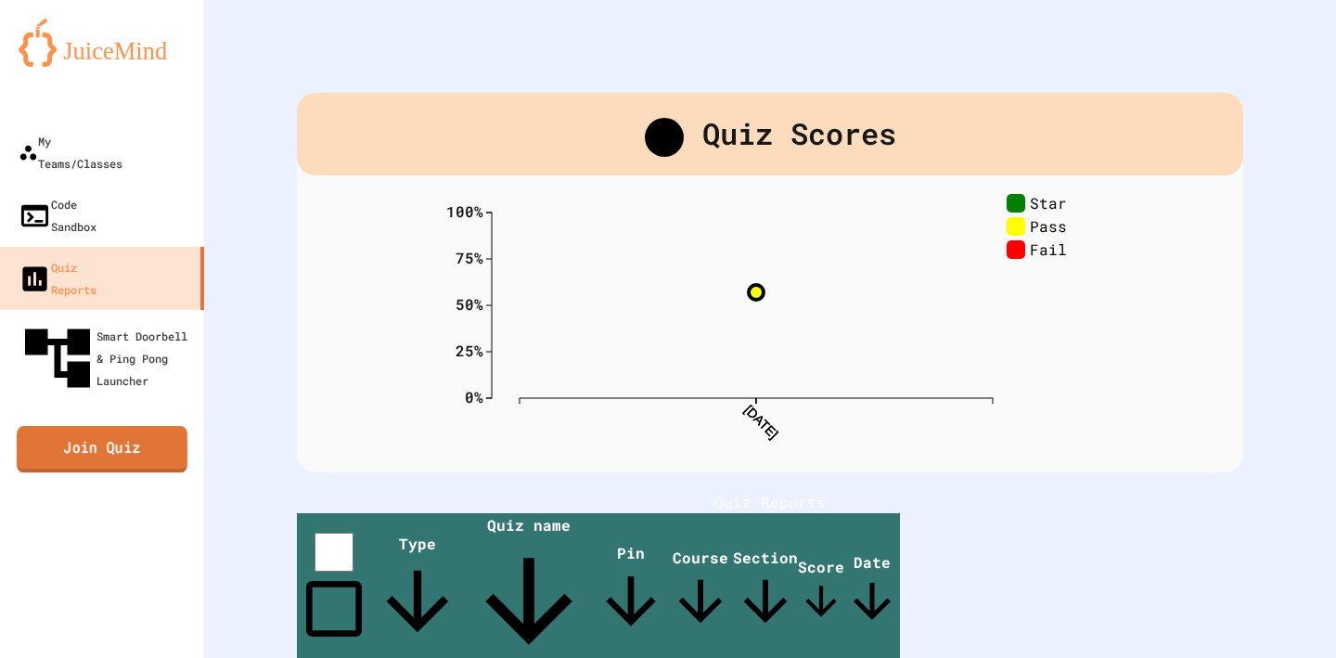
click at [126, 426] on link "Join Quiz" at bounding box center [102, 449] width 171 height 46
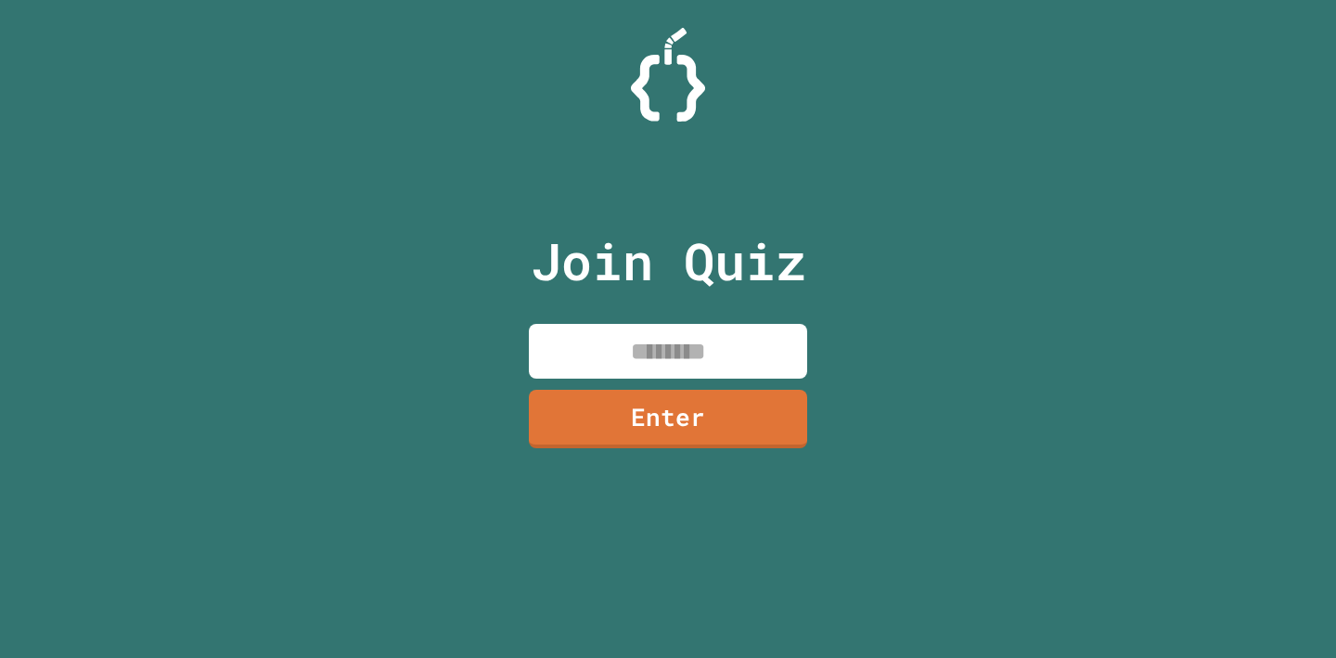
click at [631, 332] on input at bounding box center [668, 351] width 278 height 55
type input "*"
type input "********"
click at [727, 440] on link "Enter" at bounding box center [668, 416] width 270 height 61
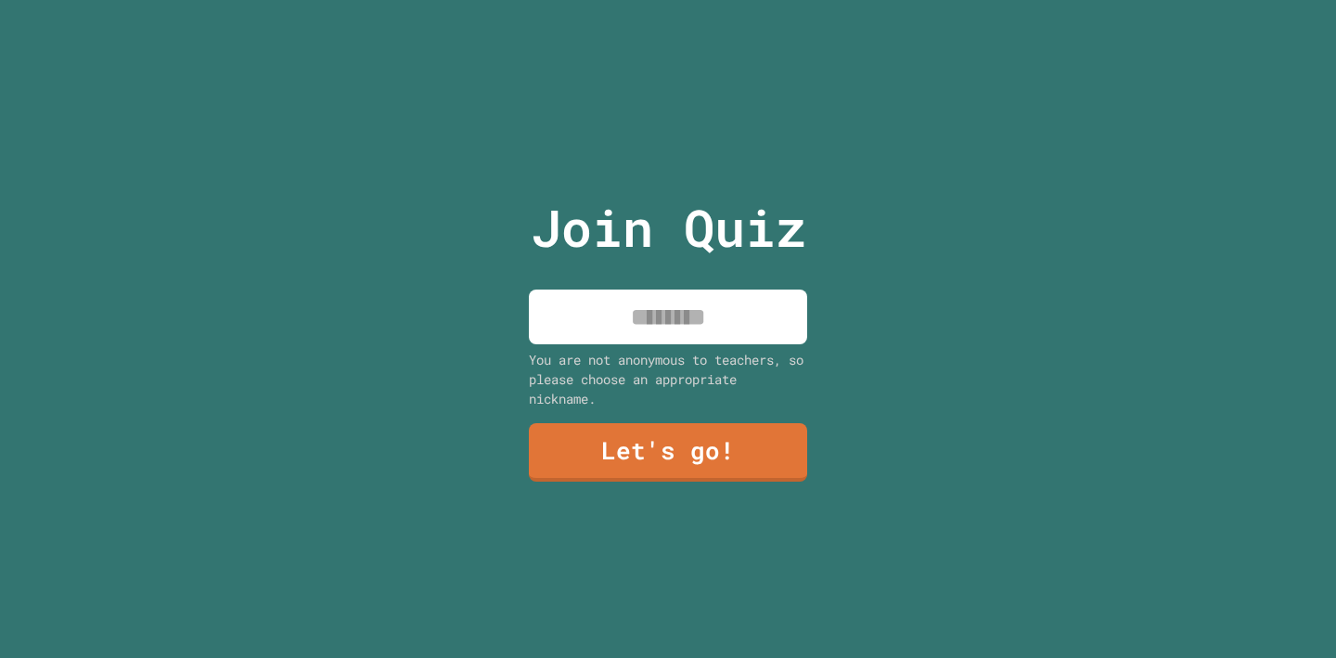
click at [638, 323] on input at bounding box center [668, 316] width 278 height 55
type input "*"
type input "**********"
click at [627, 463] on link "Let's go!" at bounding box center [668, 451] width 280 height 60
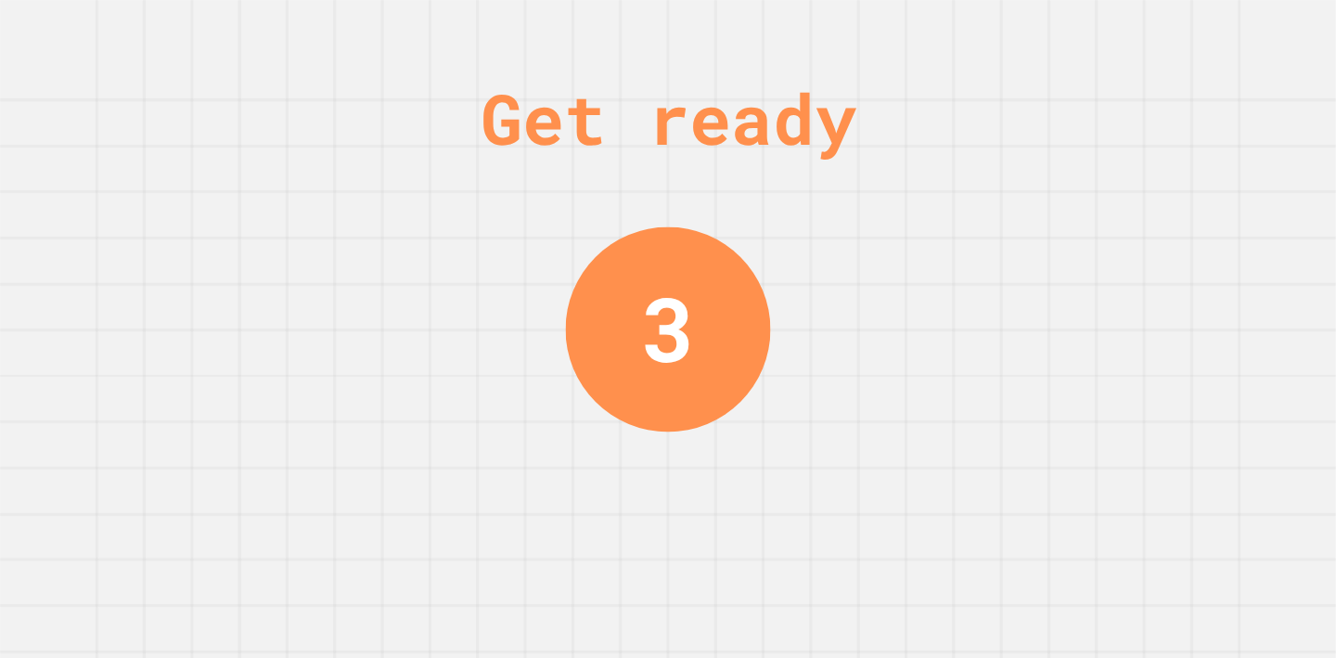
click at [645, 350] on div "3" at bounding box center [667, 330] width 53 height 134
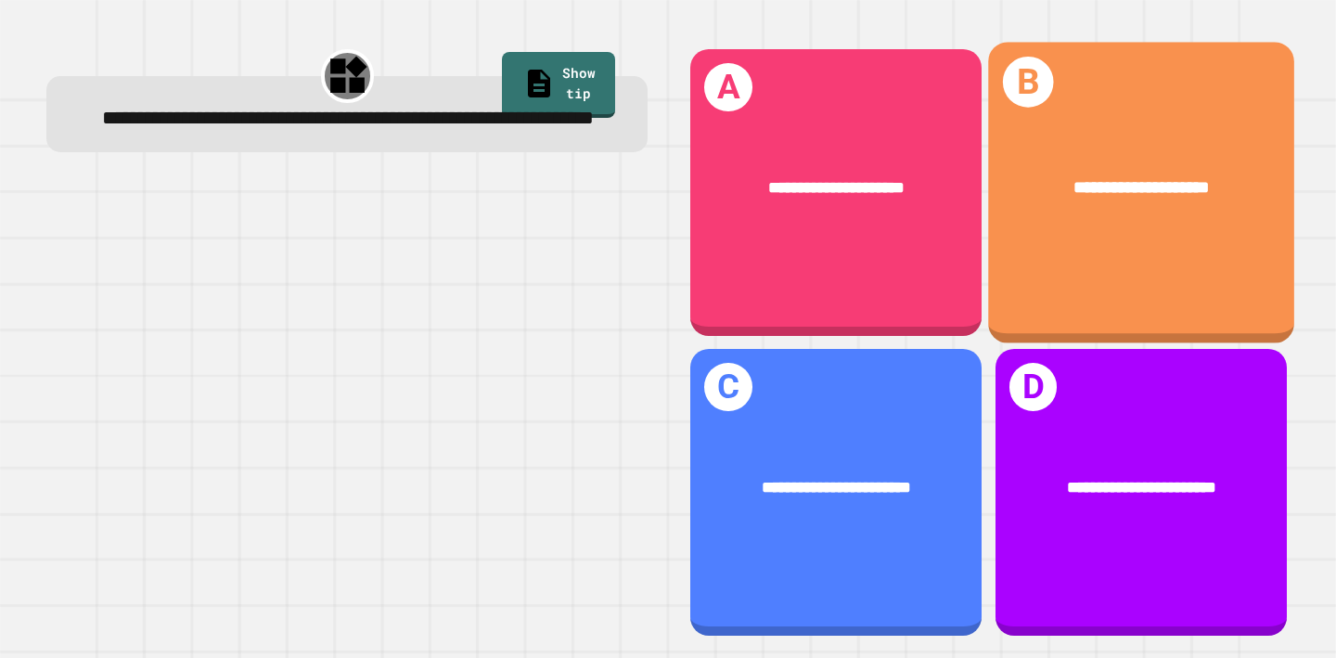
click at [1083, 295] on div "**********" at bounding box center [1141, 192] width 306 height 301
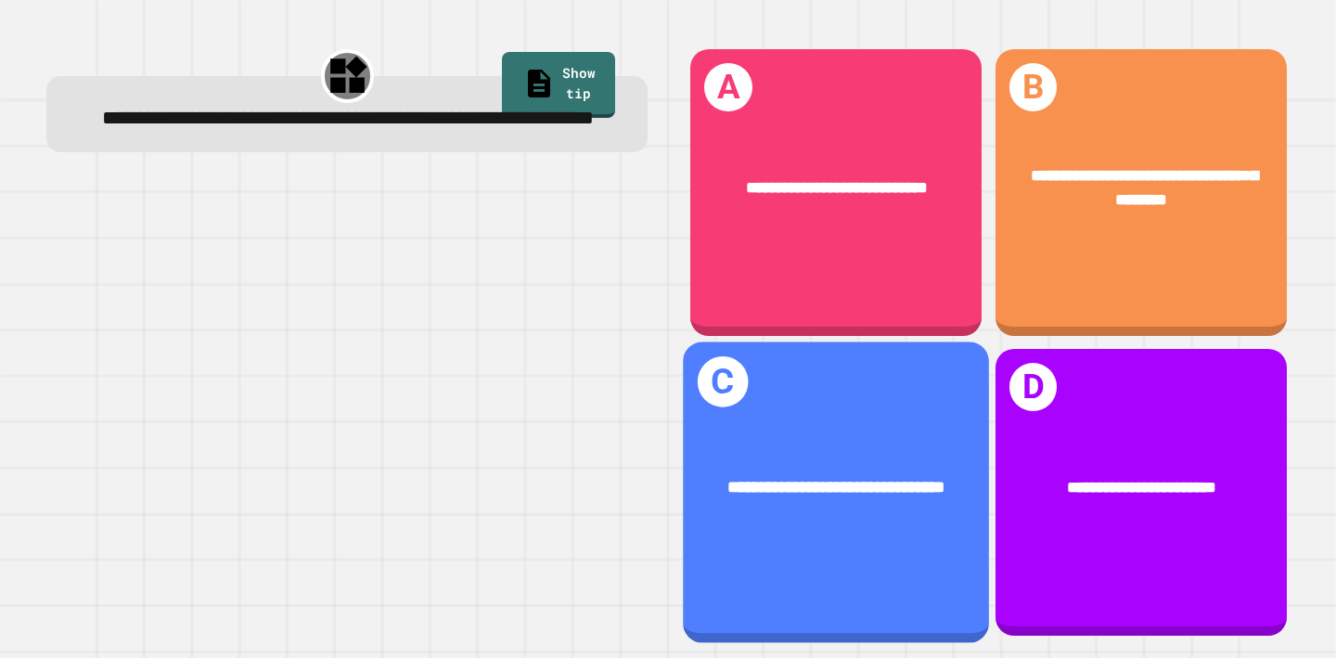
click at [898, 500] on div "**********" at bounding box center [836, 487] width 237 height 26
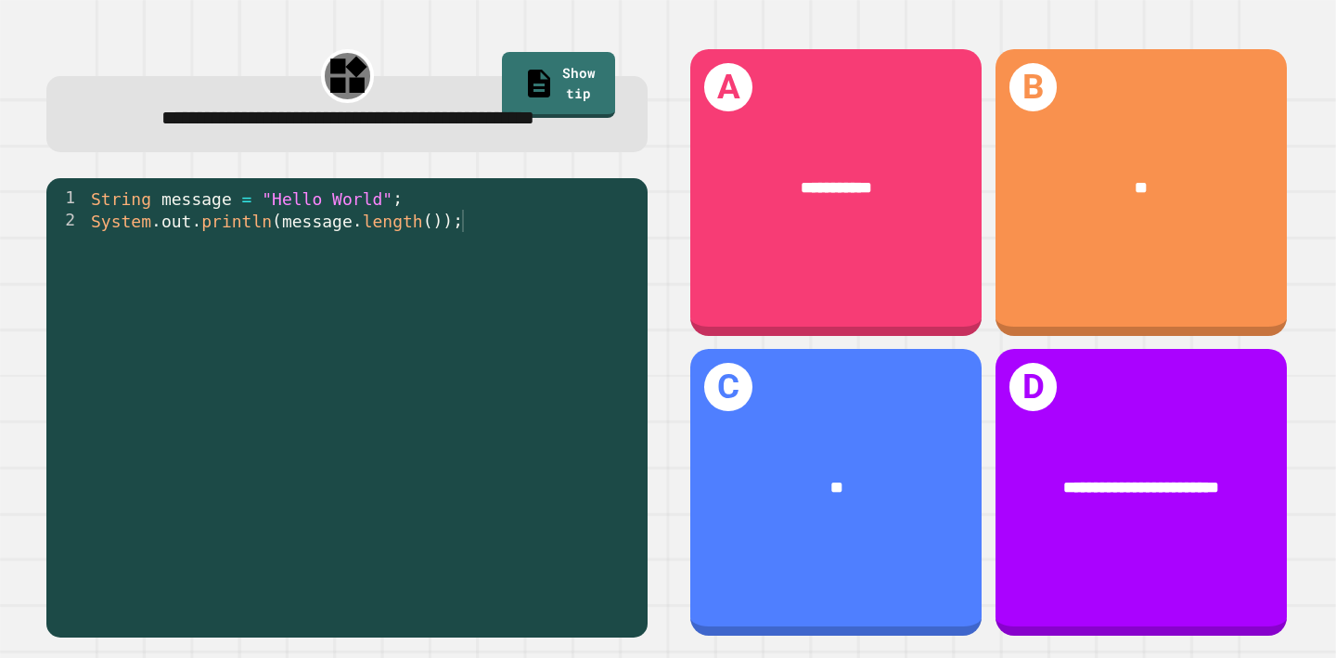
click at [486, 249] on div "String message = "Hello World" ; System . out . println ( message . length ( ))…" at bounding box center [362, 398] width 551 height 423
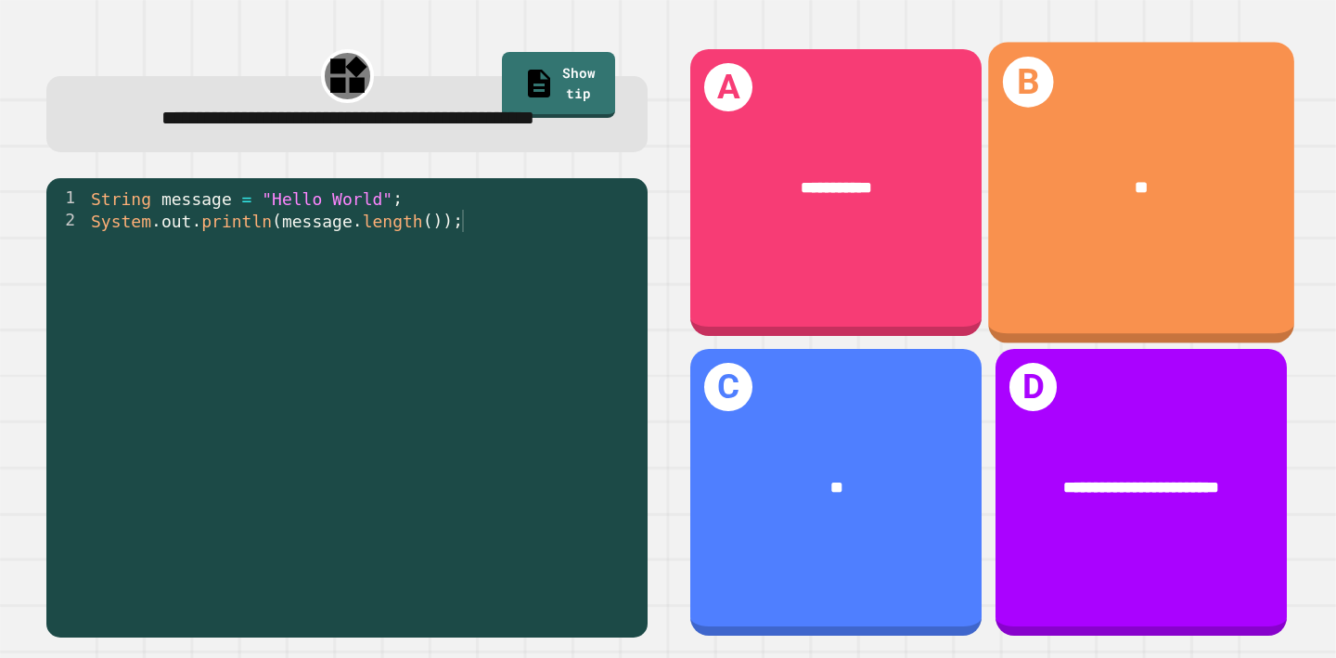
click at [1041, 215] on div "**" at bounding box center [1141, 188] width 306 height 94
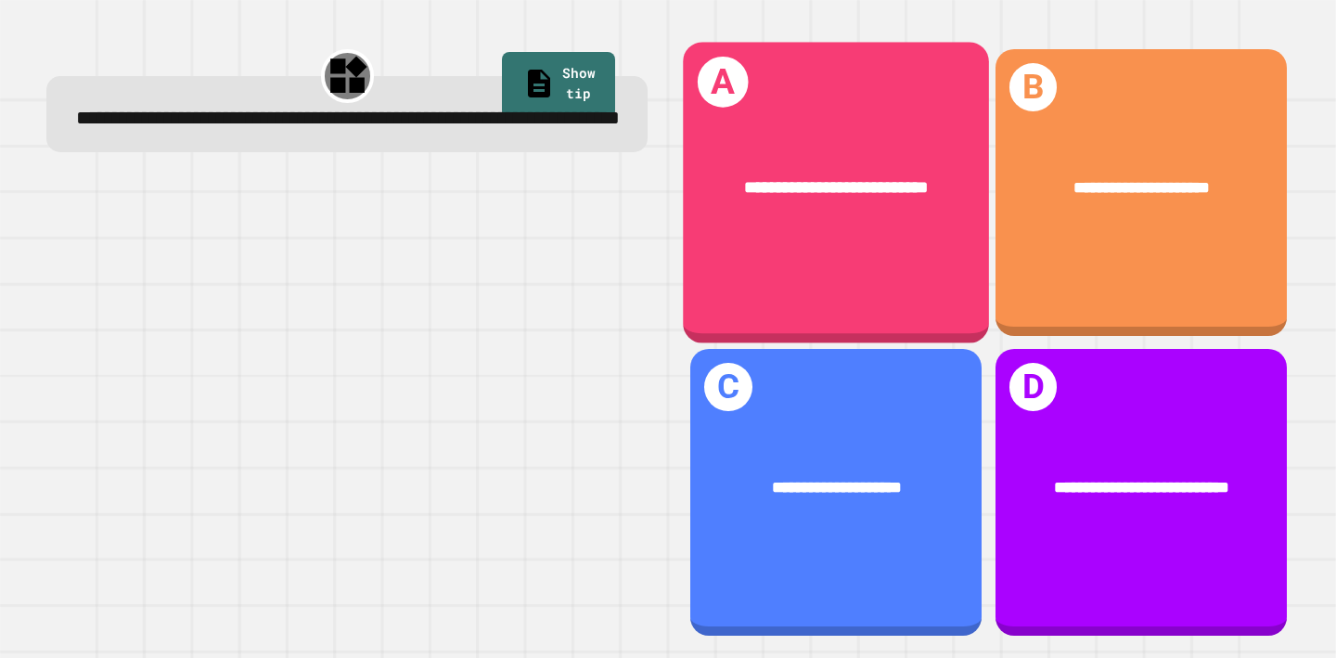
click at [847, 246] on div "**********" at bounding box center [837, 192] width 306 height 301
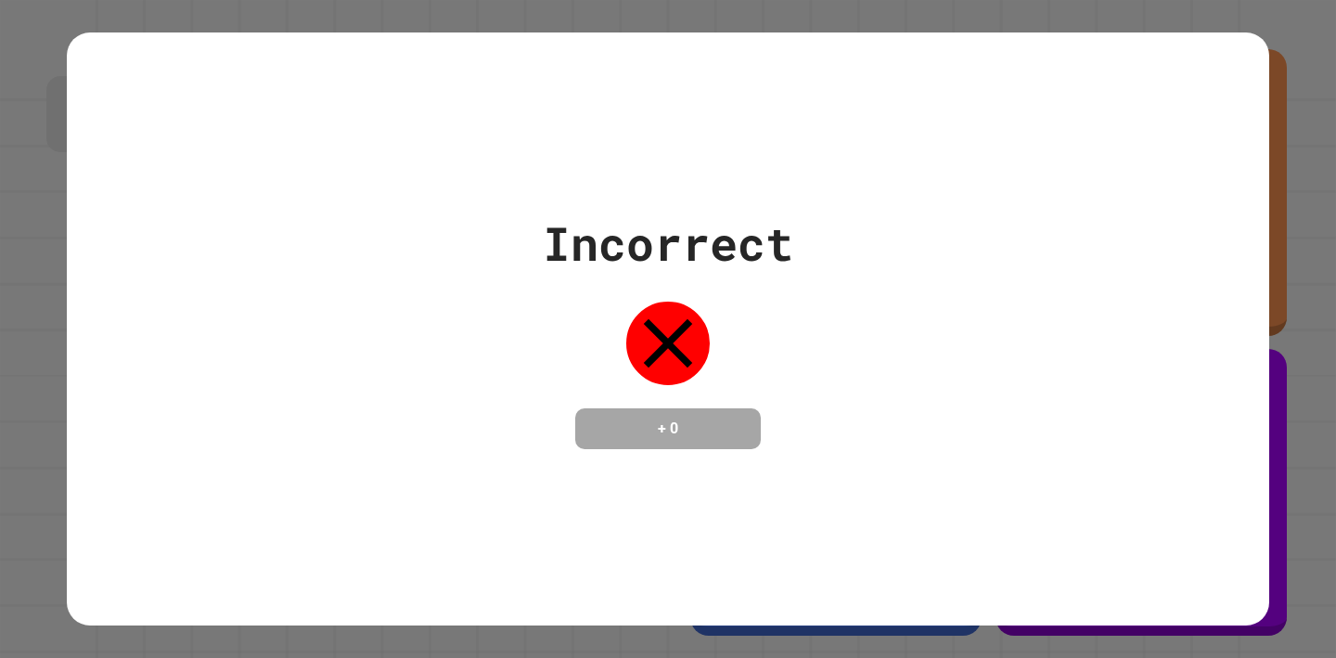
click at [1288, 409] on div "Incorrect + 0" at bounding box center [668, 329] width 1336 height 658
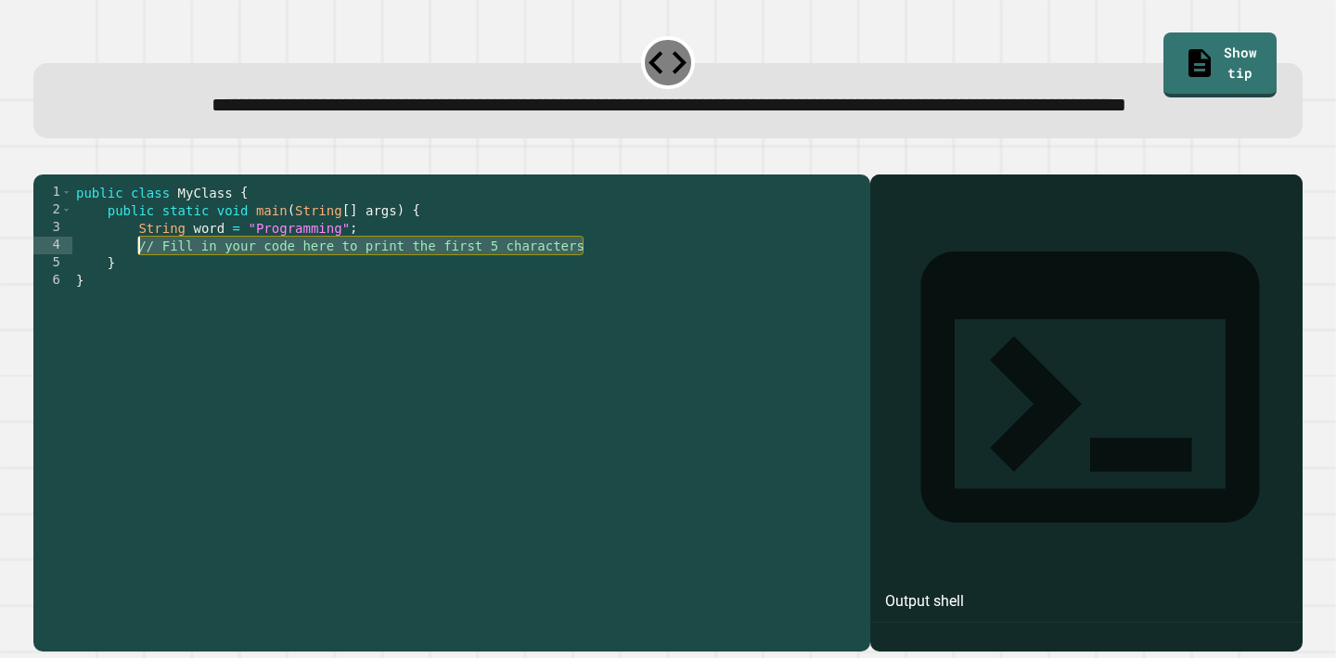
drag, startPoint x: 603, startPoint y: 305, endPoint x: 137, endPoint y: 309, distance: 465.7
click at [137, 309] on div "public class MyClass { public static void main ( String [ ] args ) { String wor…" at bounding box center [466, 395] width 788 height 423
type textarea "**********"
click at [43, 159] on button "button" at bounding box center [43, 159] width 0 height 0
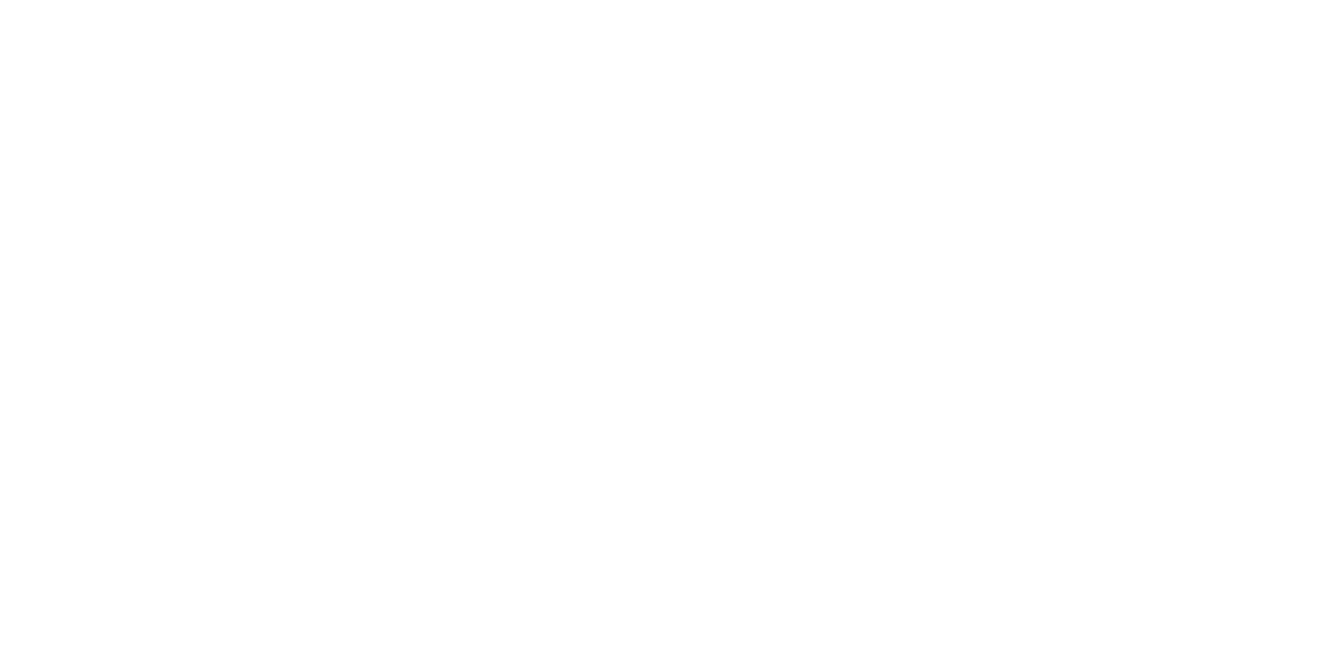
click at [1030, 389] on div "We are updating our servers at 9:30PM EST [DATE]. [PERSON_NAME] should continue…" at bounding box center [668, 329] width 1336 height 658
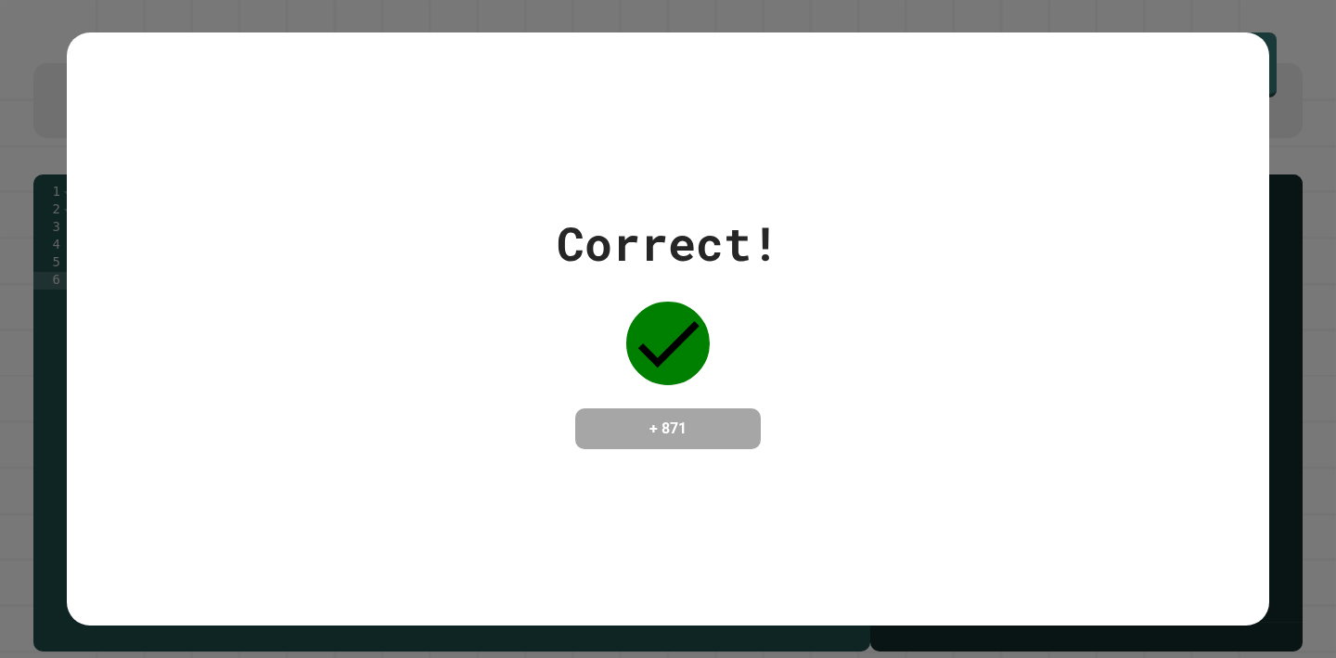
click at [959, 327] on div "Correct! + 871" at bounding box center [668, 329] width 1202 height 240
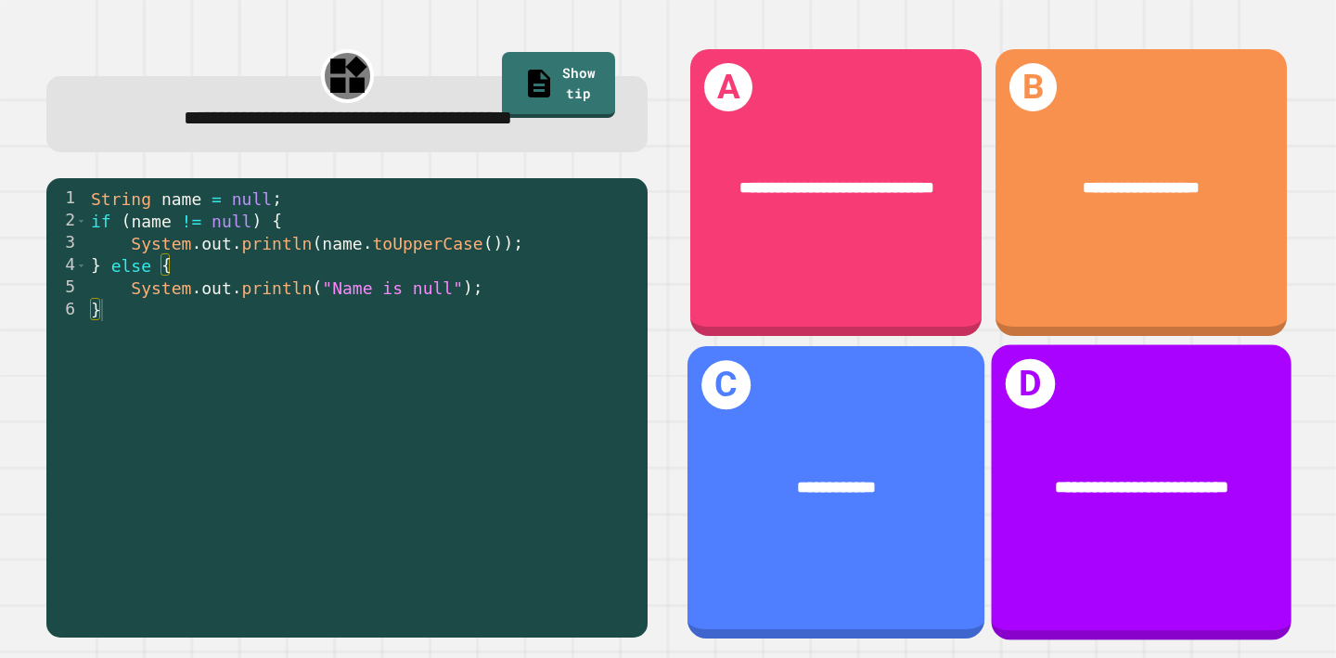
click at [822, 500] on div "**********" at bounding box center [837, 487] width 230 height 25
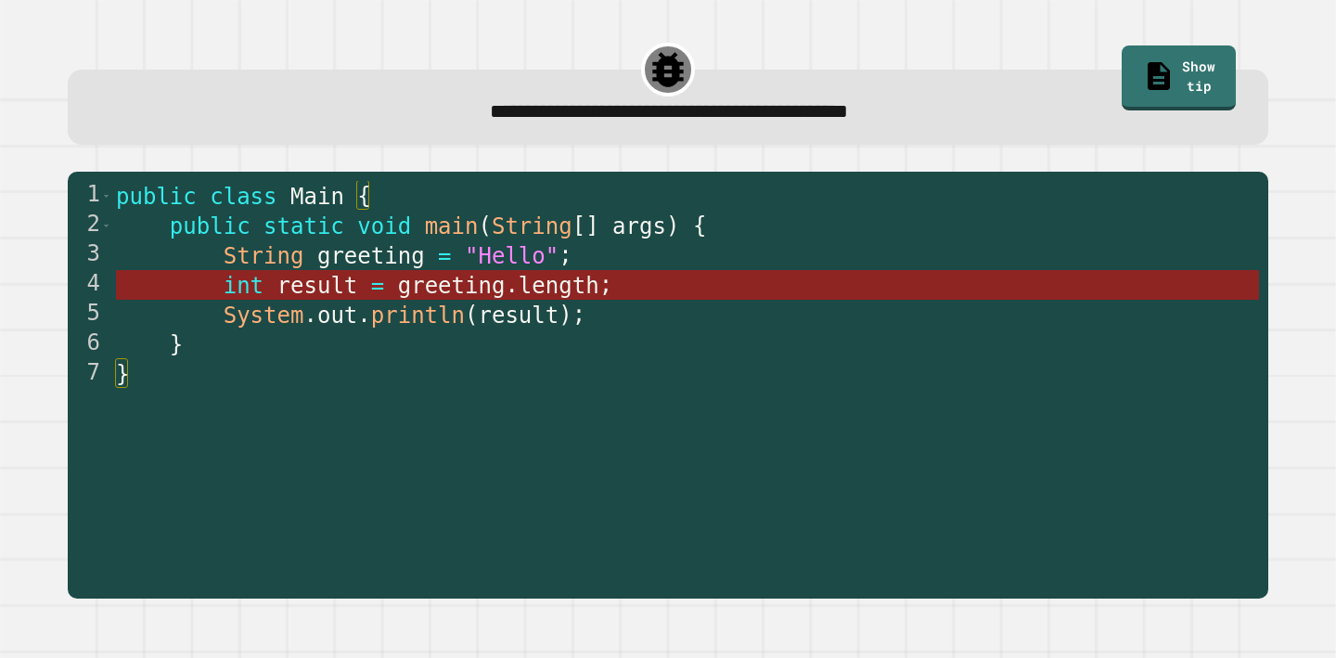
click at [596, 288] on span "length" at bounding box center [559, 286] width 81 height 26
